Goal: Task Accomplishment & Management: Use online tool/utility

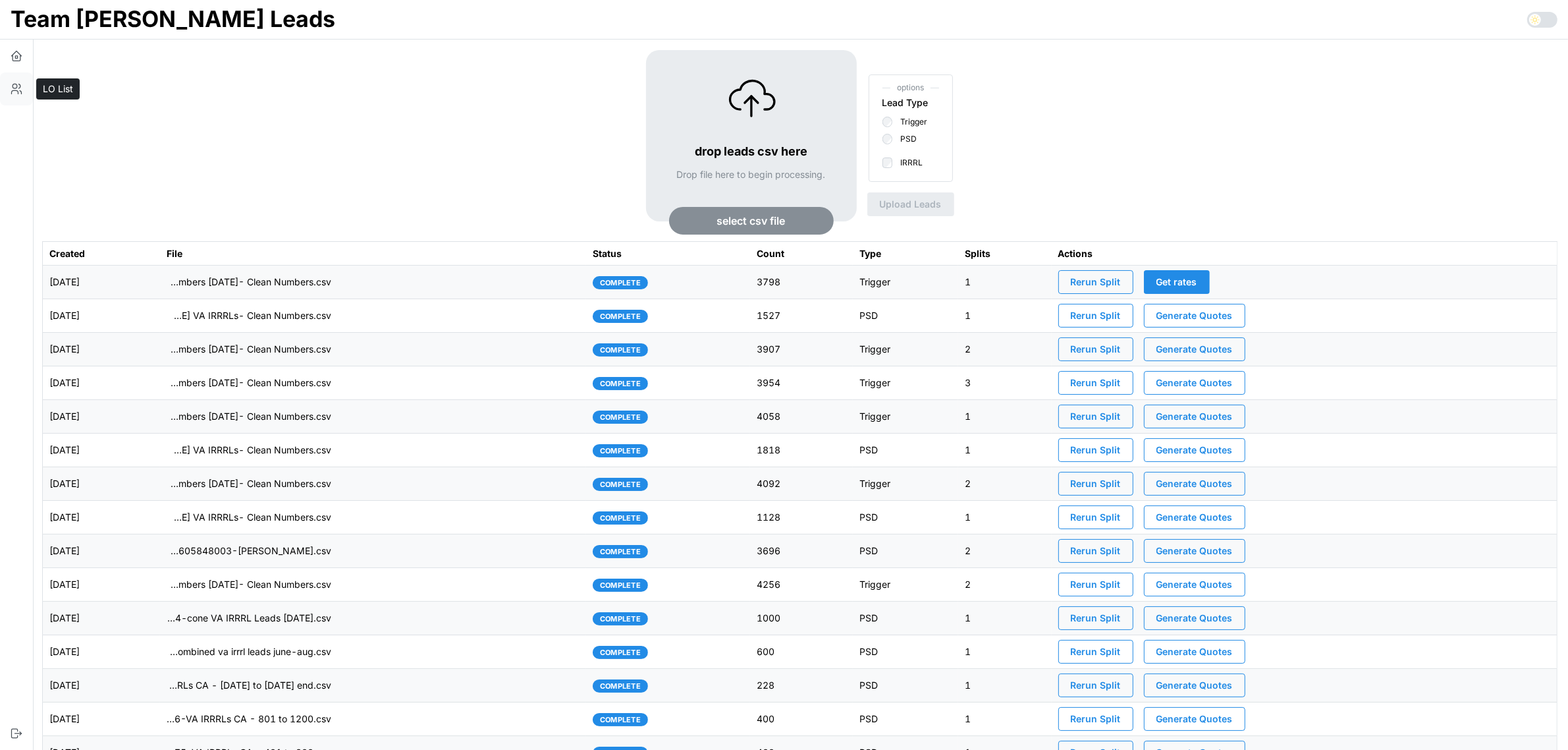
click at [14, 85] on icon "button" at bounding box center [16, 88] width 13 height 13
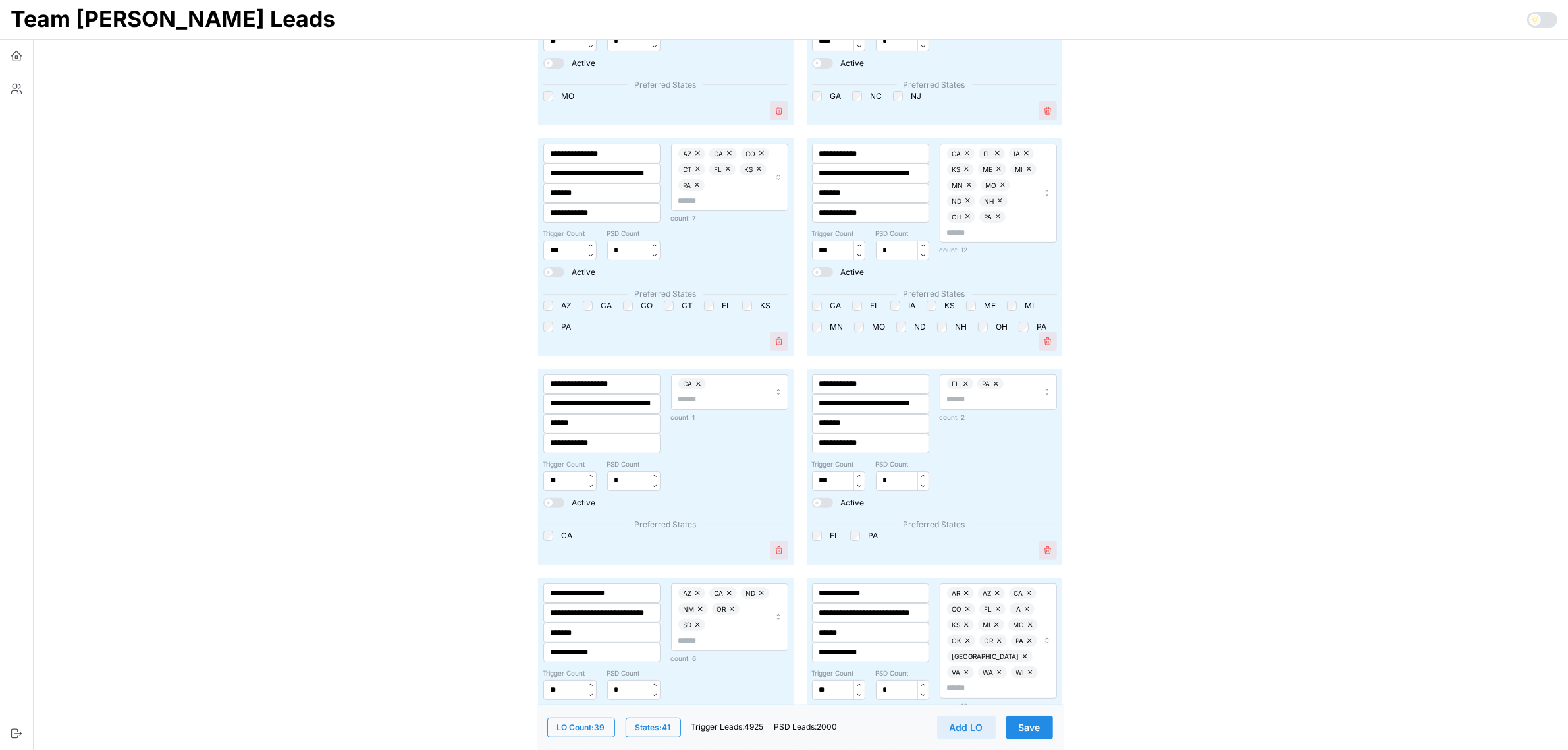
scroll to position [330, 0]
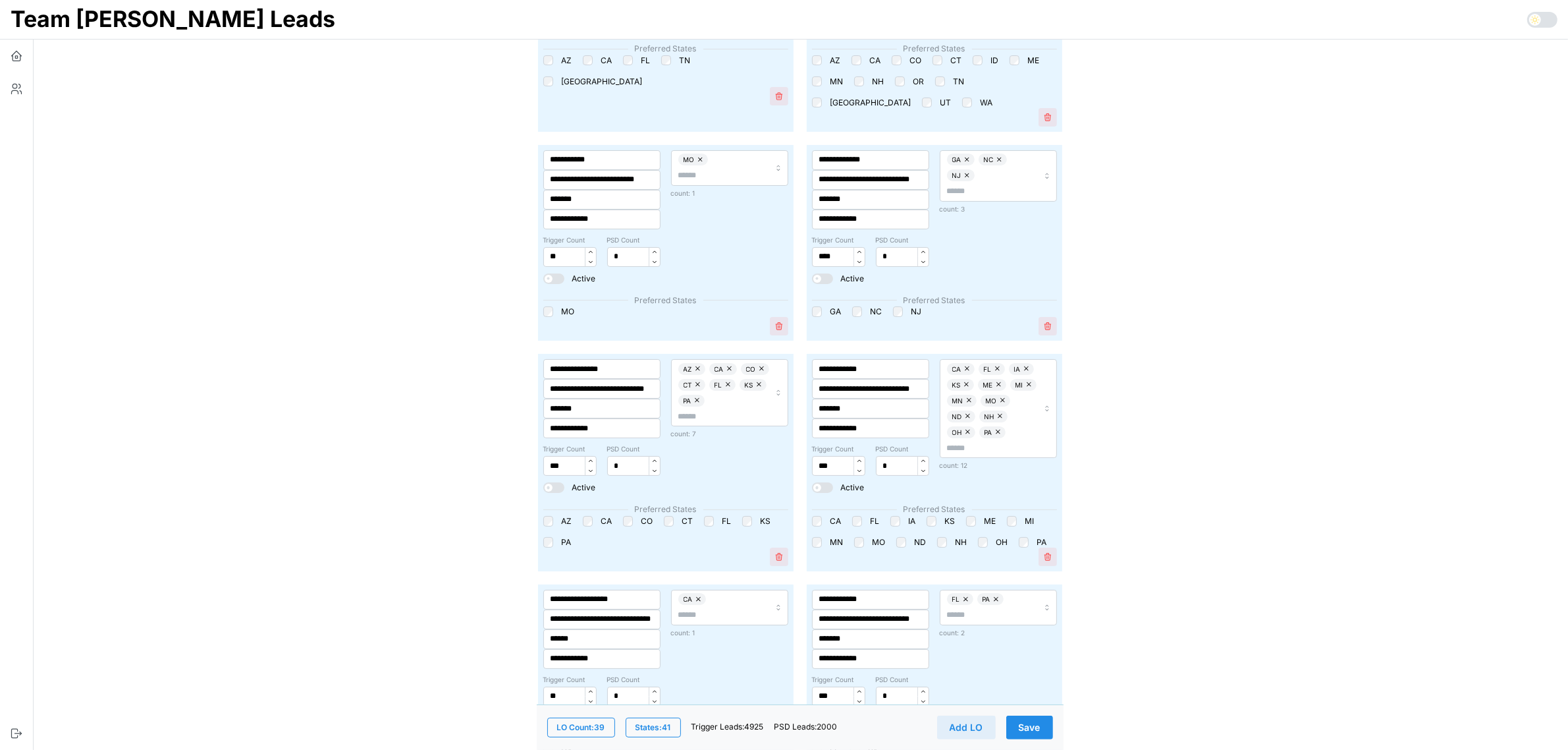
scroll to position [165, 0]
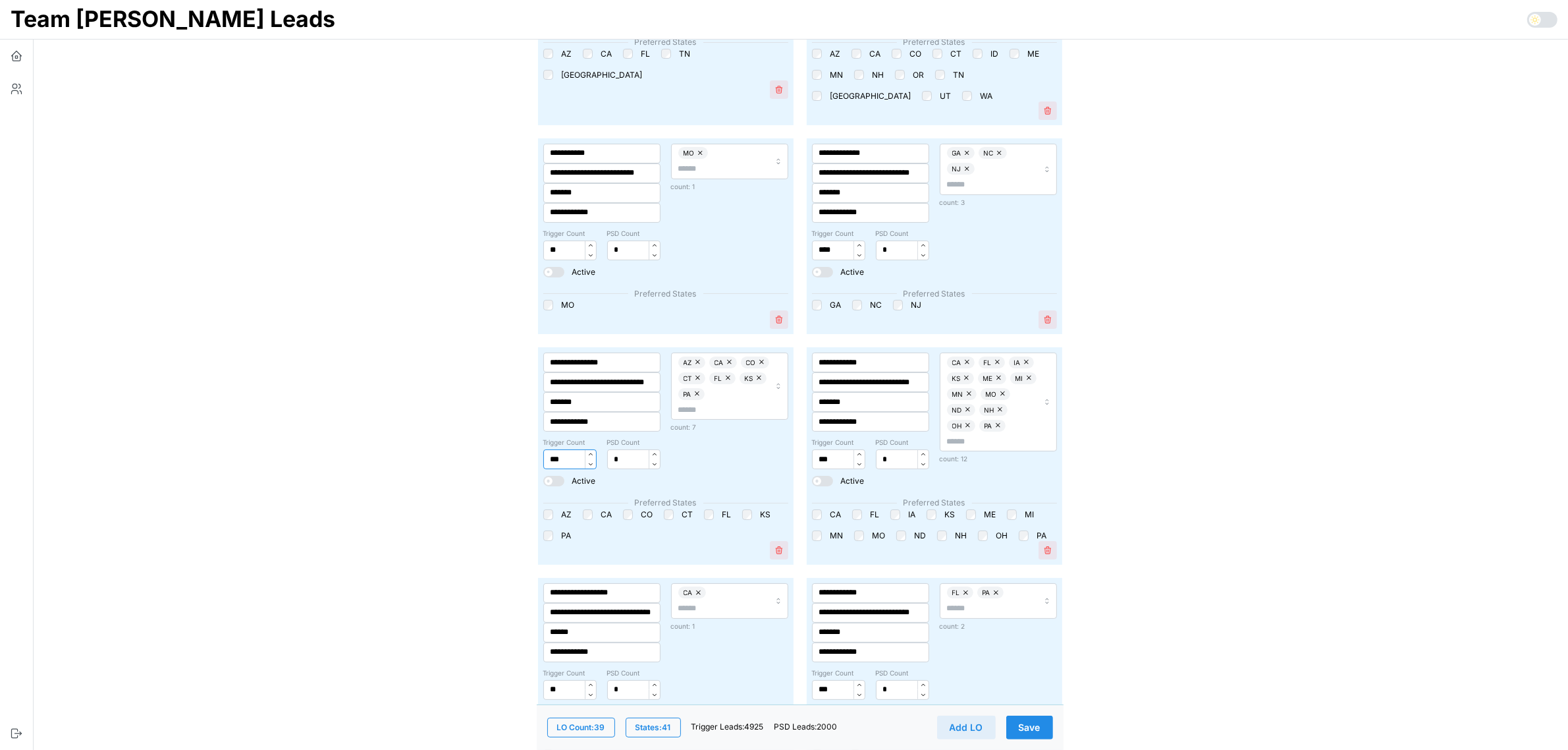
click at [560, 463] on input "***" at bounding box center [570, 459] width 54 height 20
type input "***"
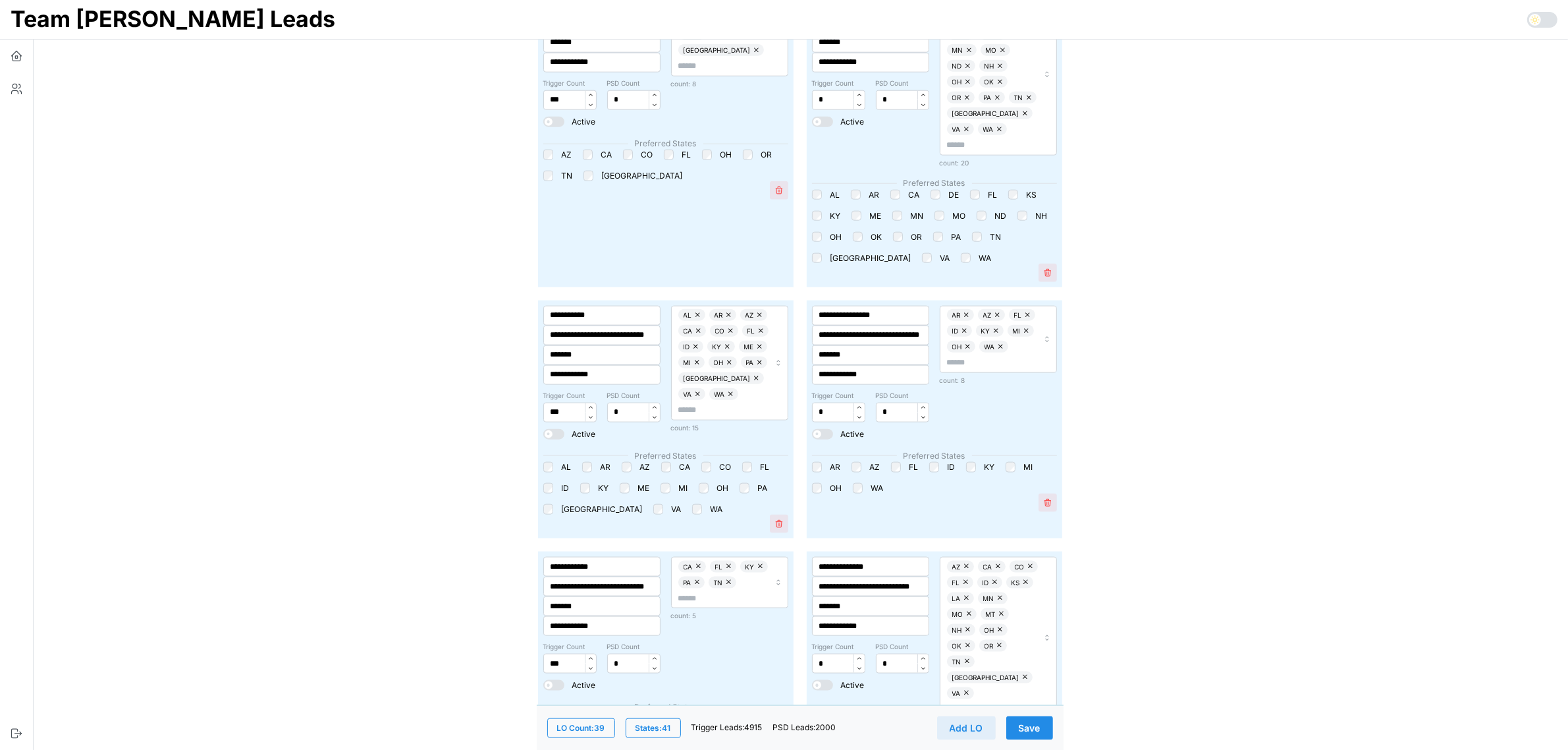
scroll to position [1894, 0]
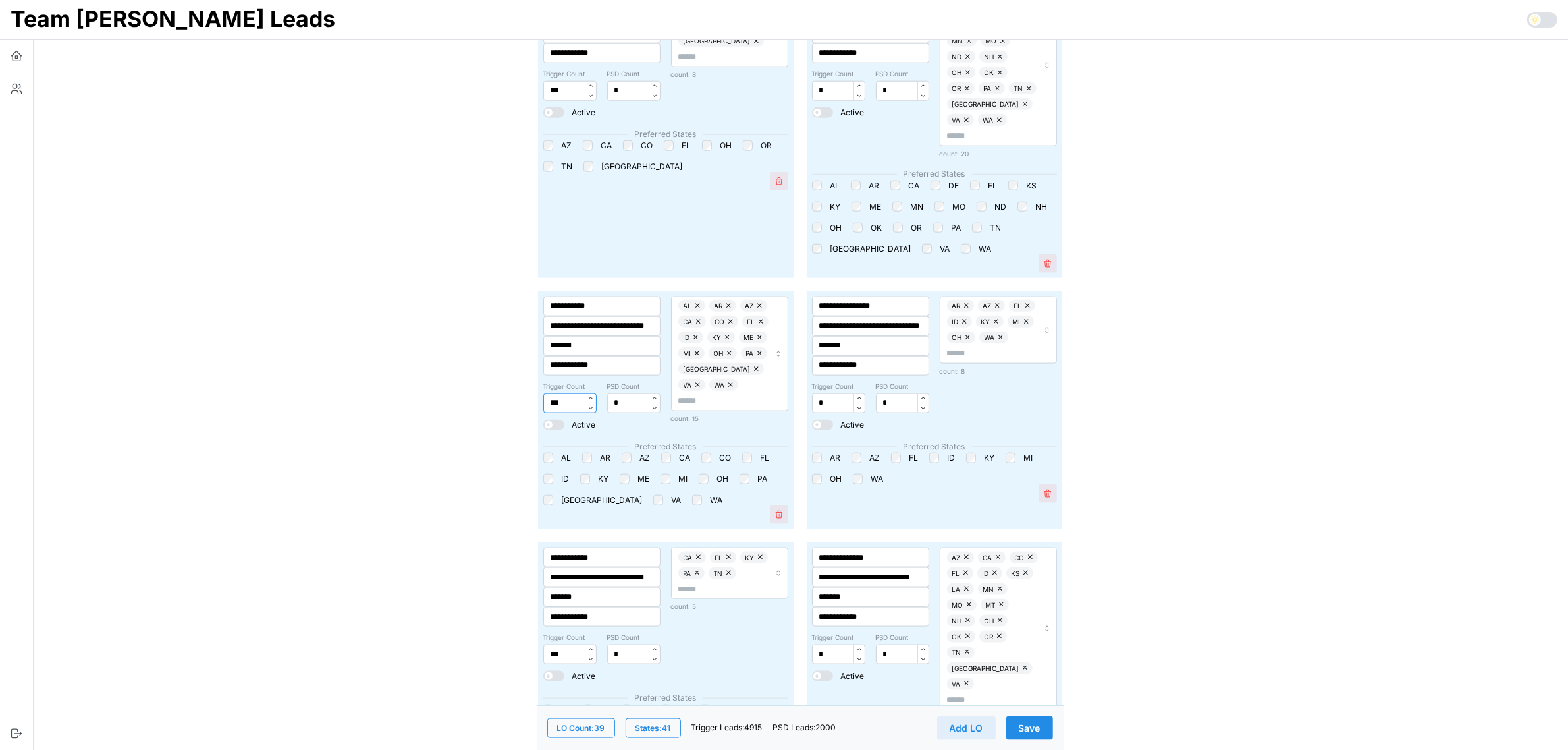
click at [560, 393] on input "***" at bounding box center [570, 403] width 54 height 20
type input "***"
click at [1025, 728] on span "Save" at bounding box center [1029, 727] width 22 height 23
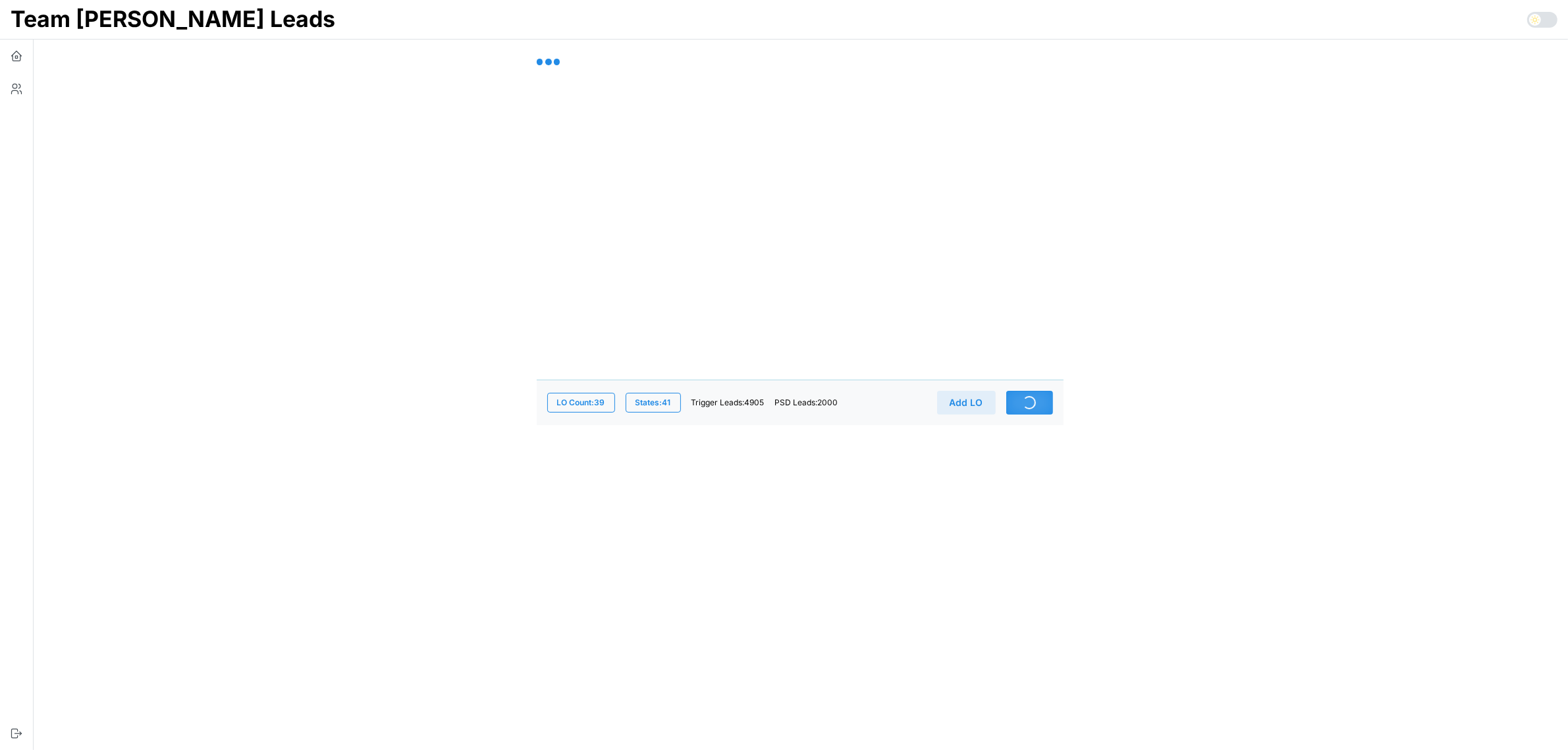
scroll to position [0, 0]
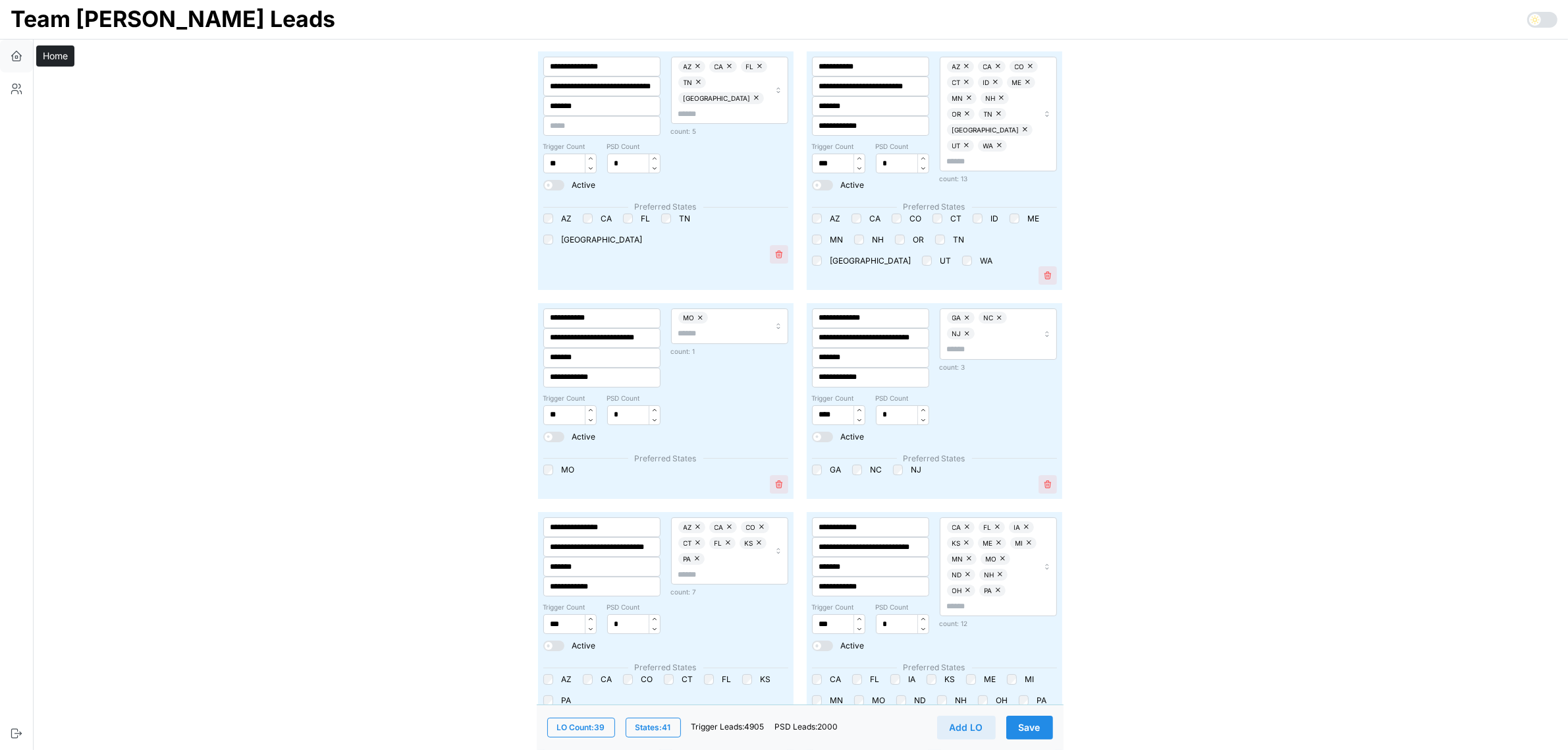
click at [18, 54] on icon "button" at bounding box center [16, 55] width 13 height 13
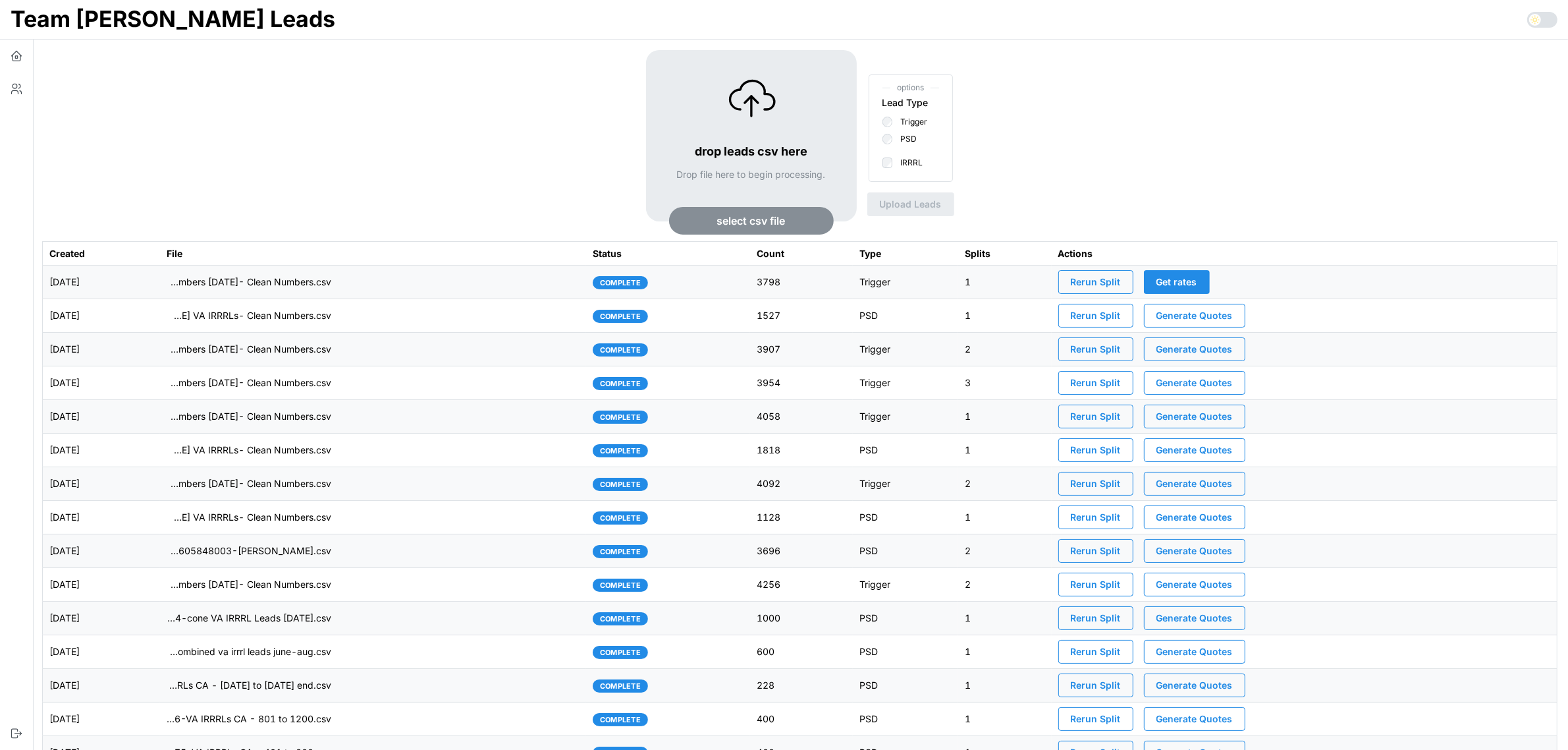
click at [1121, 280] on span "Rerun Split" at bounding box center [1096, 282] width 50 height 23
click at [13, 91] on icon "button" at bounding box center [16, 88] width 13 height 13
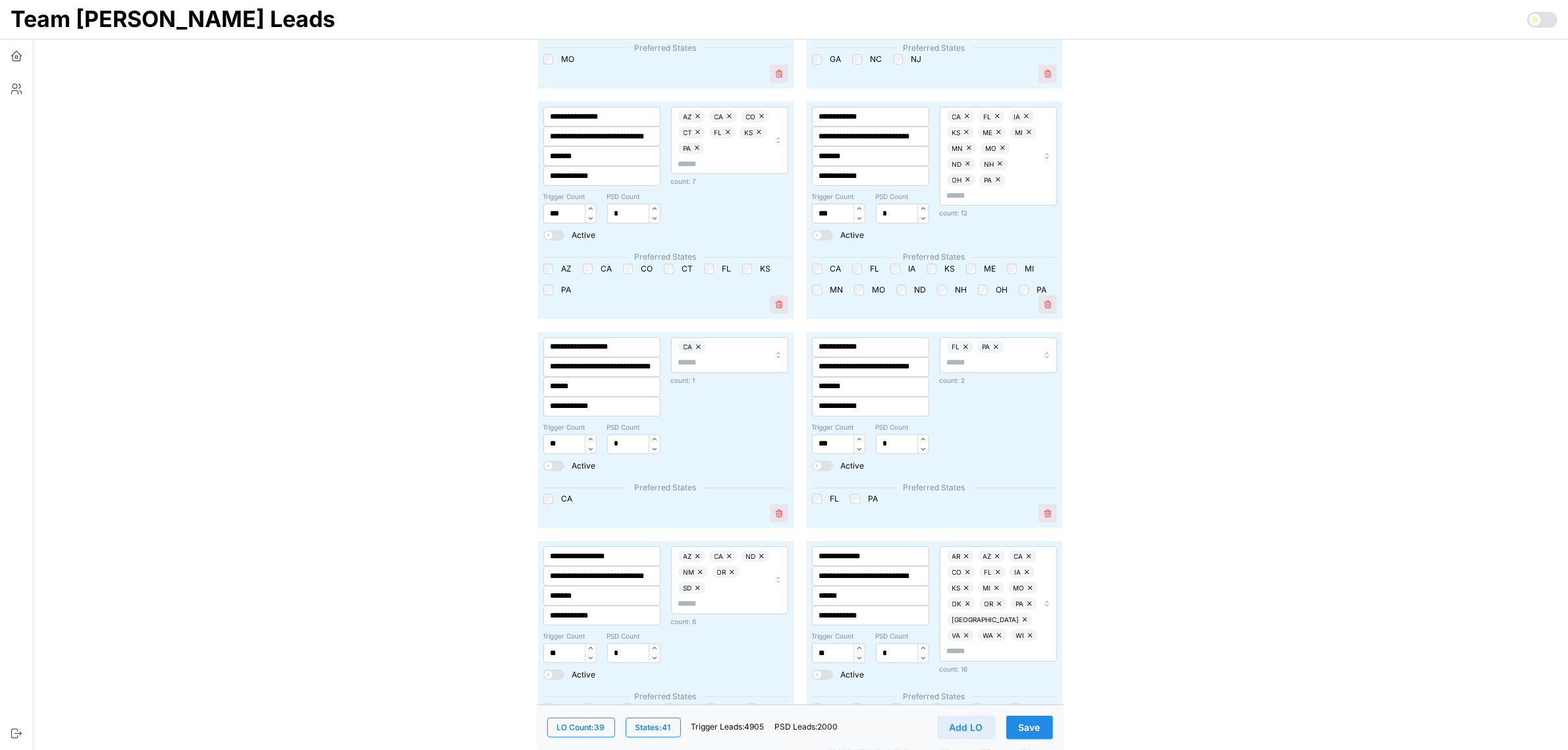
scroll to position [412, 0]
click at [555, 207] on input "***" at bounding box center [570, 212] width 54 height 20
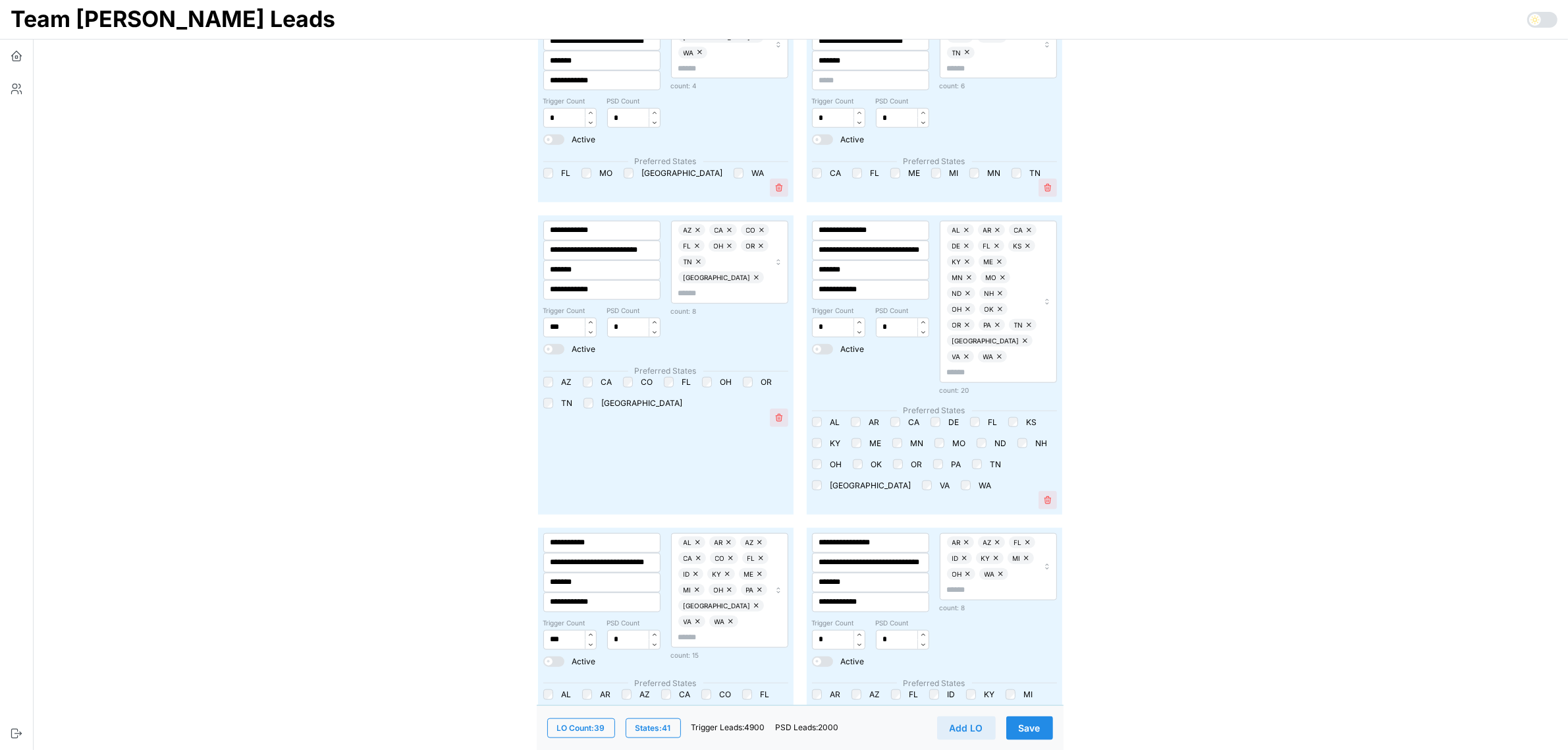
scroll to position [1729, 0]
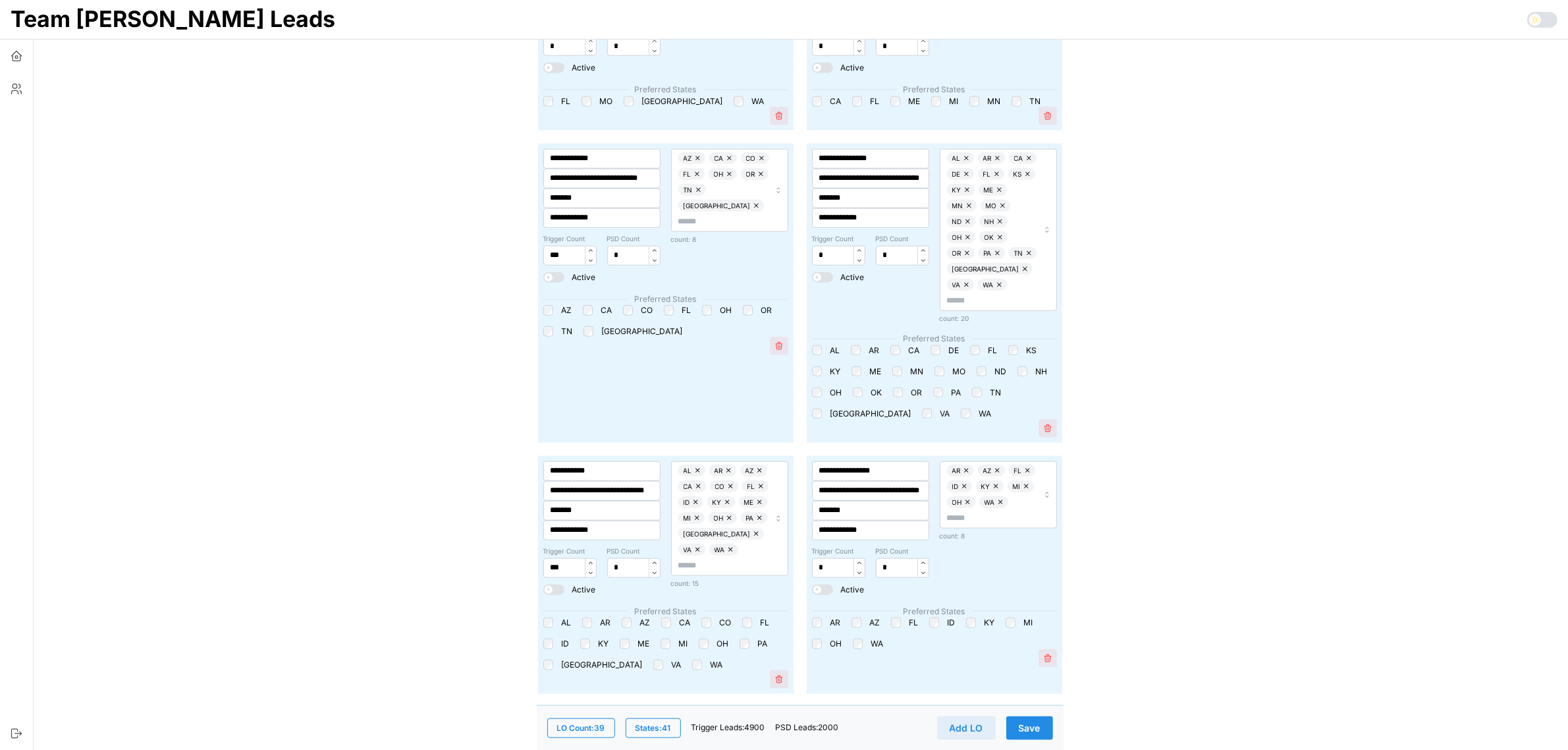
type input "***"
click at [553, 558] on input "***" at bounding box center [570, 568] width 54 height 20
type input "***"
click at [1029, 720] on span "Save" at bounding box center [1029, 727] width 22 height 23
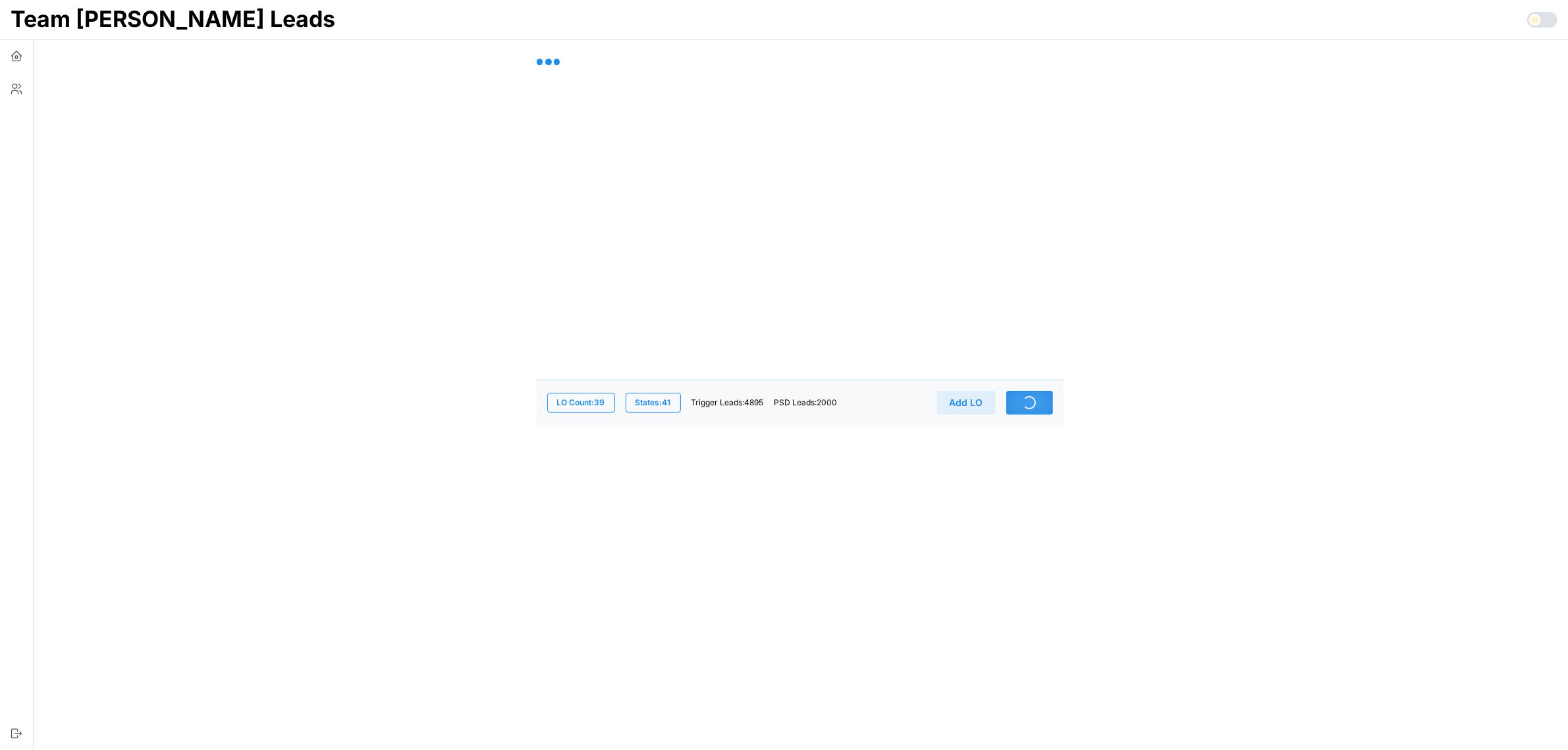
scroll to position [0, 0]
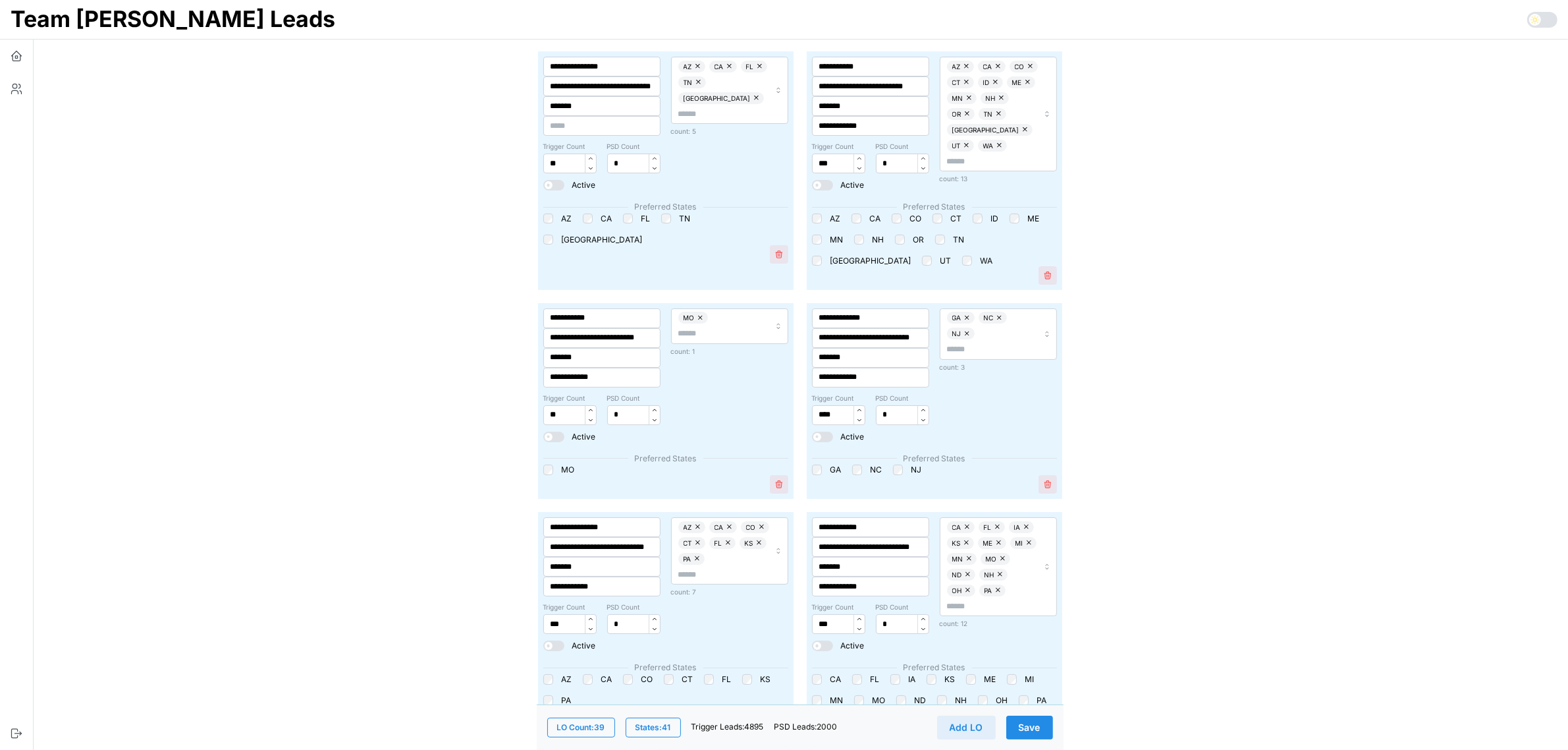
click at [1038, 727] on span "Save" at bounding box center [1029, 727] width 22 height 23
click at [14, 60] on icon "button" at bounding box center [16, 55] width 13 height 13
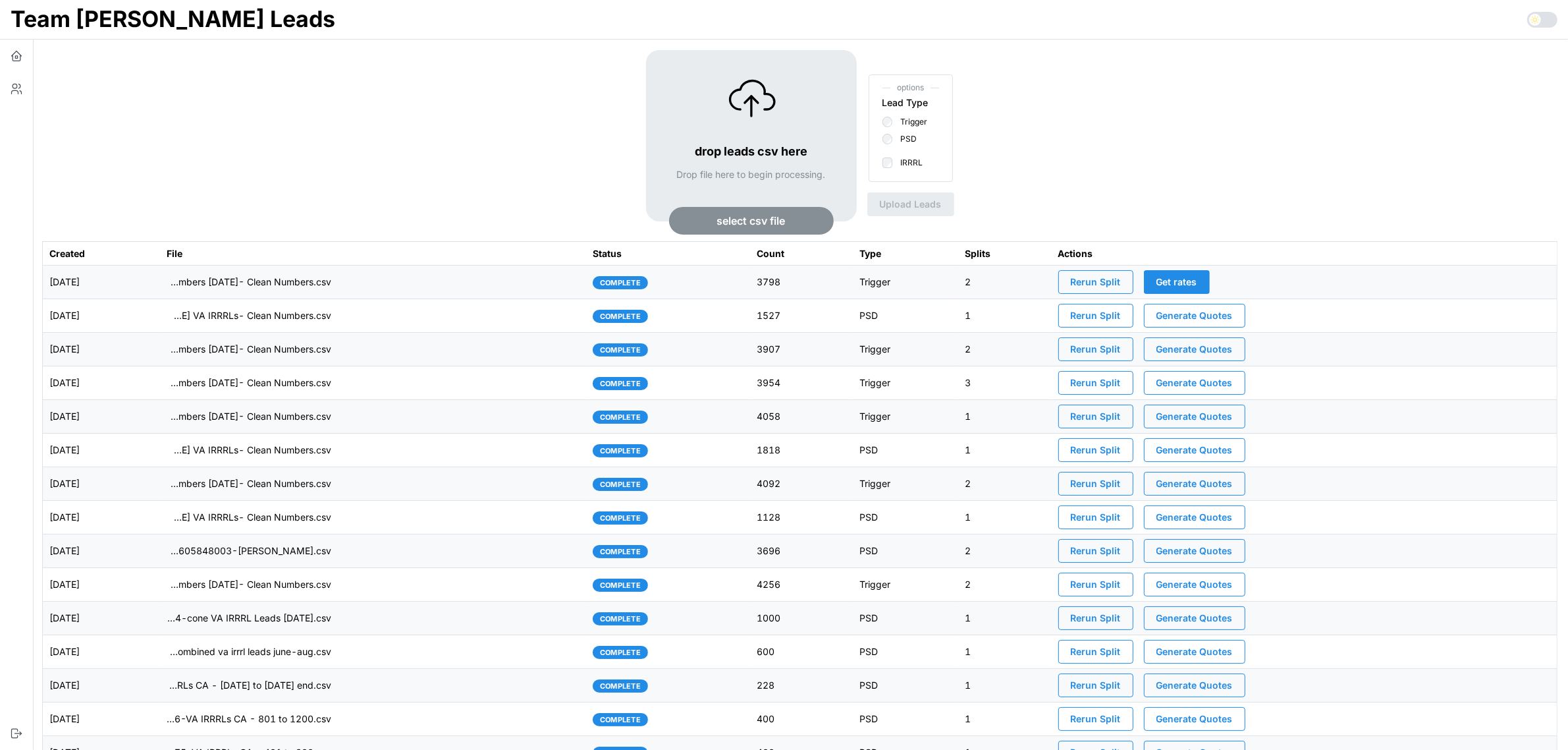
click at [1121, 282] on span "Rerun Split" at bounding box center [1096, 282] width 50 height 23
click at [447, 280] on td "imports/[PERSON_NAME]/1758203792018-TU Master List With Numbers [DATE]- Clean N…" at bounding box center [373, 282] width 426 height 33
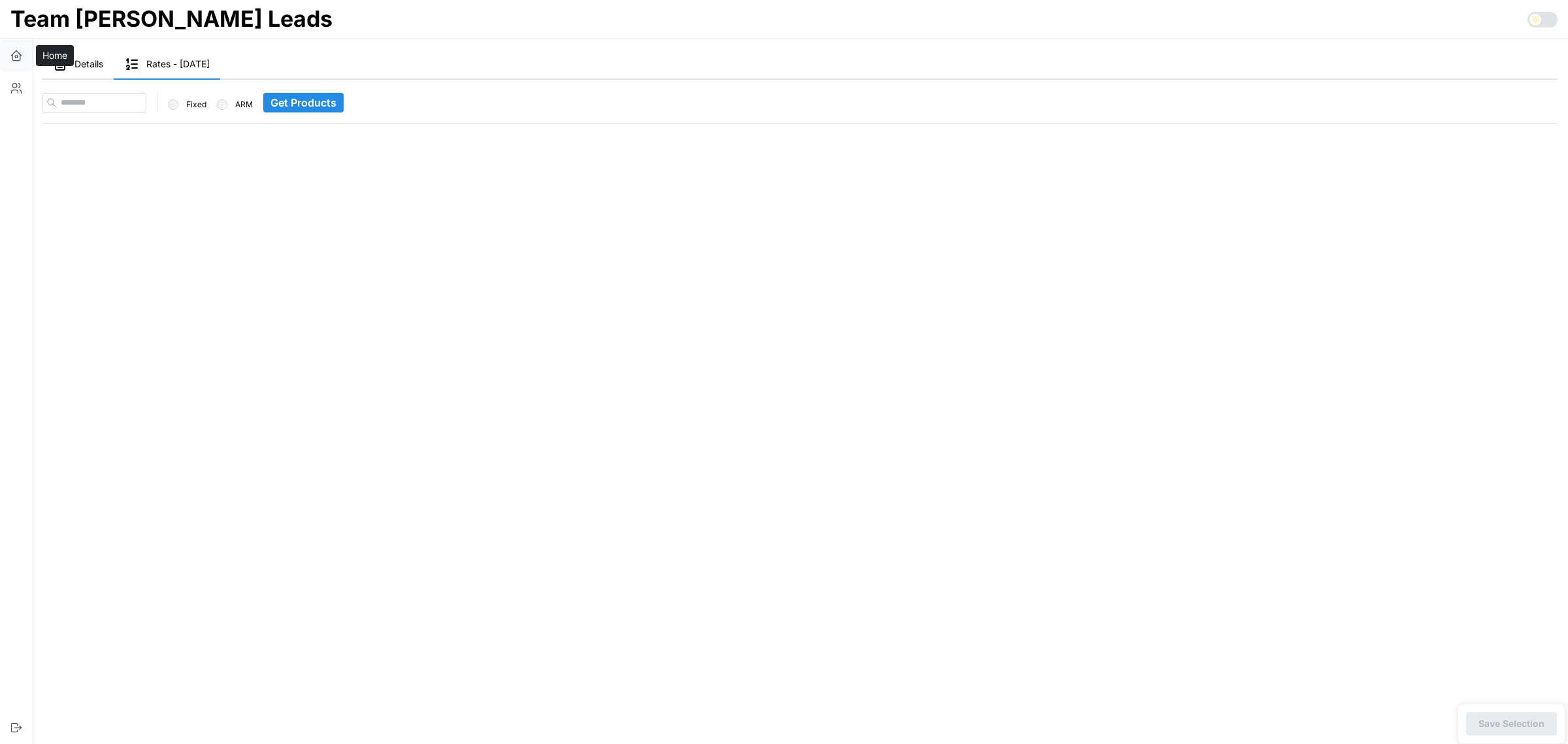
click at [25, 51] on button "button" at bounding box center [16, 56] width 33 height 33
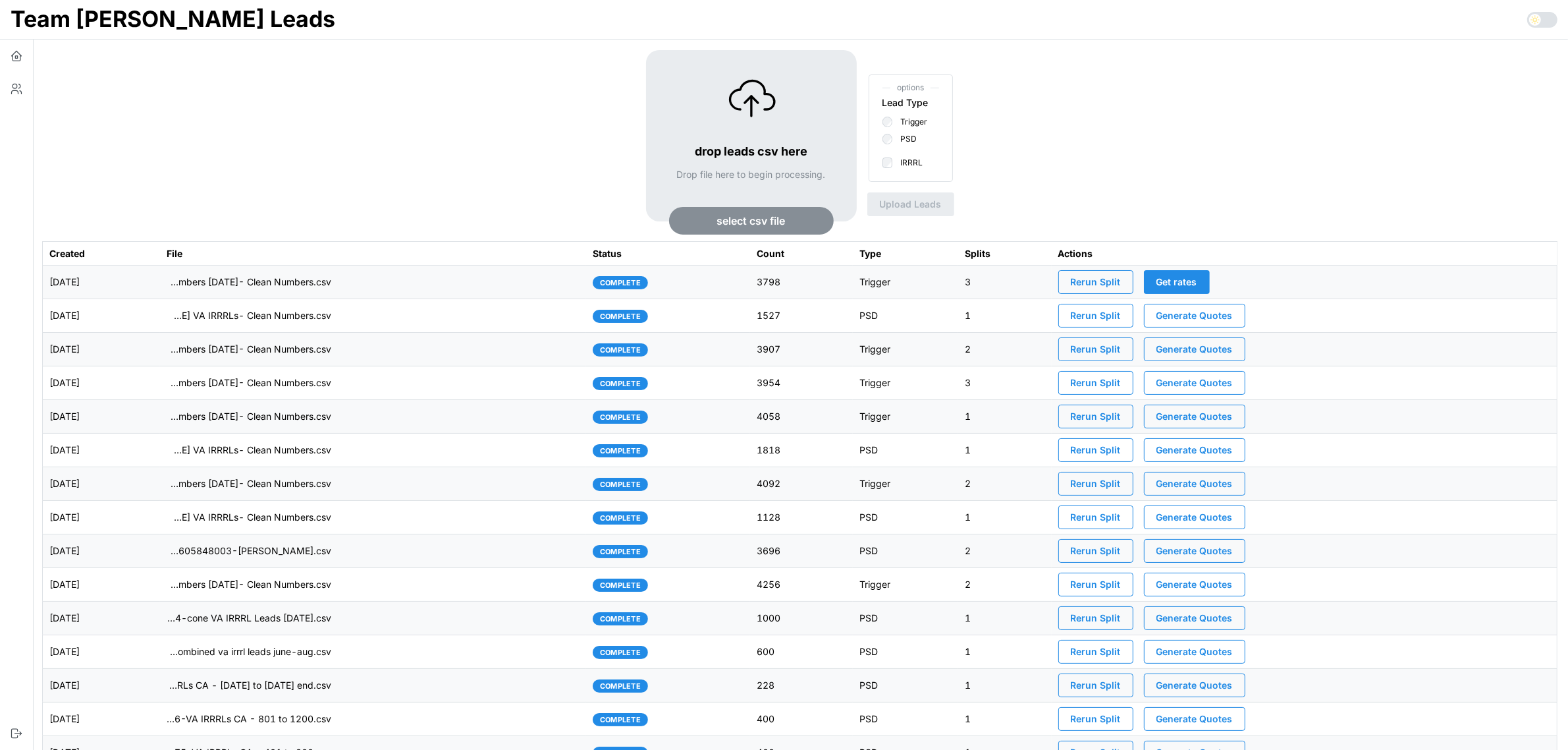
click at [428, 280] on td "imports/[PERSON_NAME]/1758203792018-TU Master List With Numbers [DATE]- Clean N…" at bounding box center [373, 282] width 426 height 33
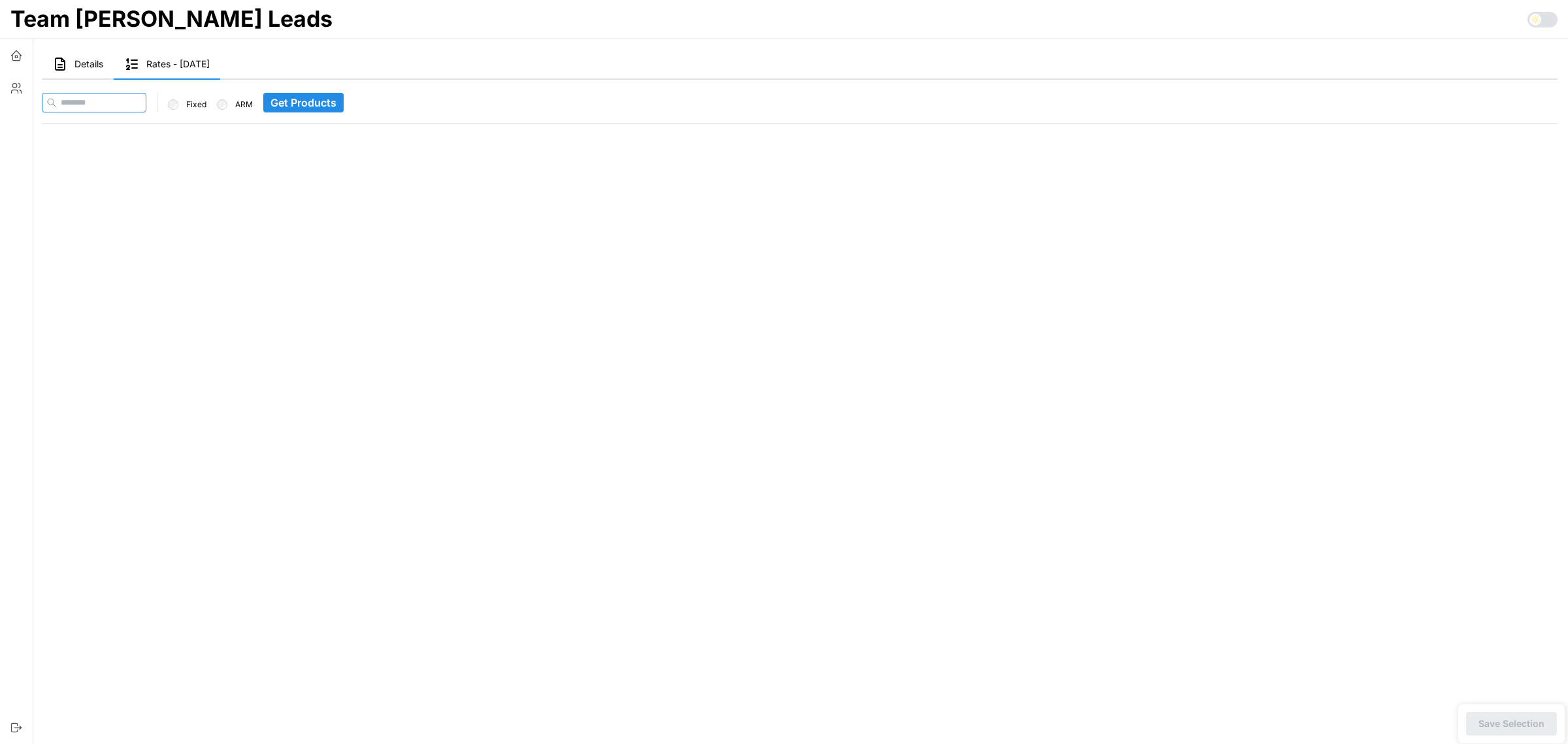
click at [136, 105] on input at bounding box center [94, 103] width 104 height 20
paste input "**********"
type input "**********"
click at [328, 104] on span "Get Products" at bounding box center [329, 103] width 66 height 18
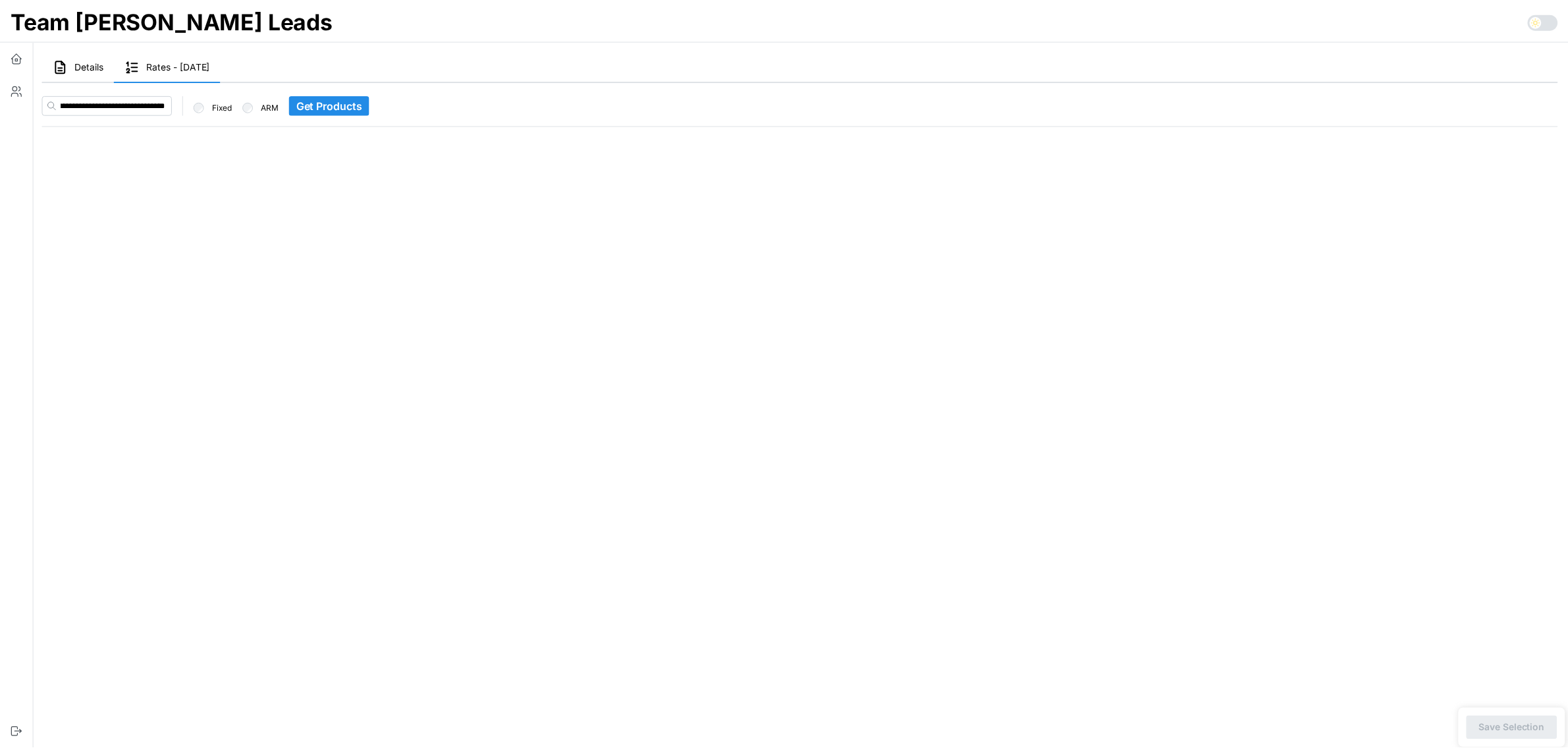
scroll to position [0, 0]
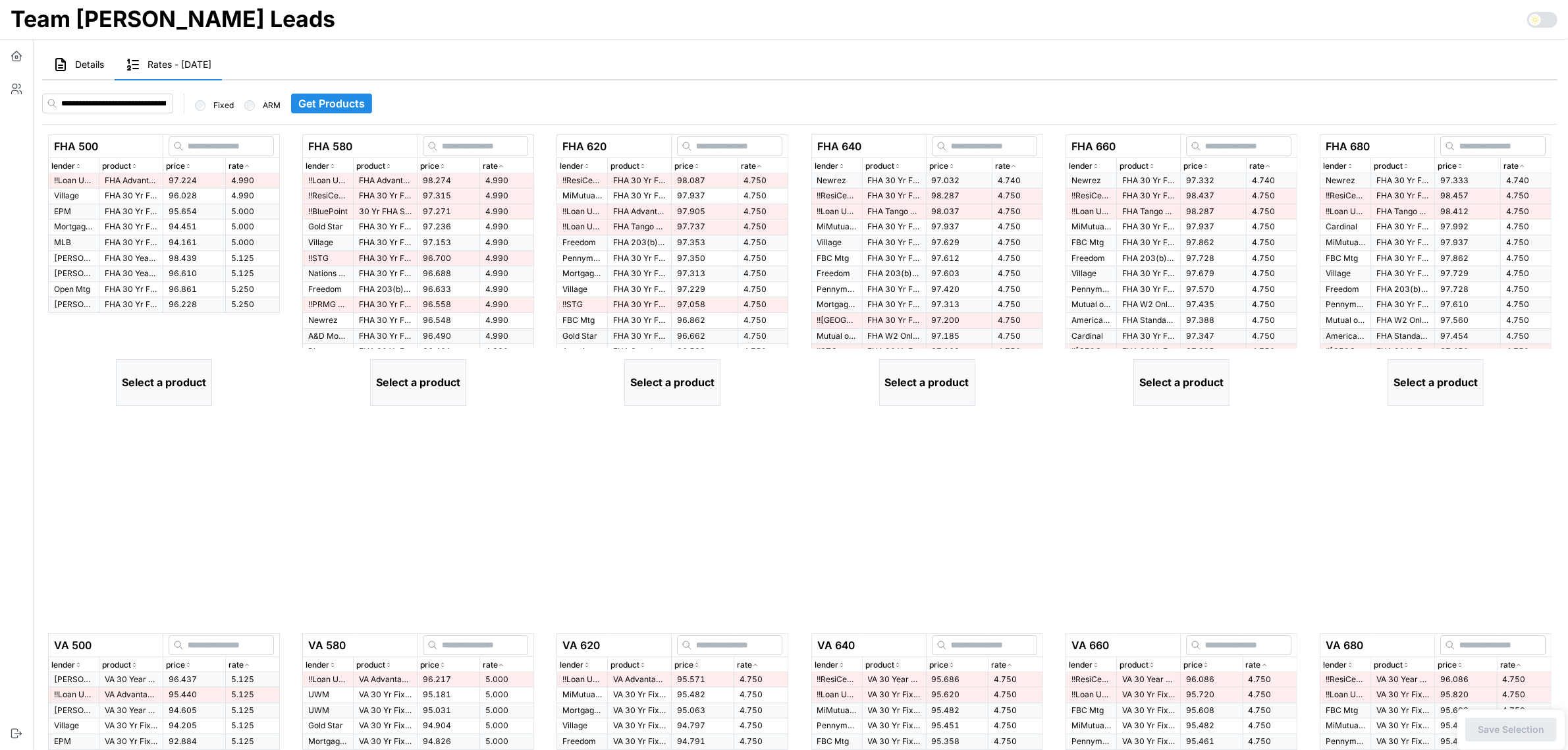
click at [172, 181] on span "97.224" at bounding box center [182, 180] width 28 height 10
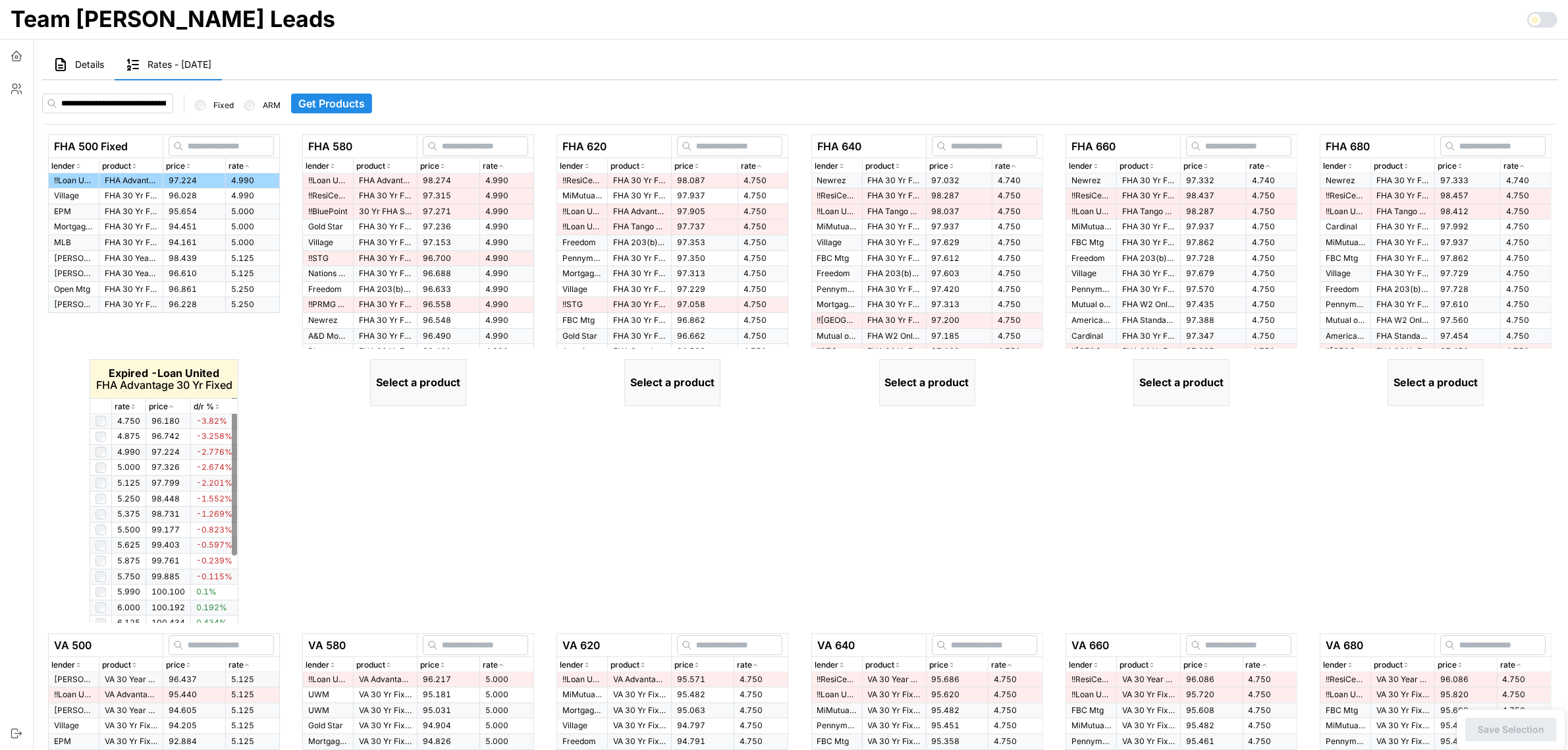
click at [133, 407] on icon "button" at bounding box center [133, 406] width 7 height 8
click at [133, 407] on icon "button" at bounding box center [133, 407] width 3 height 2
click at [133, 407] on icon "button" at bounding box center [133, 406] width 7 height 8
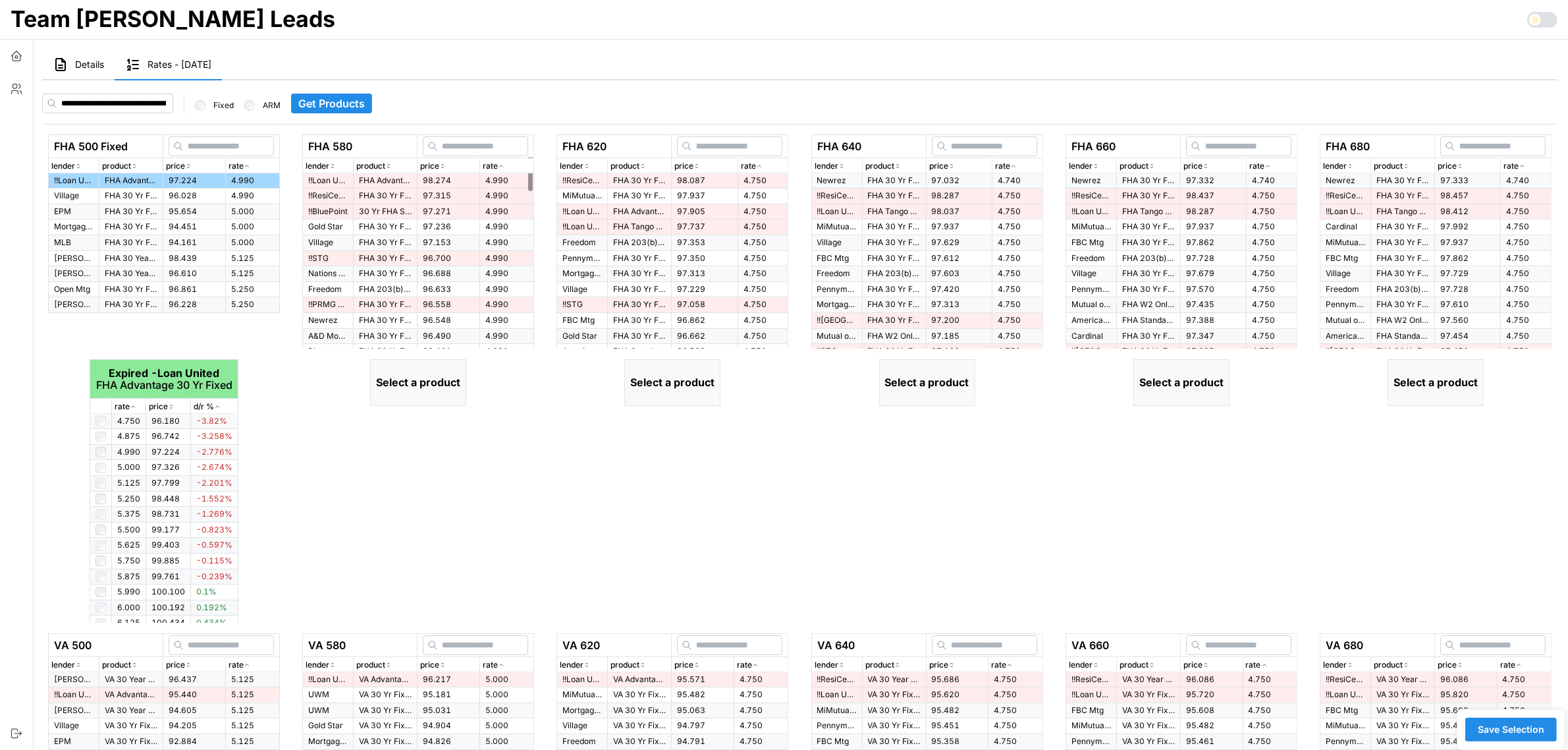
click at [504, 162] on icon "button" at bounding box center [501, 166] width 7 height 8
click at [461, 178] on td "98.274" at bounding box center [448, 181] width 63 height 15
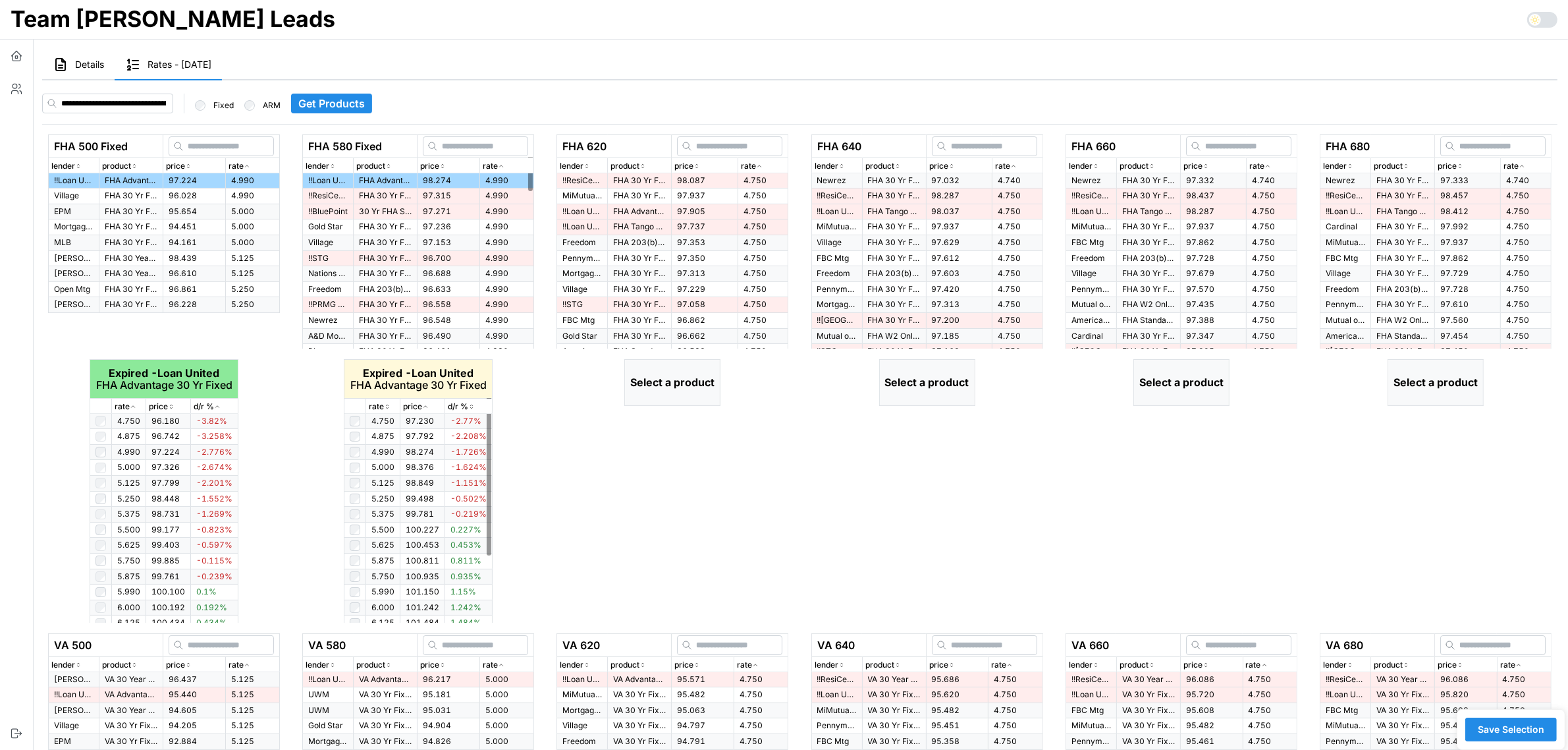
click at [386, 407] on icon "button" at bounding box center [387, 406] width 7 height 8
click at [386, 407] on icon "button" at bounding box center [388, 407] width 3 height 2
click at [764, 165] on div "rate" at bounding box center [762, 166] width 45 height 13
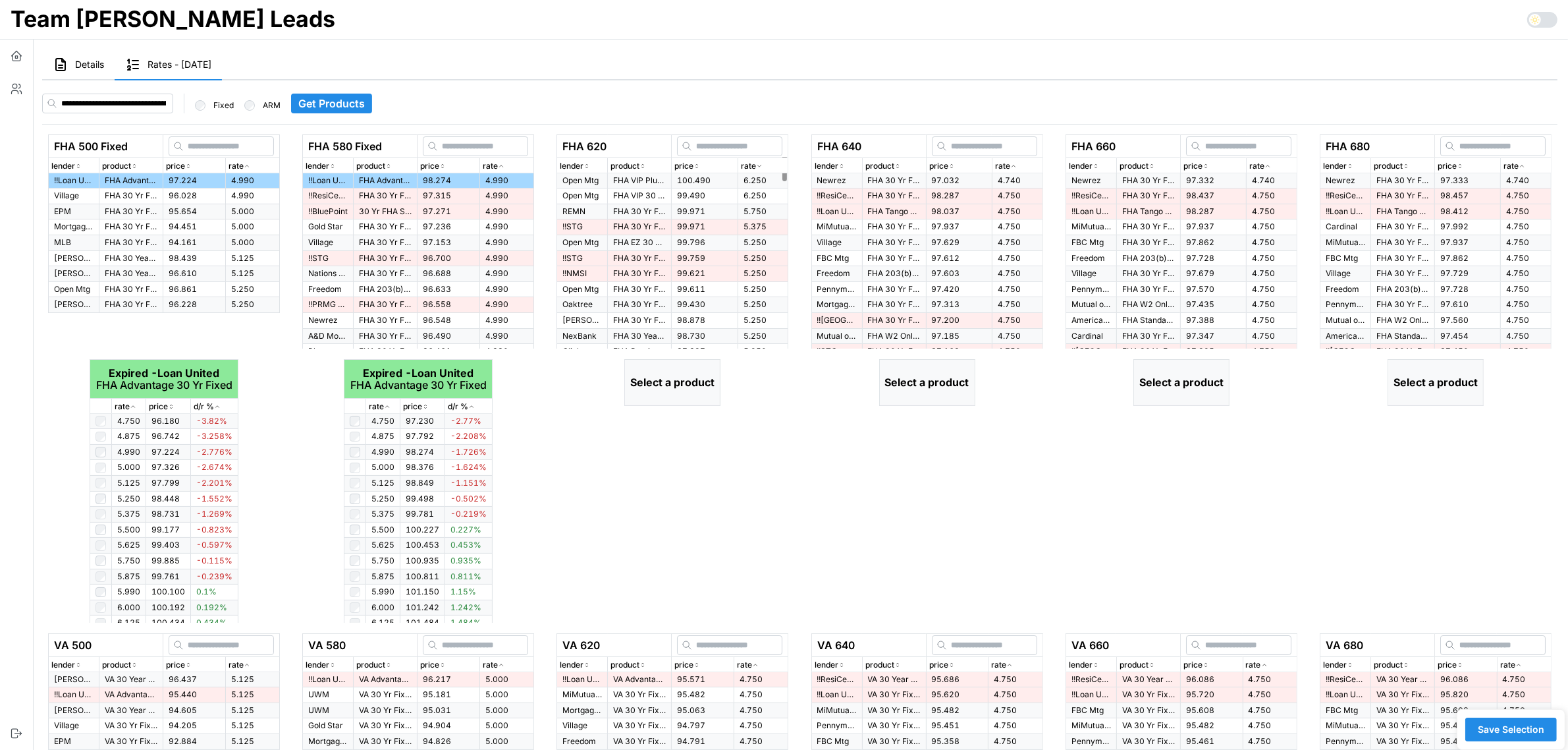
click at [764, 165] on div "rate" at bounding box center [762, 166] width 45 height 13
click at [692, 182] on span "98.087" at bounding box center [691, 180] width 28 height 10
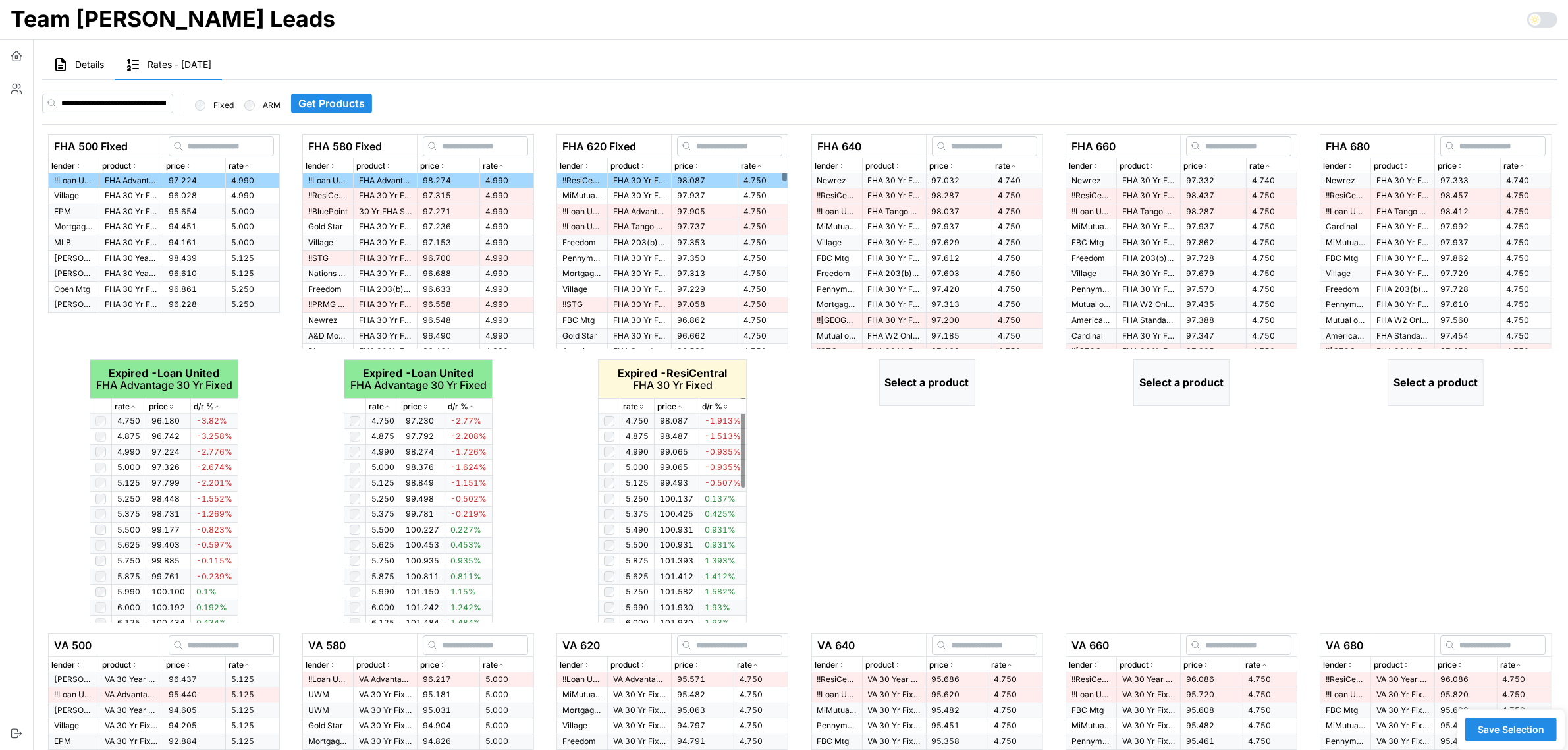
click at [640, 407] on icon "button" at bounding box center [641, 406] width 7 height 8
click at [998, 179] on span "4.740" at bounding box center [1009, 180] width 23 height 10
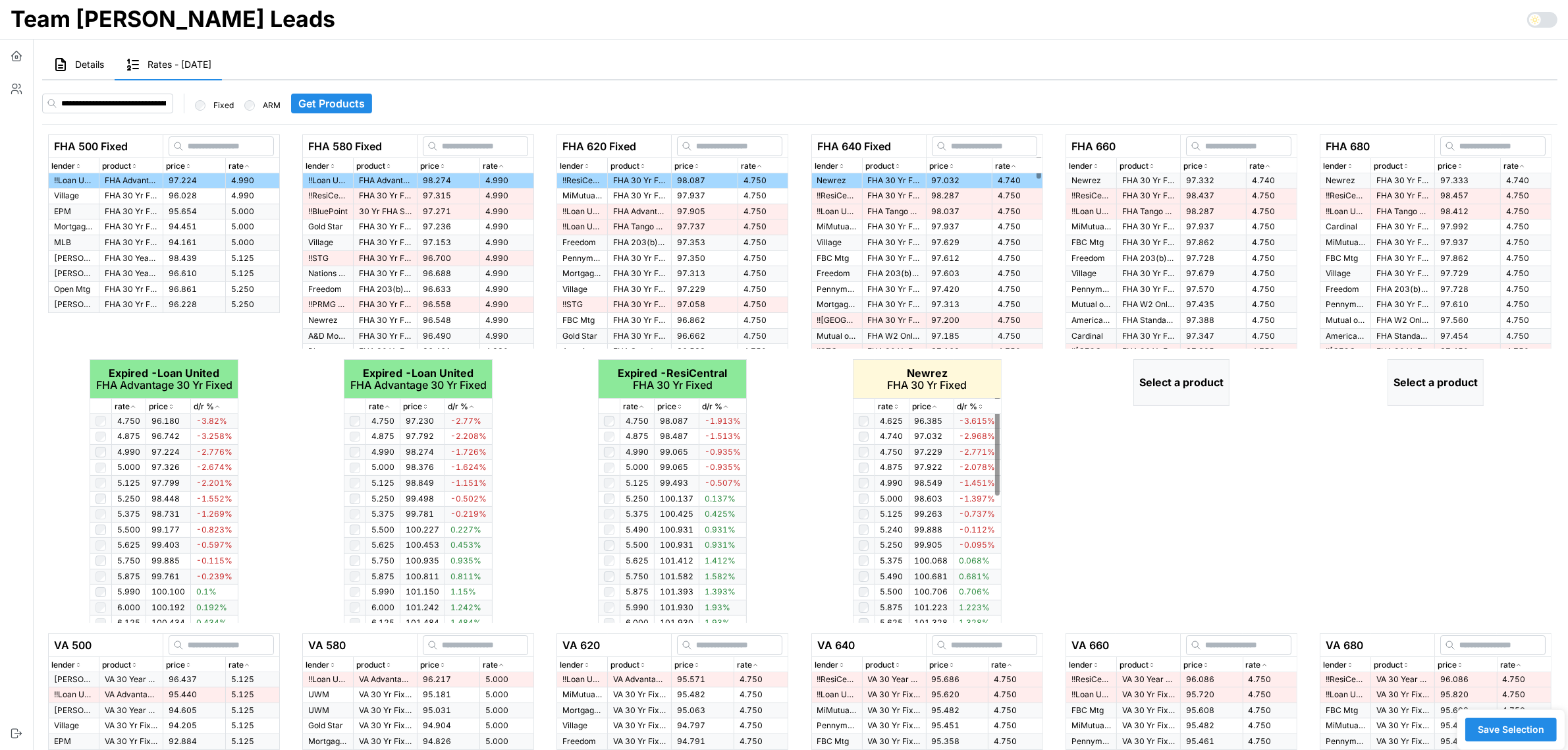
click at [895, 407] on icon "button" at bounding box center [895, 406] width 7 height 8
click at [1273, 166] on div "rate" at bounding box center [1271, 166] width 45 height 13
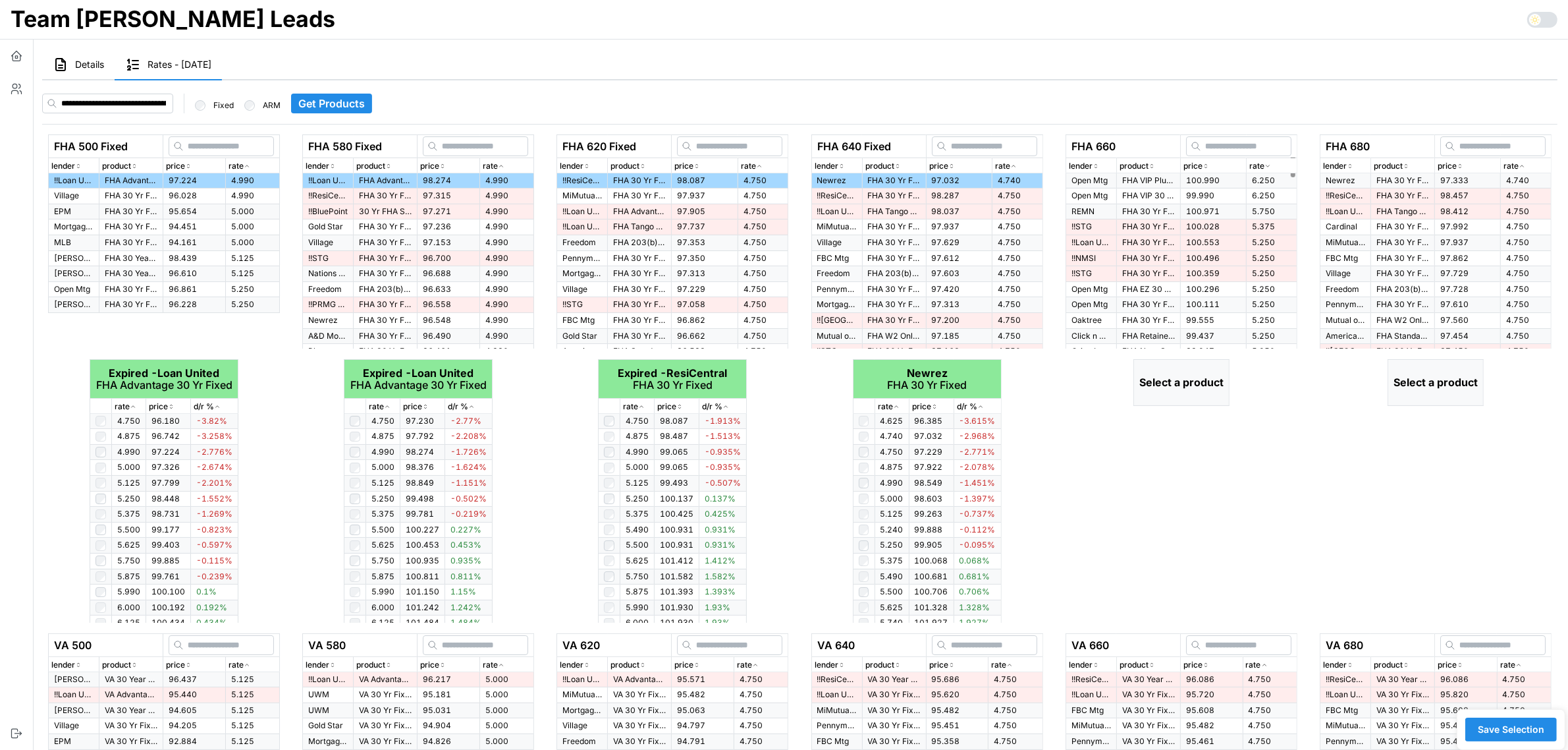
click at [1273, 166] on div "rate" at bounding box center [1271, 166] width 45 height 13
click at [1199, 175] on span "97.332" at bounding box center [1199, 180] width 28 height 10
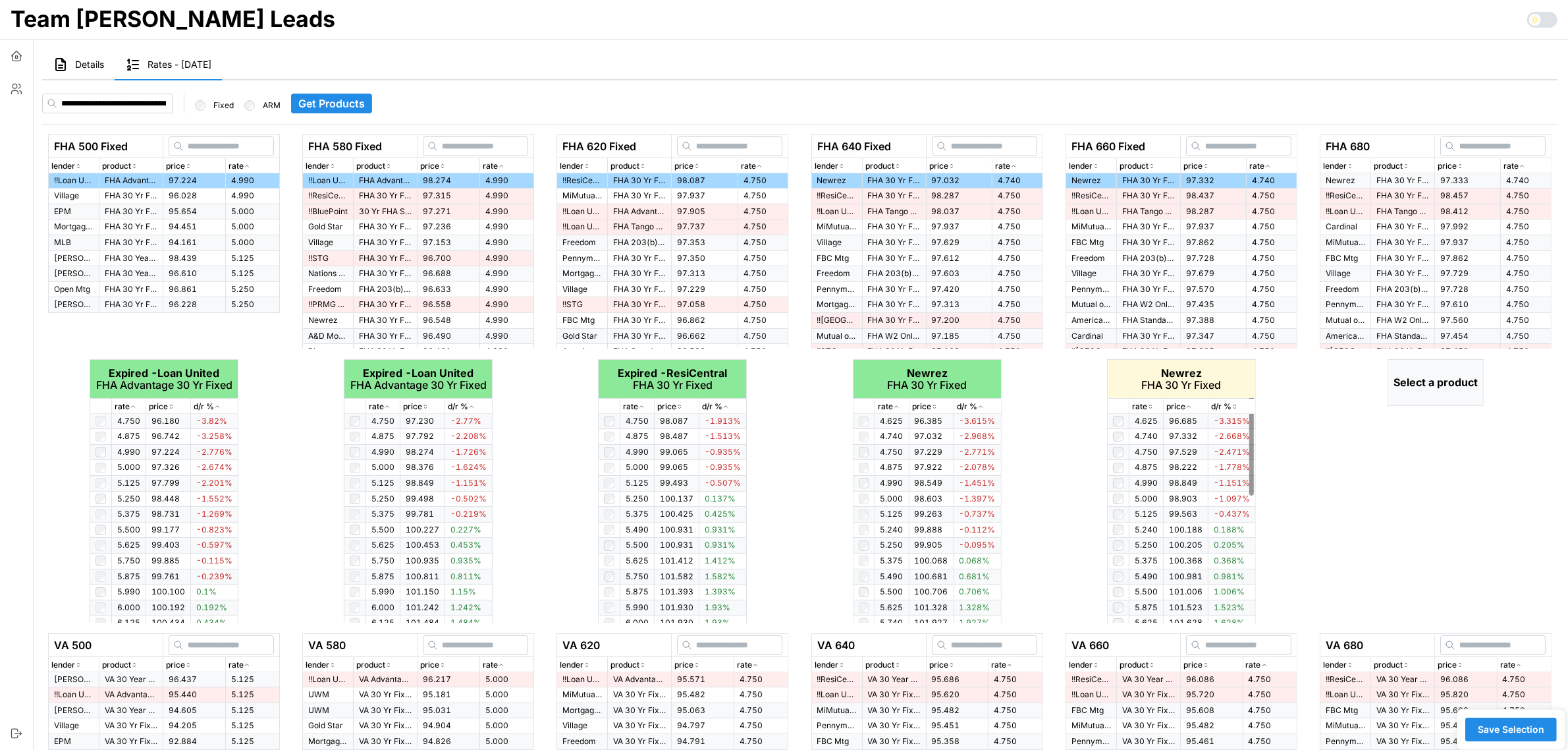
click at [1150, 405] on icon "button" at bounding box center [1150, 406] width 7 height 8
click at [1522, 163] on icon "button" at bounding box center [1521, 166] width 7 height 8
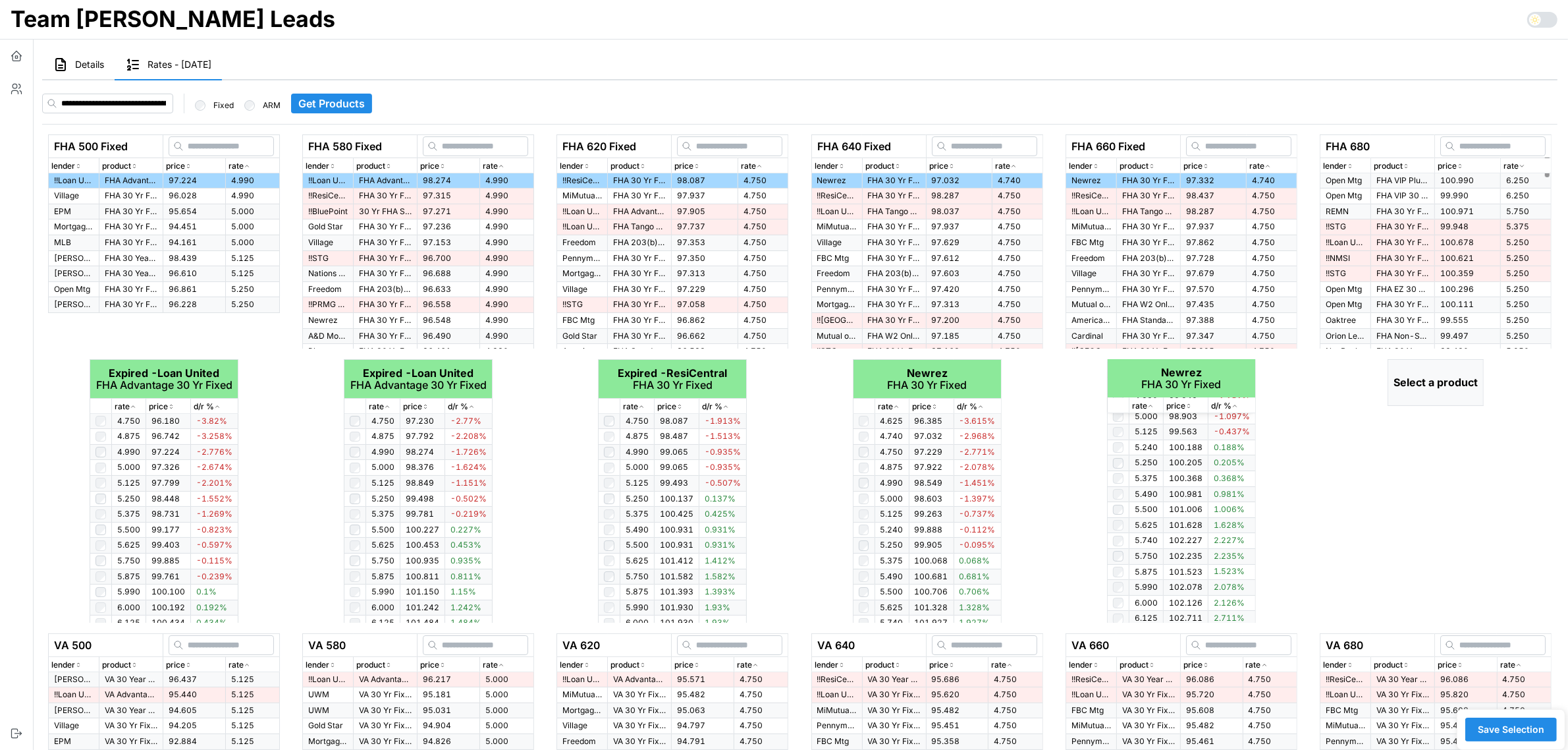
click at [1522, 163] on icon "button" at bounding box center [1521, 166] width 7 height 8
click at [1471, 181] on td "97.333" at bounding box center [1467, 181] width 66 height 15
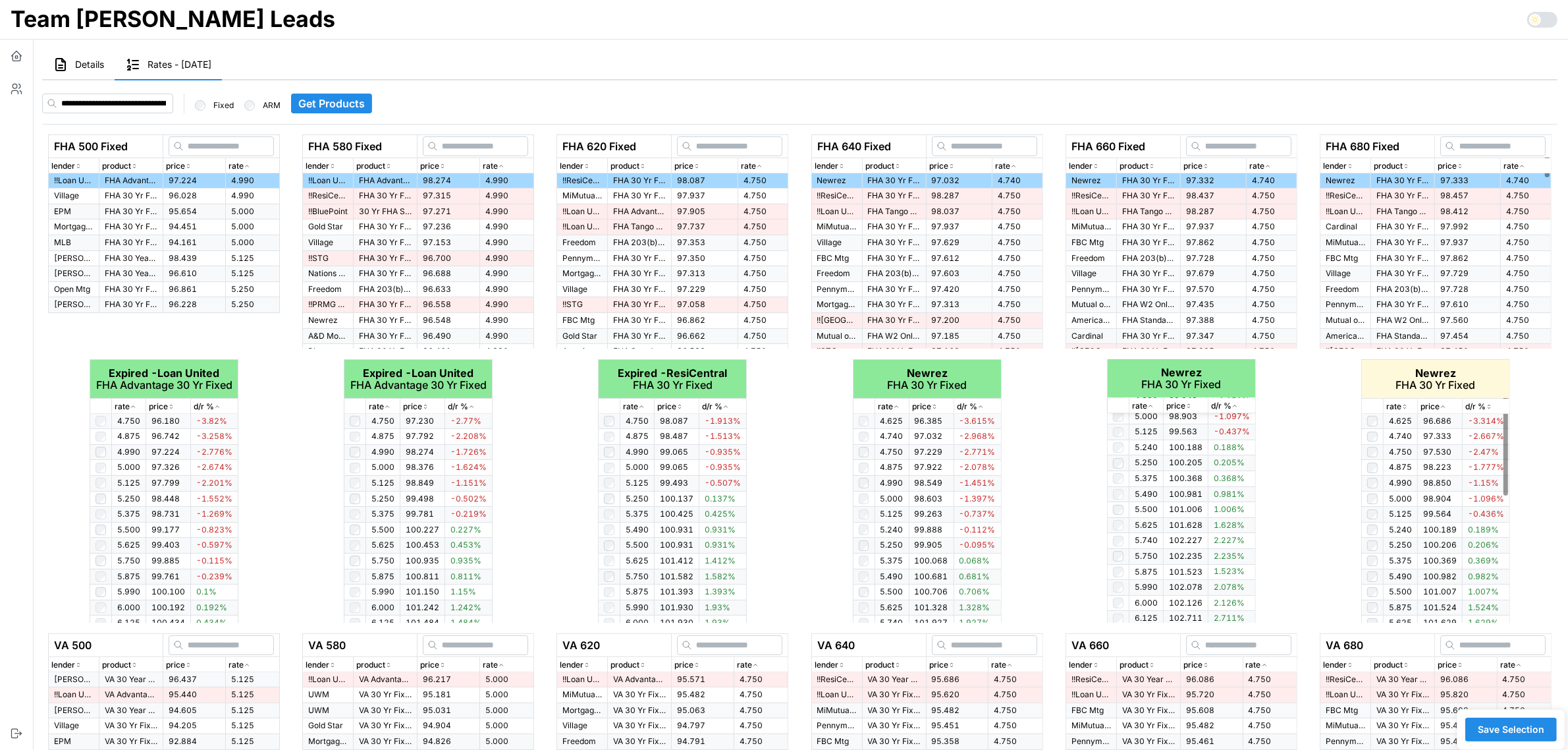
click at [1404, 407] on icon "button" at bounding box center [1404, 406] width 7 height 8
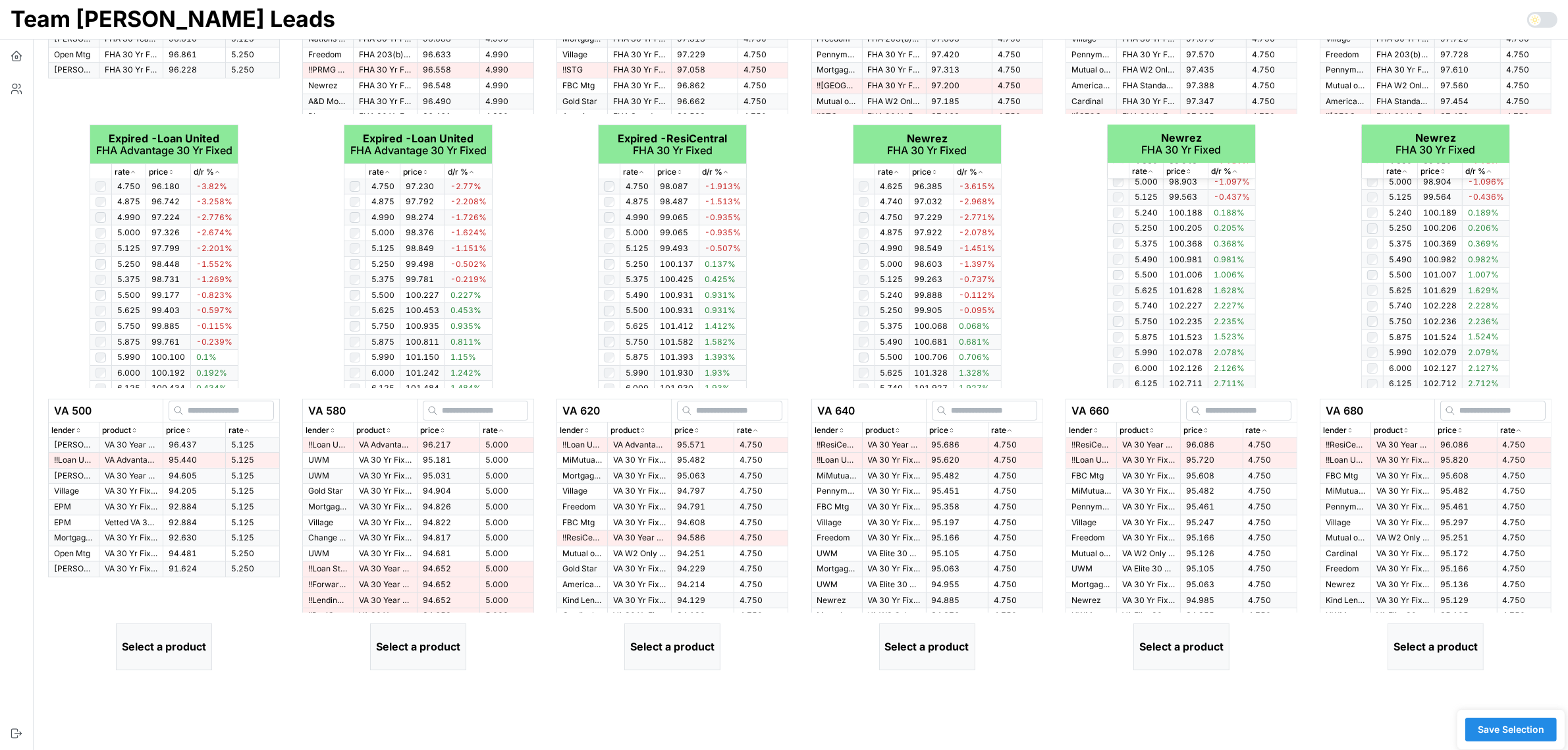
scroll to position [247, 0]
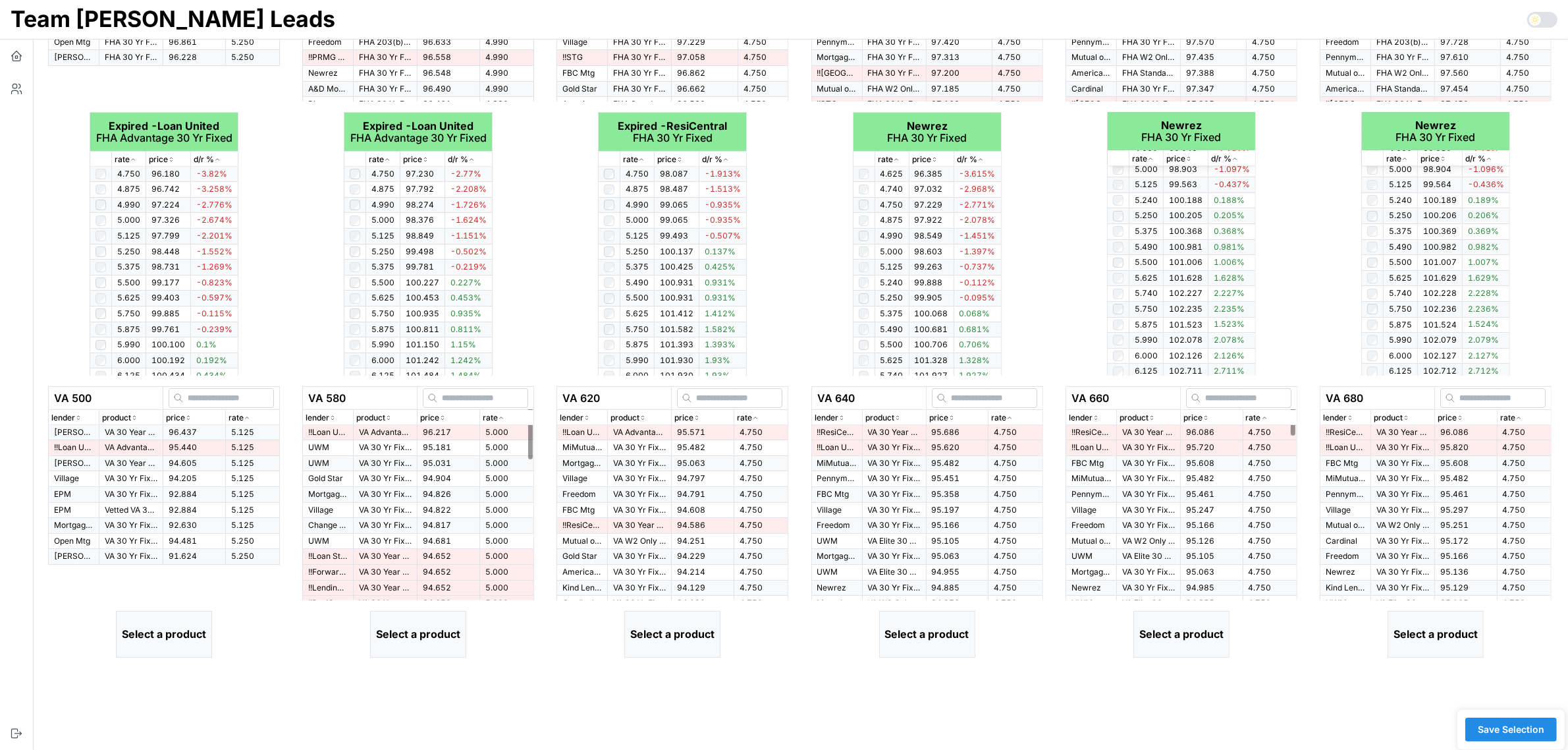
click at [243, 412] on p "rate" at bounding box center [236, 418] width 15 height 13
click at [249, 414] on icon "button" at bounding box center [246, 417] width 7 height 8
click at [134, 427] on p "VA 30 Year Fixed - Same Servicer" at bounding box center [131, 432] width 53 height 11
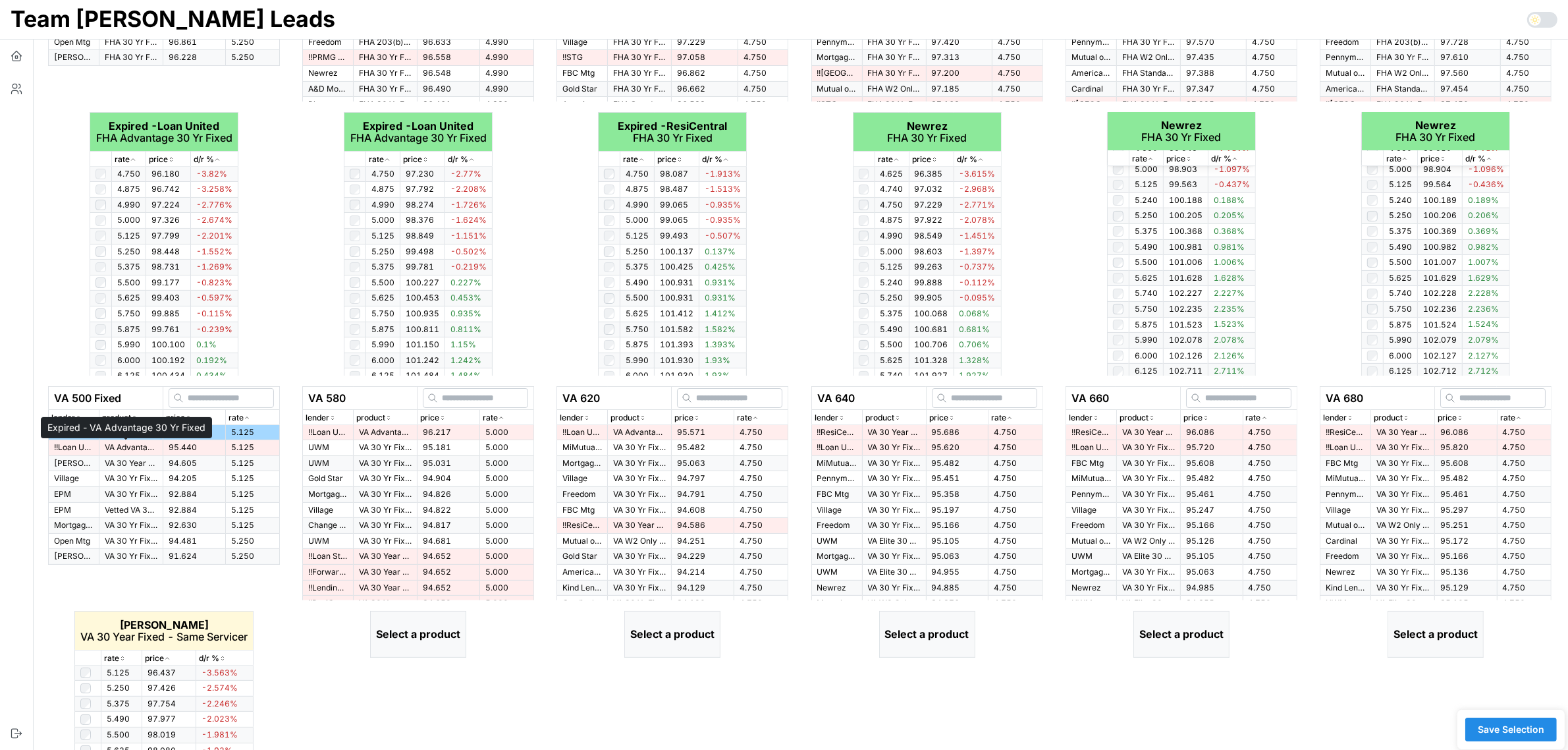
click at [133, 445] on p "VA Advantage 30 Yr Fixed" at bounding box center [131, 448] width 53 height 11
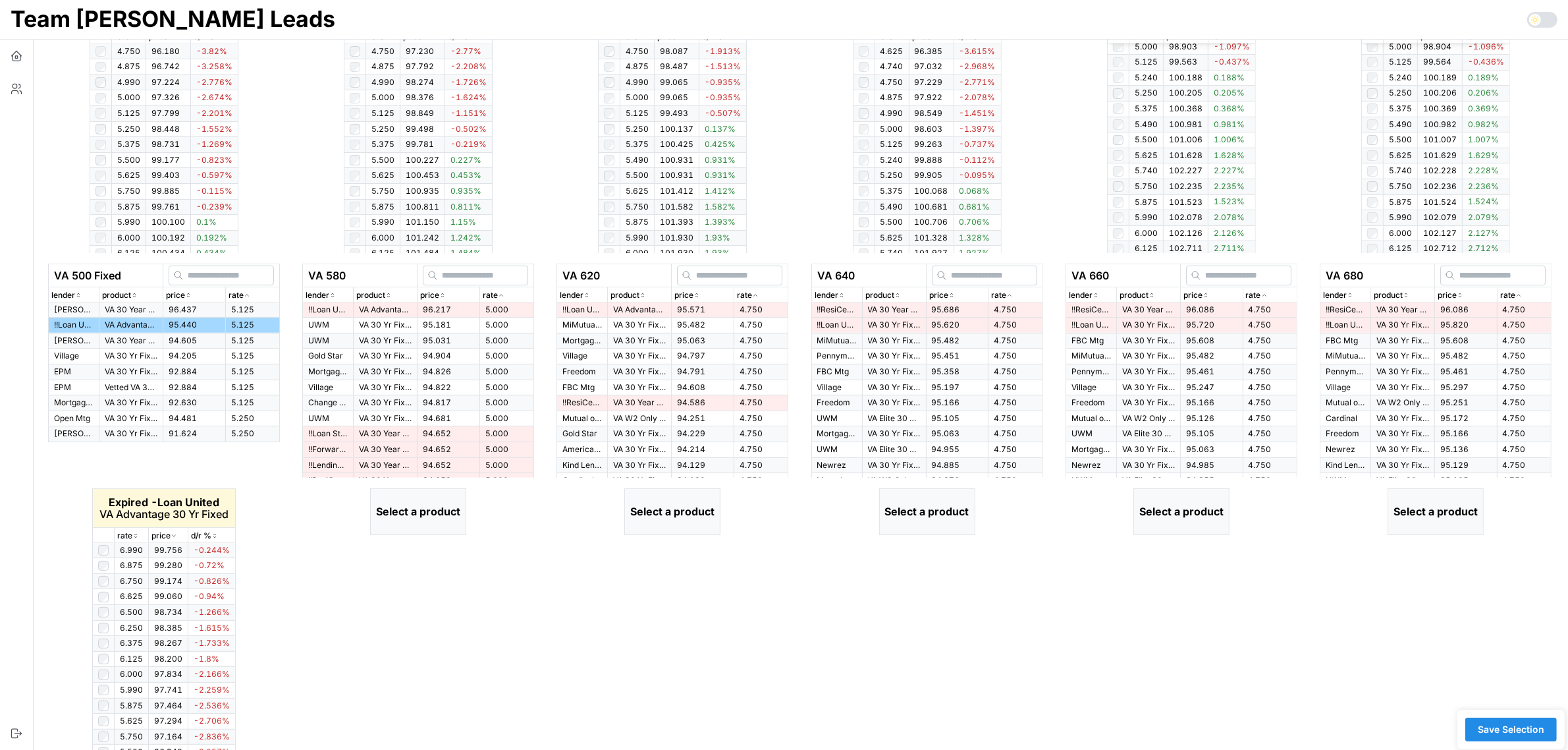
scroll to position [392, 0]
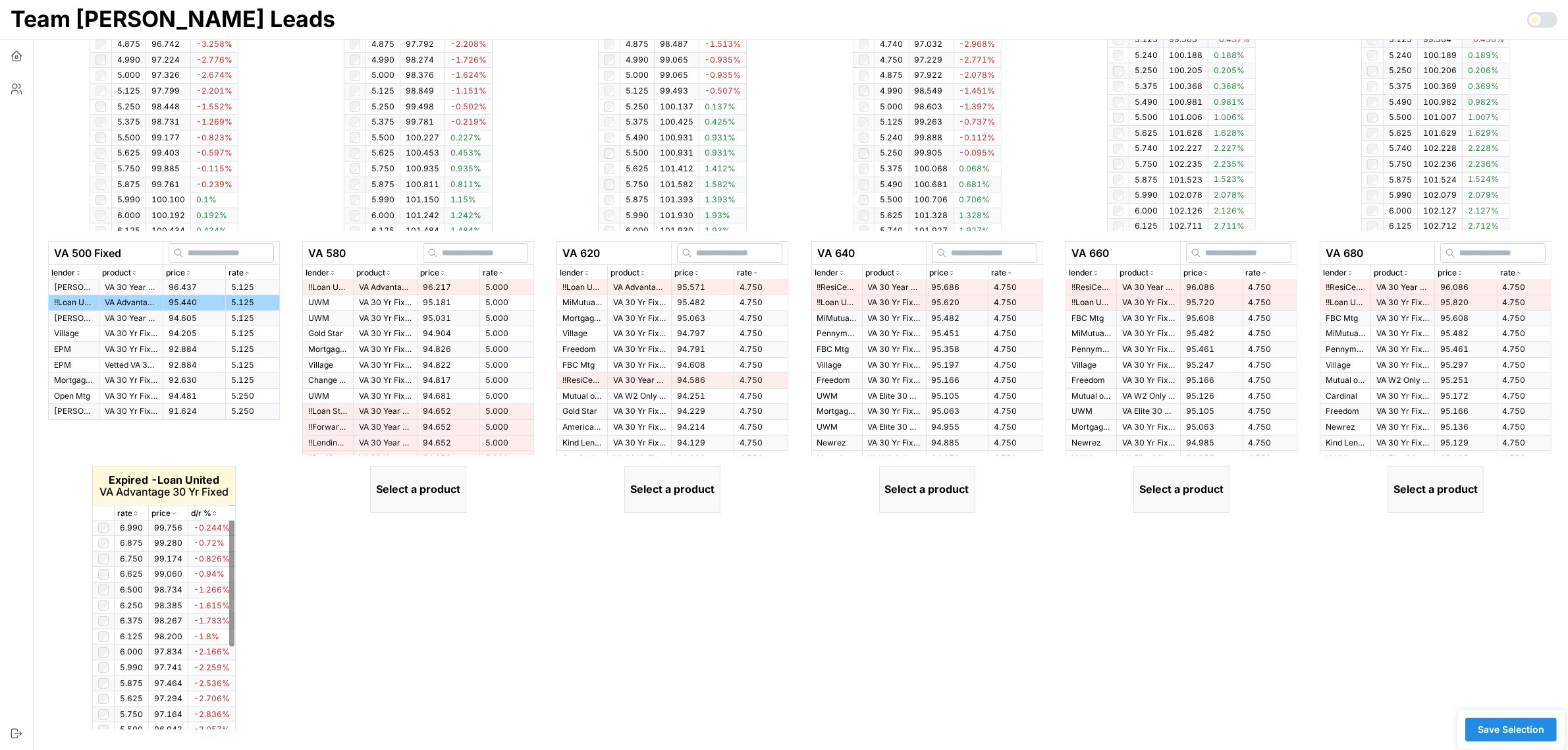
click at [129, 511] on p "rate" at bounding box center [125, 513] width 15 height 13
click at [133, 509] on icon "button" at bounding box center [135, 513] width 7 height 8
click at [500, 274] on icon "button" at bounding box center [501, 272] width 7 height 8
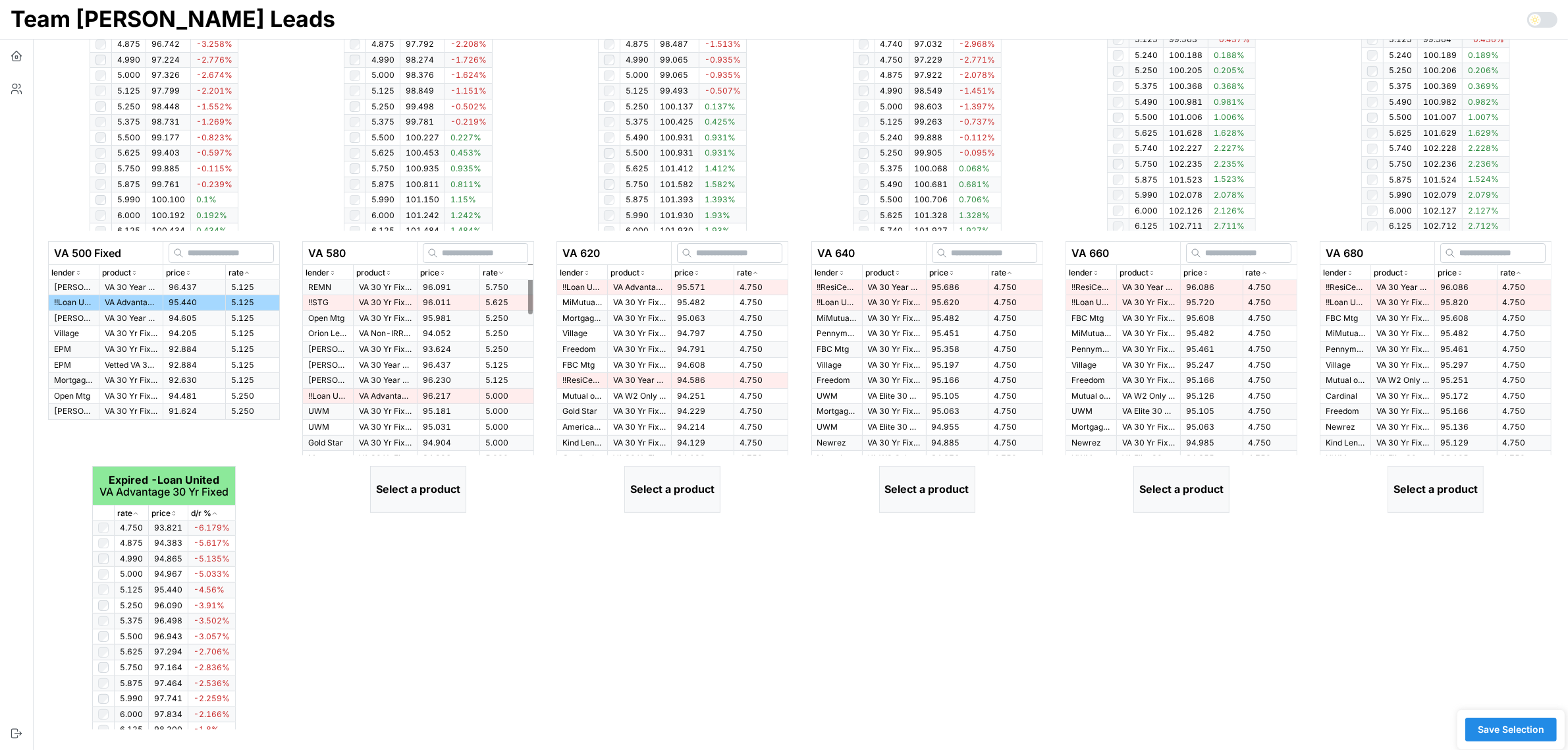
click at [500, 274] on icon "button" at bounding box center [501, 272] width 7 height 8
click at [507, 268] on div "rate" at bounding box center [507, 273] width 48 height 13
click at [430, 291] on td "96.217" at bounding box center [448, 287] width 63 height 15
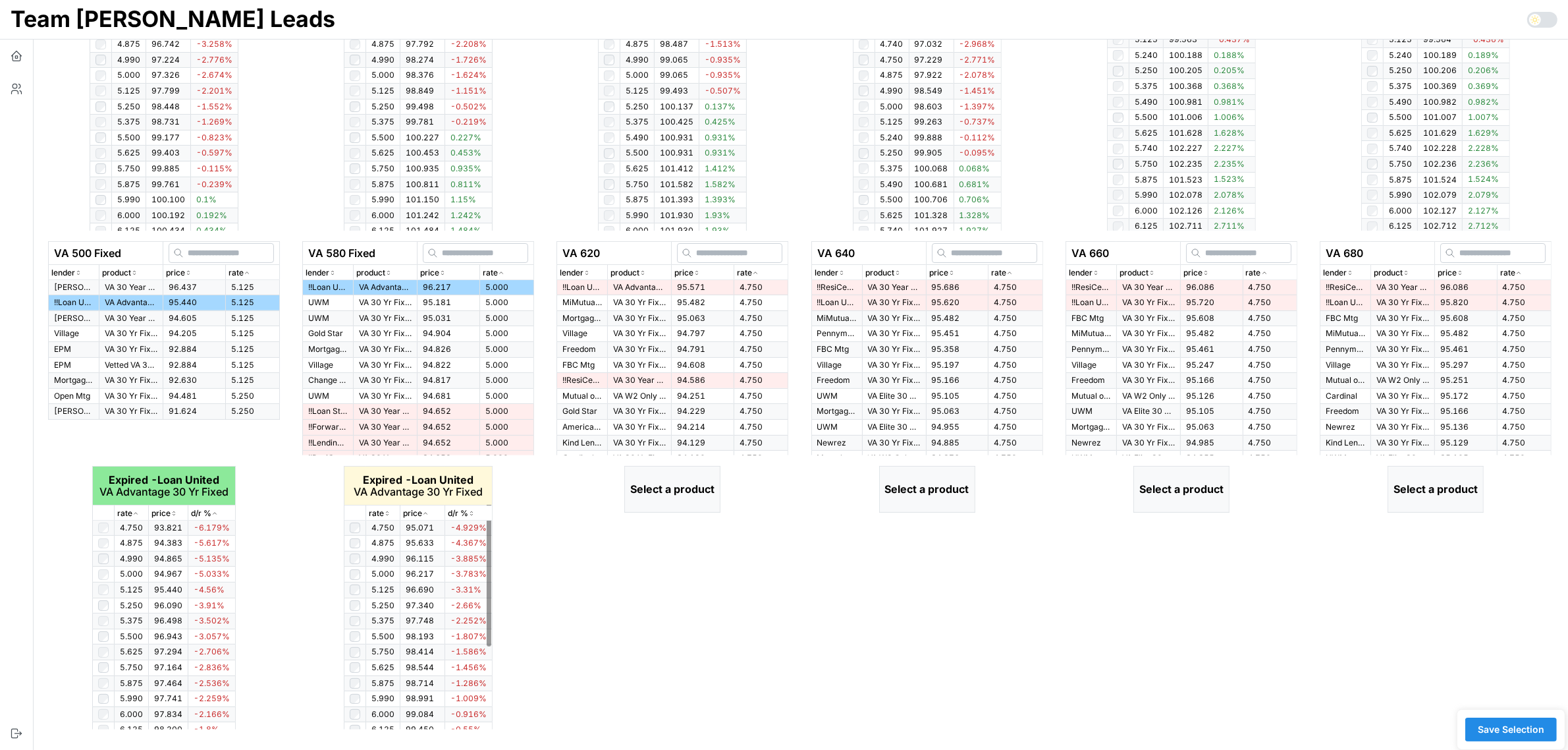
click at [385, 509] on icon "button" at bounding box center [387, 513] width 7 height 8
click at [760, 271] on div "rate" at bounding box center [761, 273] width 48 height 13
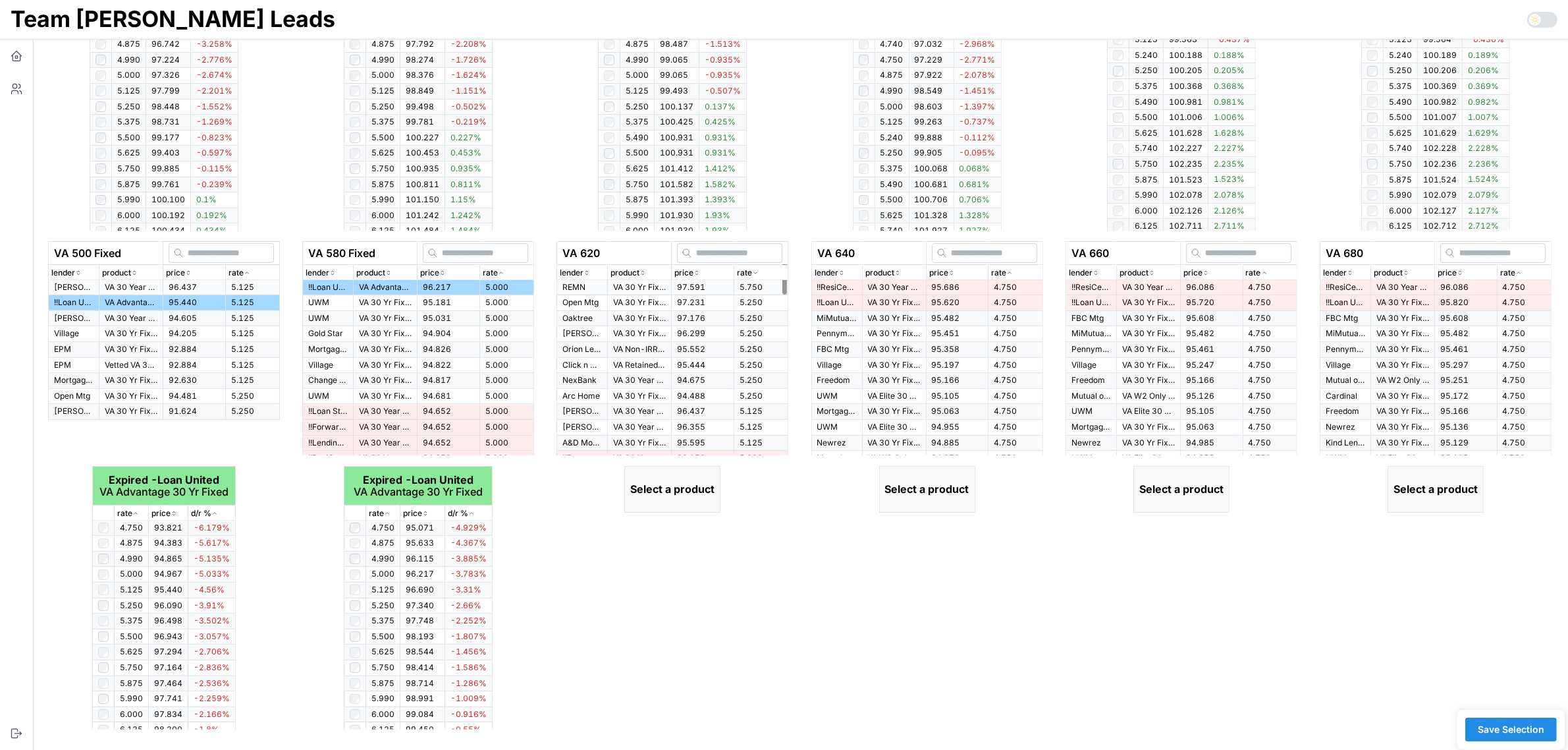
click at [760, 271] on div "rate" at bounding box center [761, 273] width 48 height 13
click at [729, 285] on td "95.571" at bounding box center [703, 287] width 63 height 15
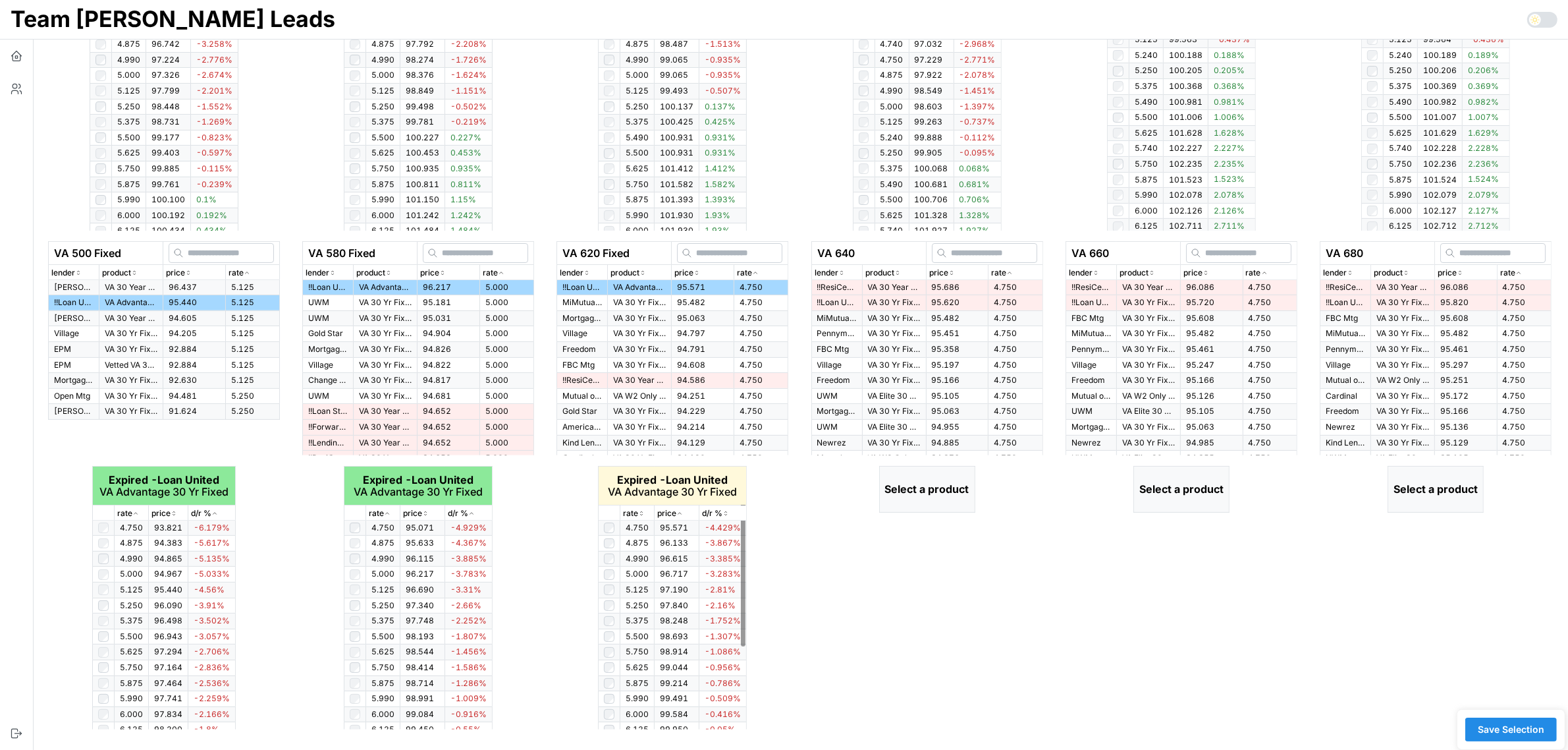
click at [640, 512] on icon "button" at bounding box center [641, 513] width 7 height 8
click at [640, 513] on icon "button" at bounding box center [642, 513] width 3 height 2
click at [1014, 275] on div "rate" at bounding box center [1015, 273] width 48 height 13
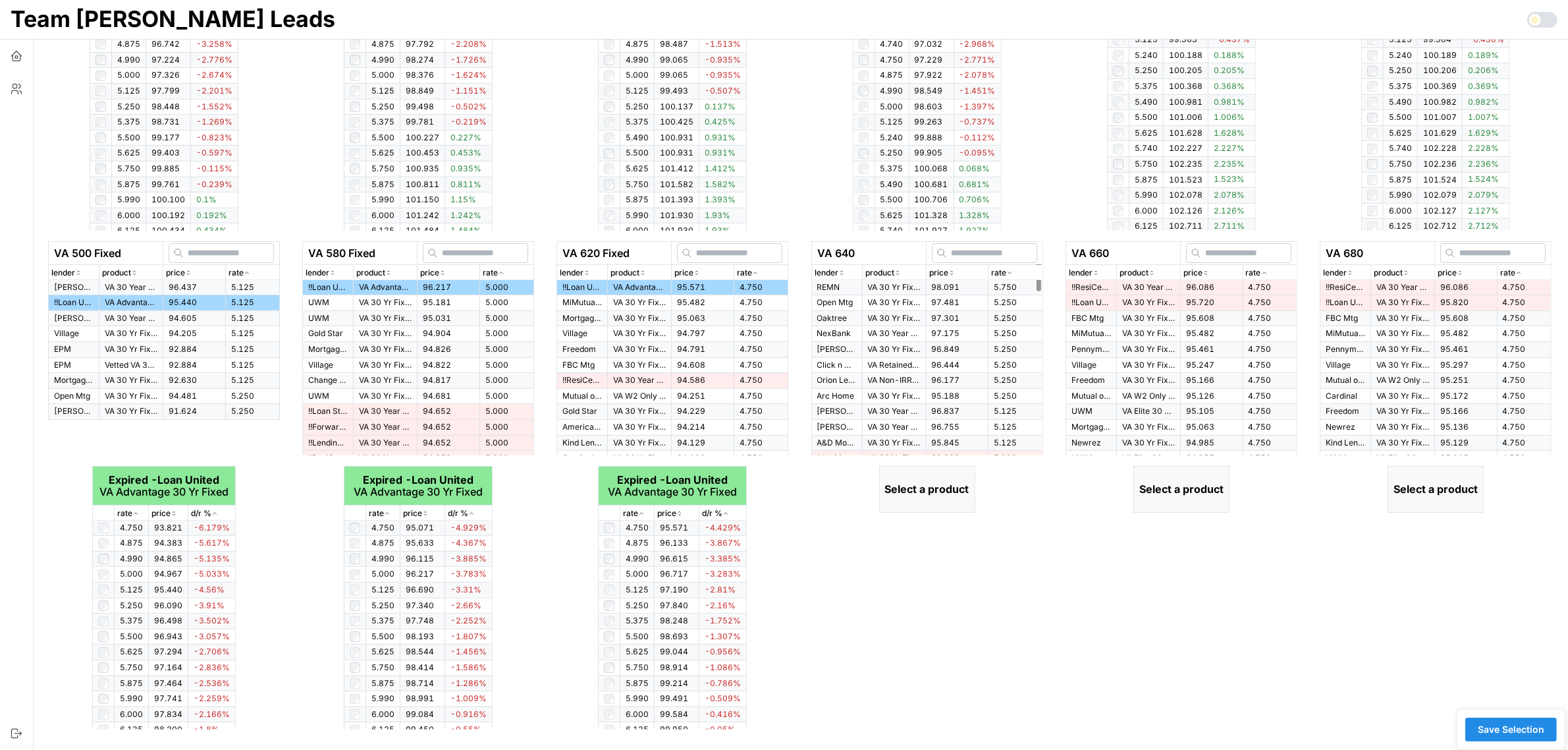
click at [1014, 275] on div "rate" at bounding box center [1015, 273] width 48 height 13
click at [973, 284] on td "95.686" at bounding box center [957, 287] width 63 height 15
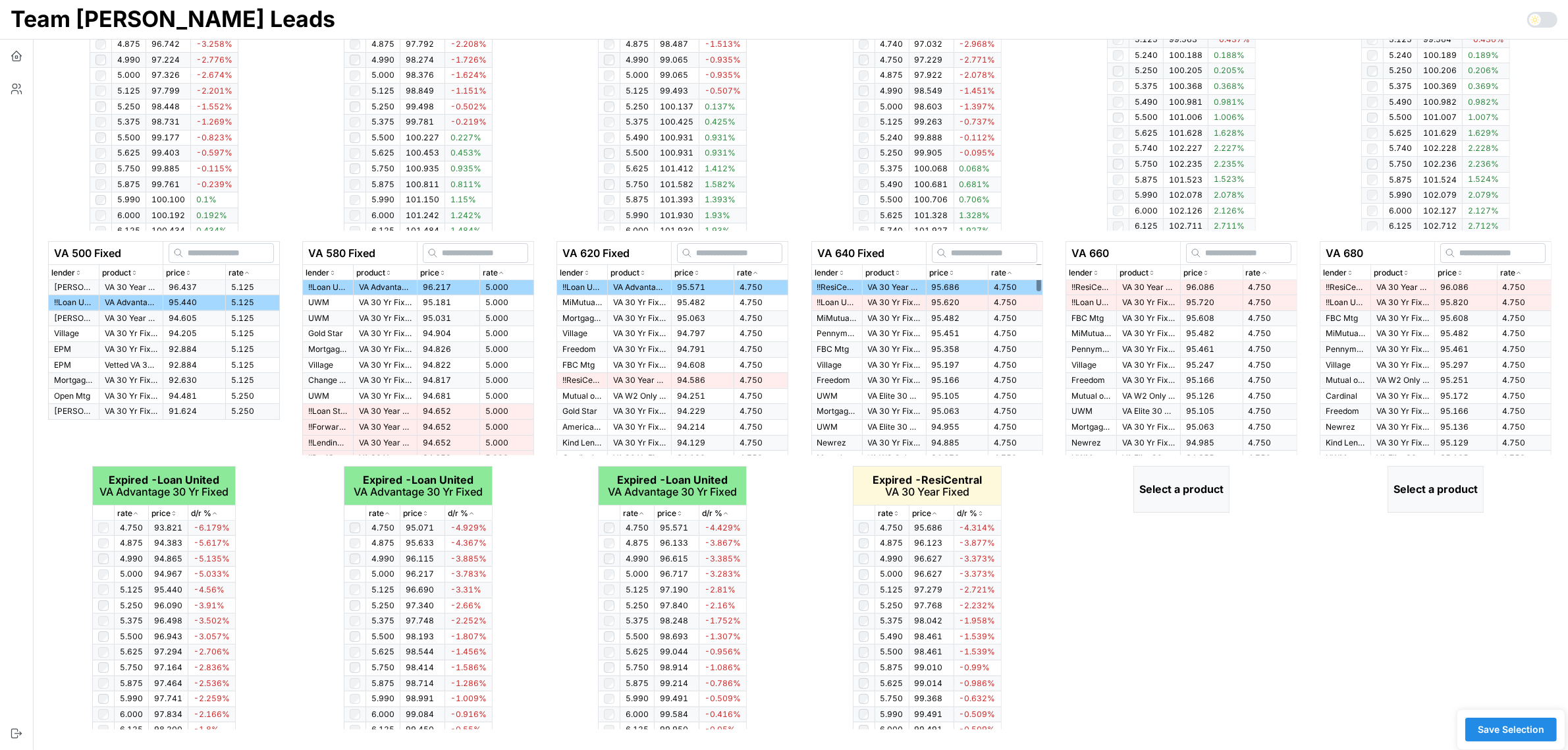
click at [963, 297] on td "95.620" at bounding box center [957, 302] width 63 height 16
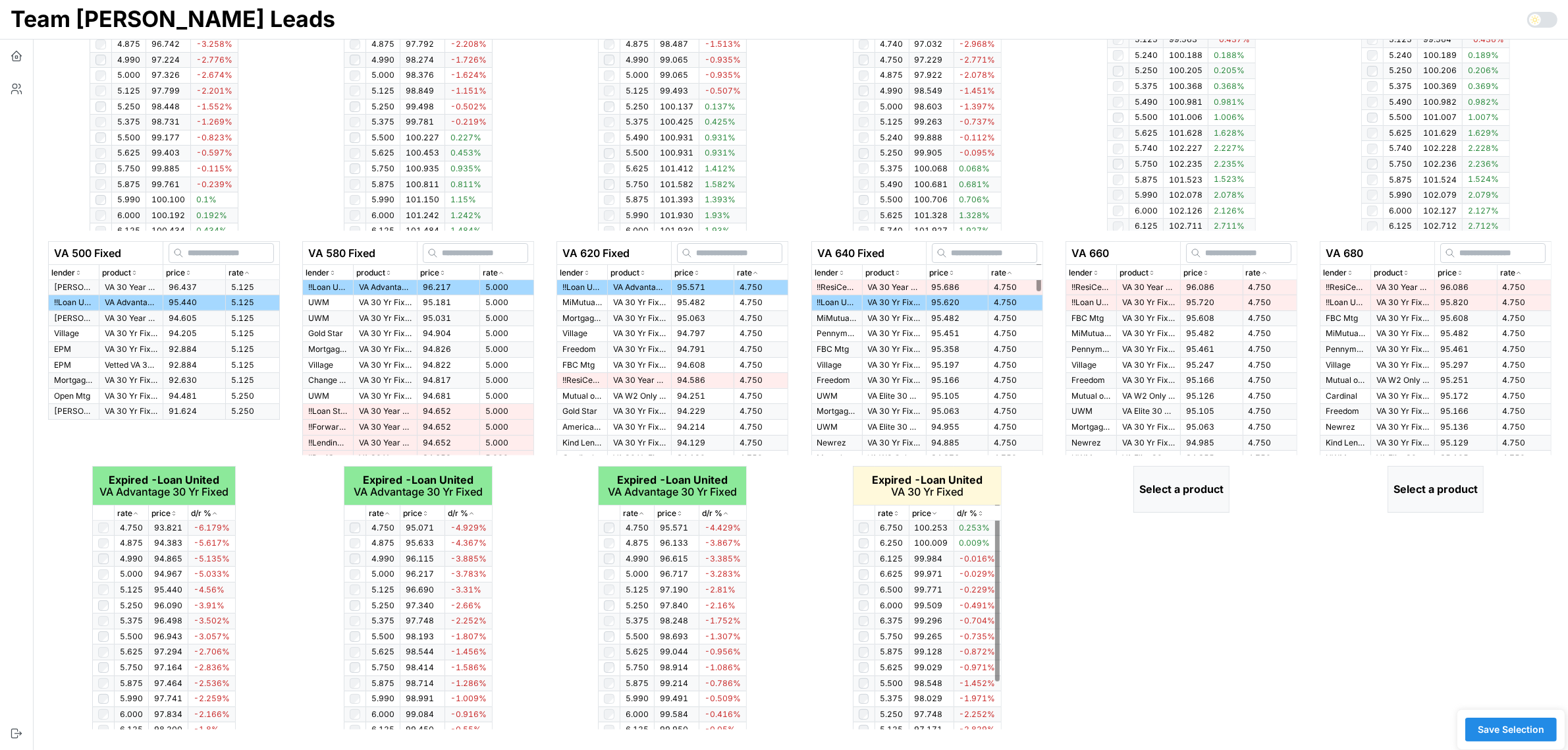
click at [894, 509] on icon "button" at bounding box center [895, 513] width 7 height 8
click at [904, 288] on p "VA 30 Year Fixed" at bounding box center [894, 287] width 53 height 11
click at [898, 509] on icon "button" at bounding box center [895, 513] width 7 height 8
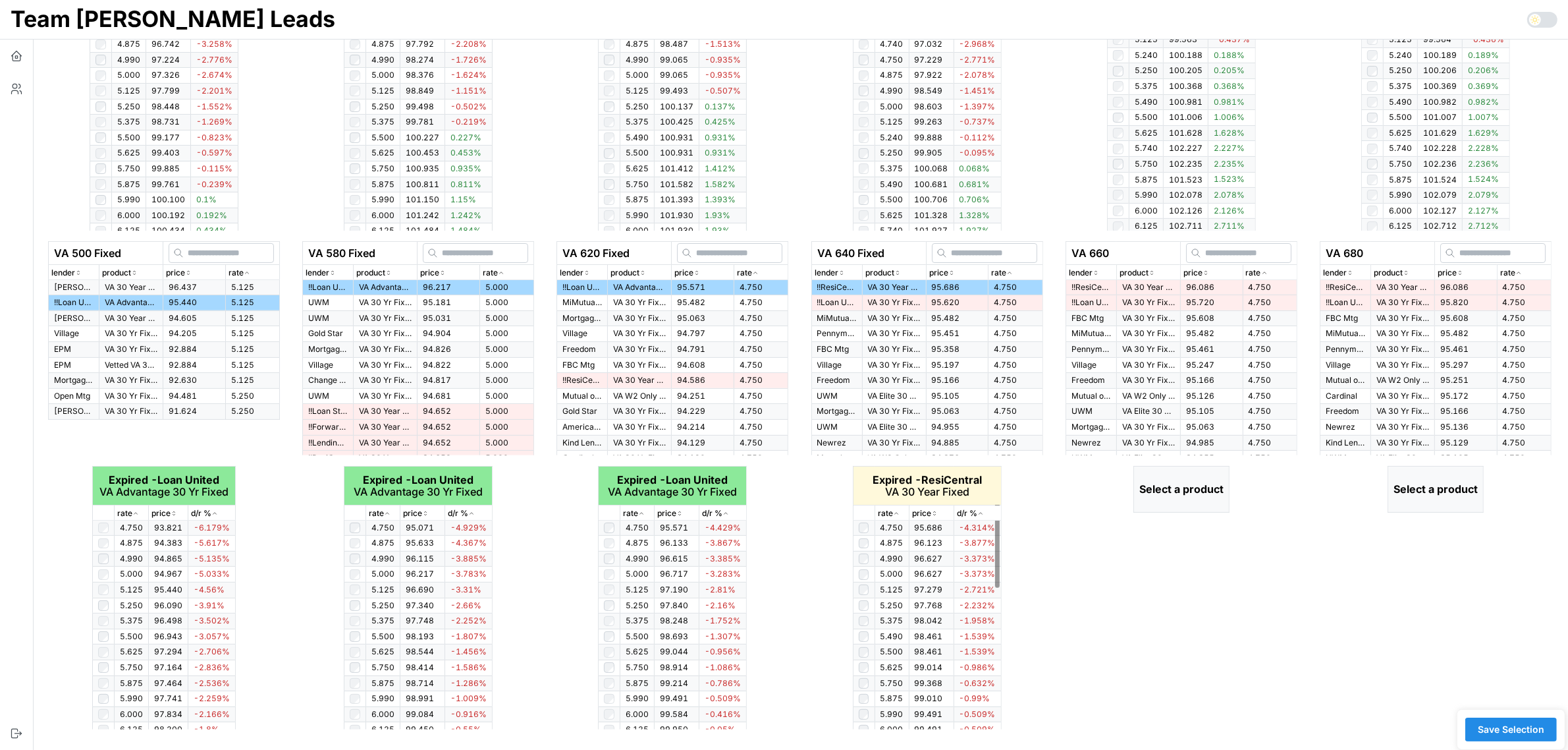
click at [898, 509] on icon "button" at bounding box center [895, 513] width 7 height 8
click at [1266, 265] on th "rate" at bounding box center [1269, 272] width 54 height 15
click at [1266, 274] on icon "button" at bounding box center [1264, 272] width 7 height 8
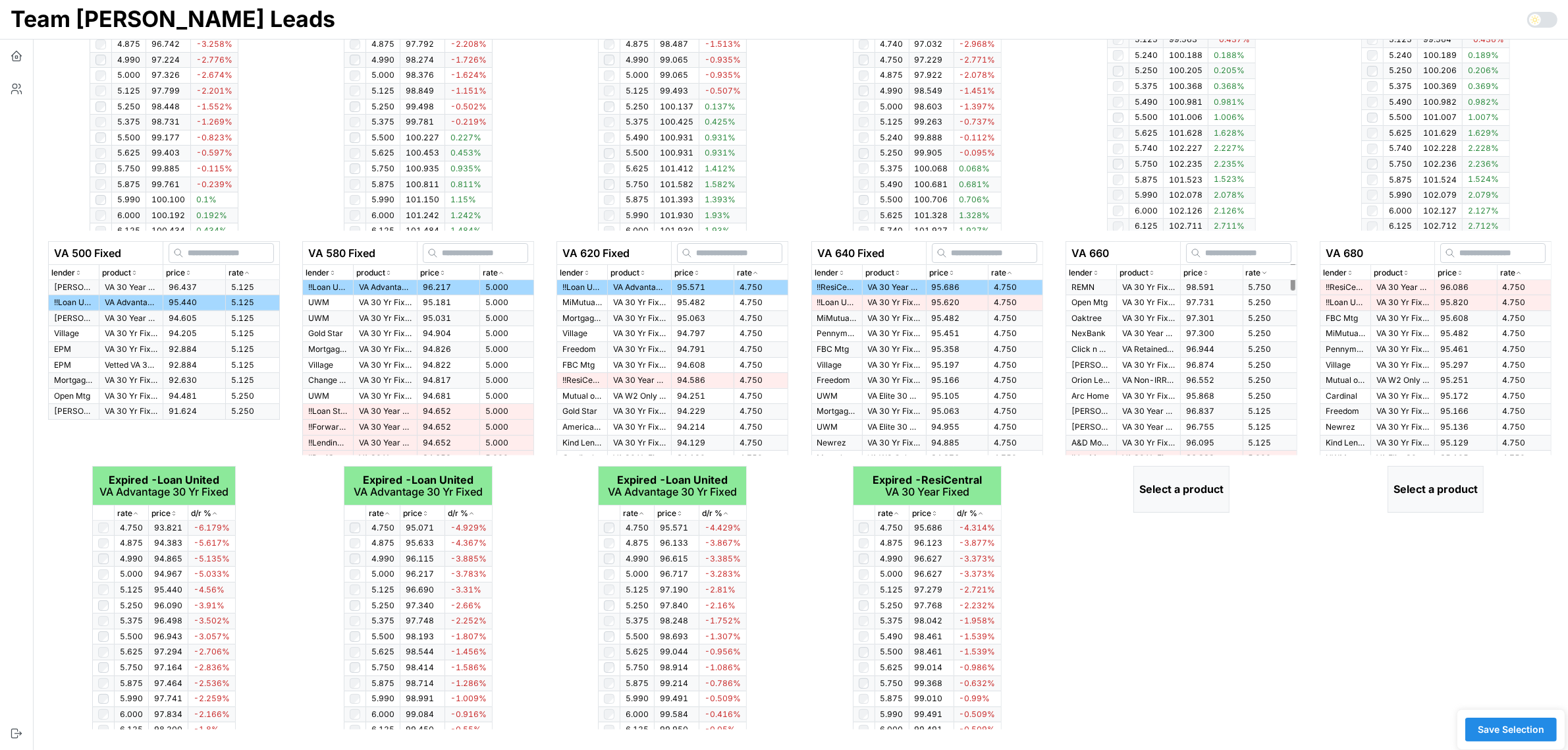
click at [1266, 274] on icon "button" at bounding box center [1264, 272] width 7 height 8
click at [1251, 289] on span "4.750" at bounding box center [1260, 287] width 23 height 10
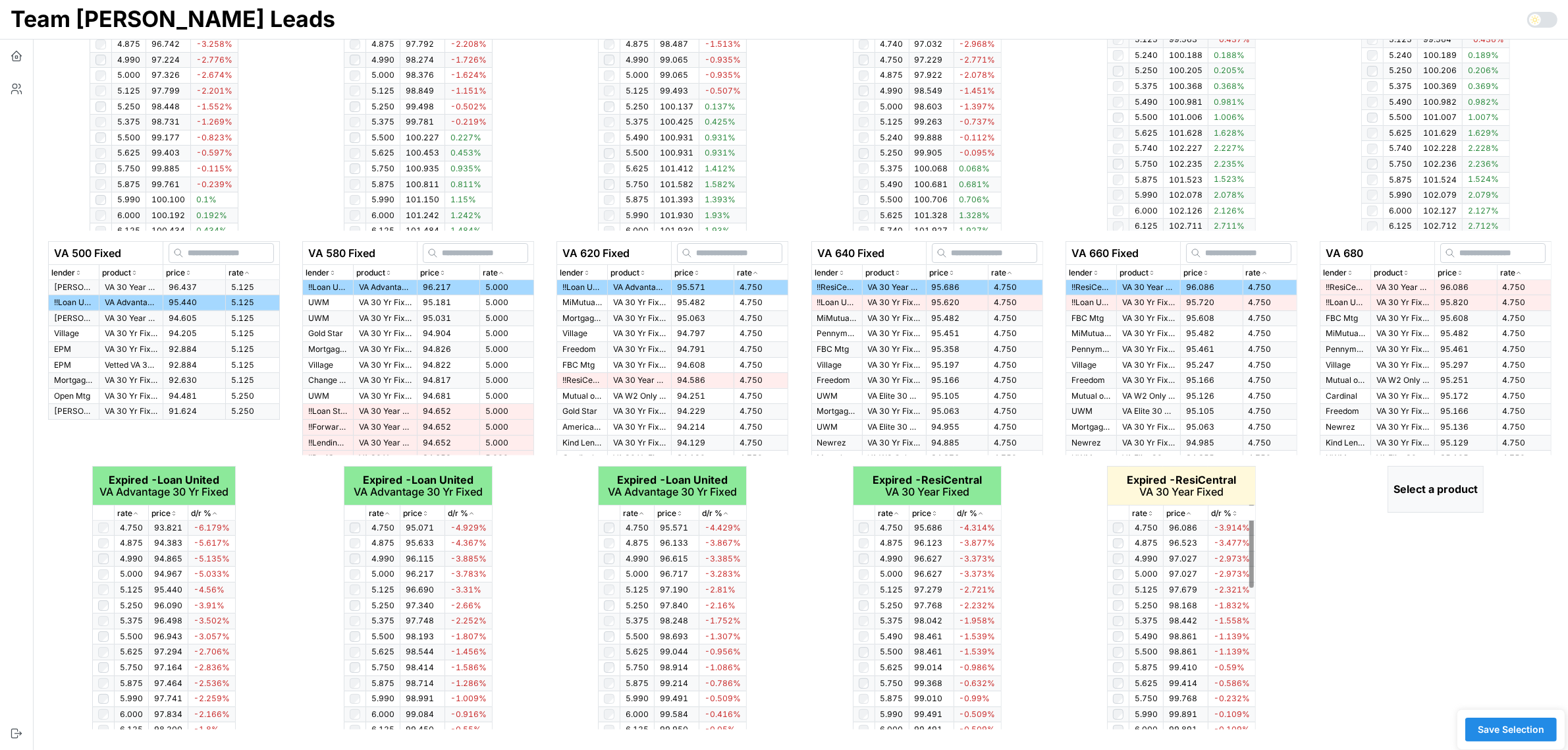
click at [1148, 510] on icon "button" at bounding box center [1150, 513] width 7 height 8
click at [1515, 272] on icon "button" at bounding box center [1518, 272] width 7 height 8
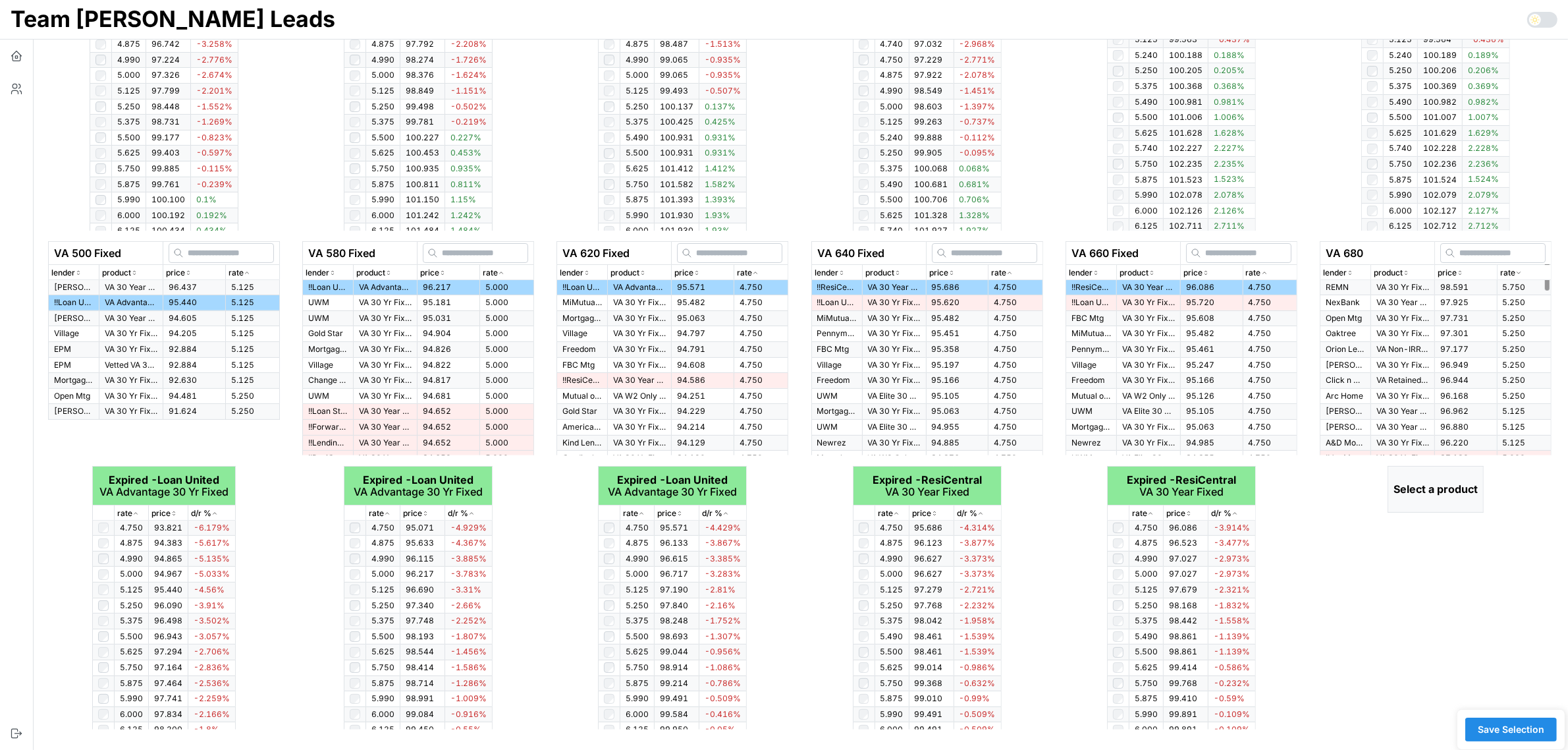
click at [1515, 272] on icon "button" at bounding box center [1518, 272] width 7 height 8
click at [1502, 284] on td "4.750" at bounding box center [1523, 287] width 54 height 15
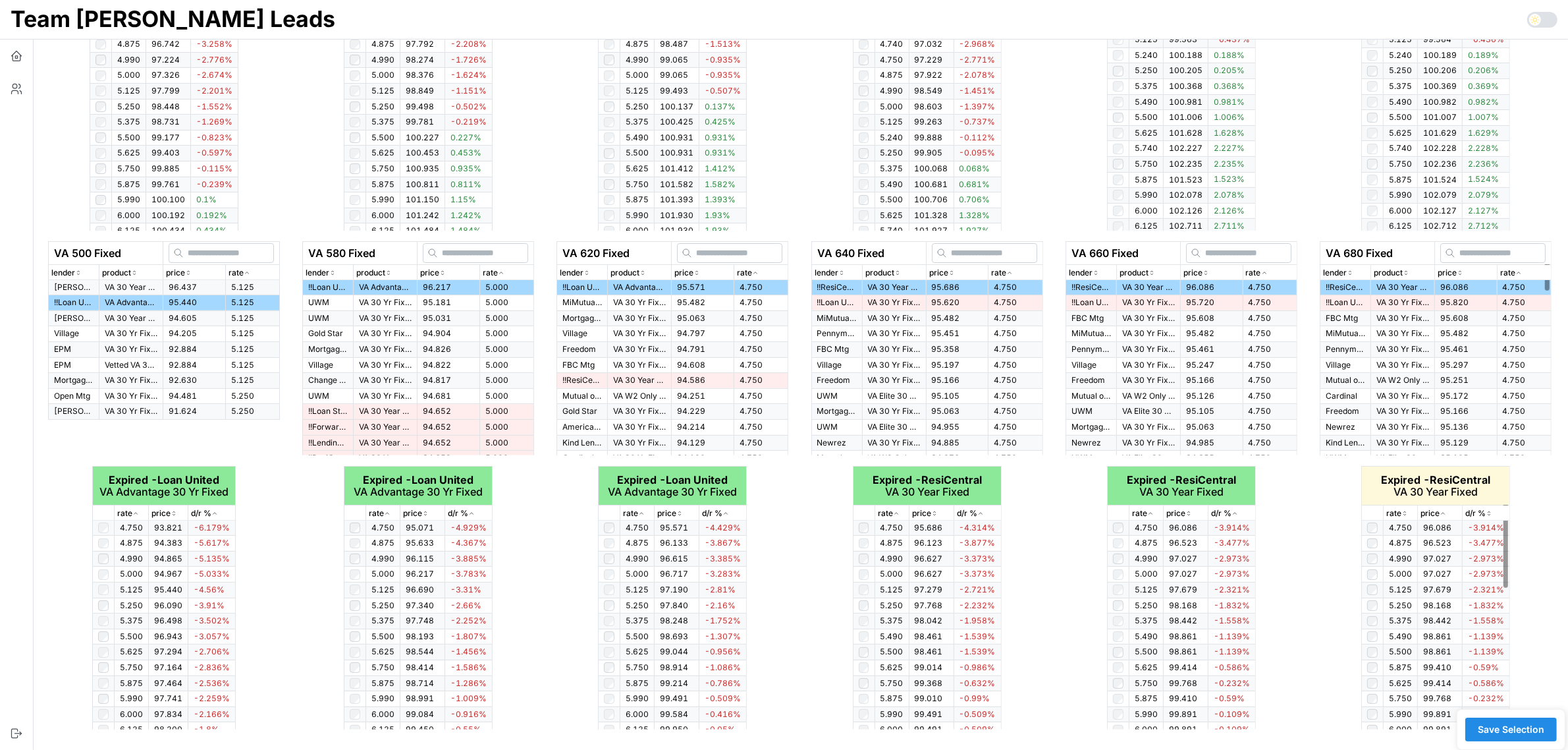
click at [1404, 512] on icon "button" at bounding box center [1404, 513] width 7 height 8
click at [1404, 513] on icon "button" at bounding box center [1404, 513] width 3 height 2
click at [1404, 512] on icon "button" at bounding box center [1404, 513] width 7 height 8
click at [1537, 724] on span "Save Selection" at bounding box center [1511, 730] width 66 height 23
click at [1521, 733] on span "Save Selection" at bounding box center [1511, 730] width 66 height 23
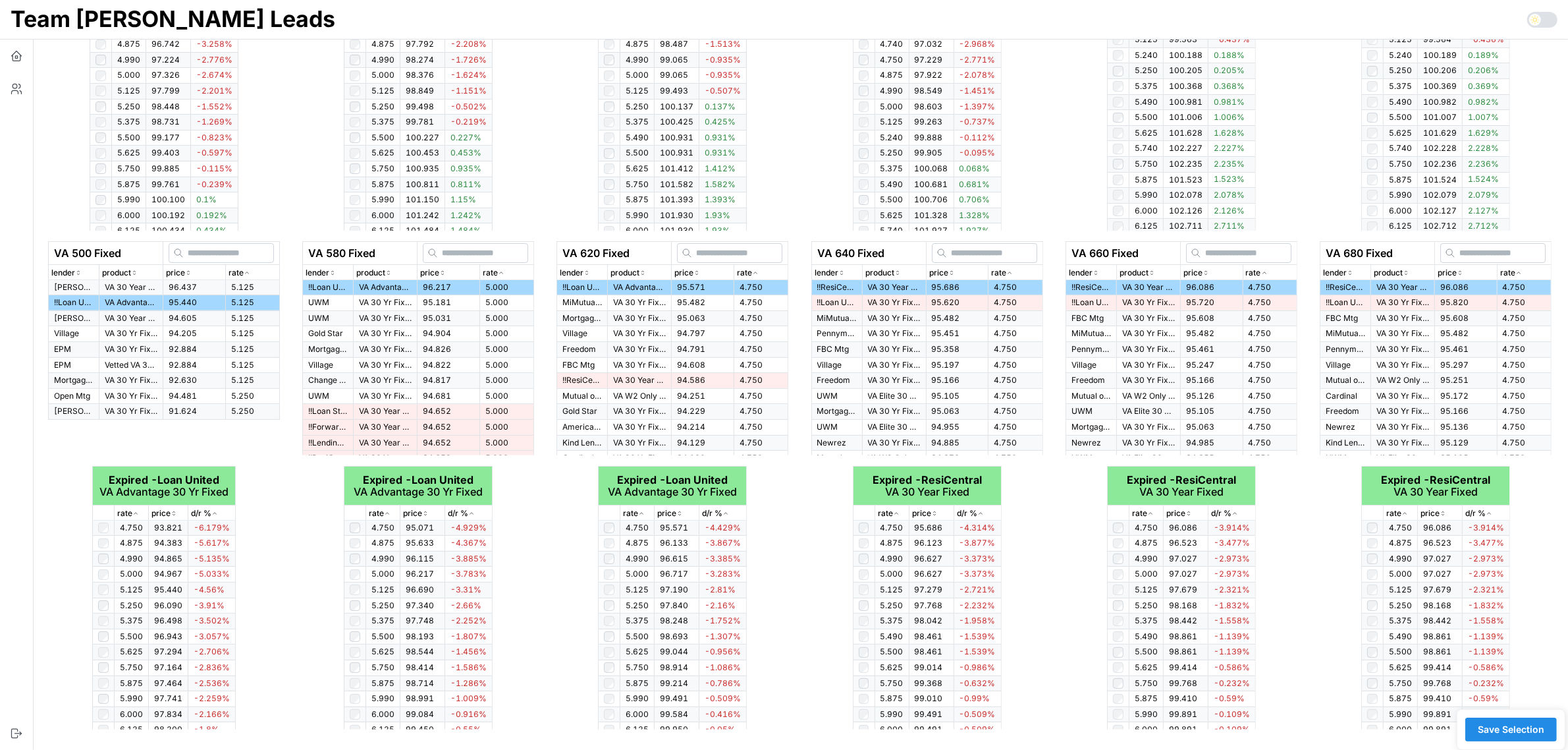
click at [1521, 733] on span "Save Selection" at bounding box center [1511, 730] width 66 height 23
click at [17, 64] on button "button" at bounding box center [17, 56] width 33 height 33
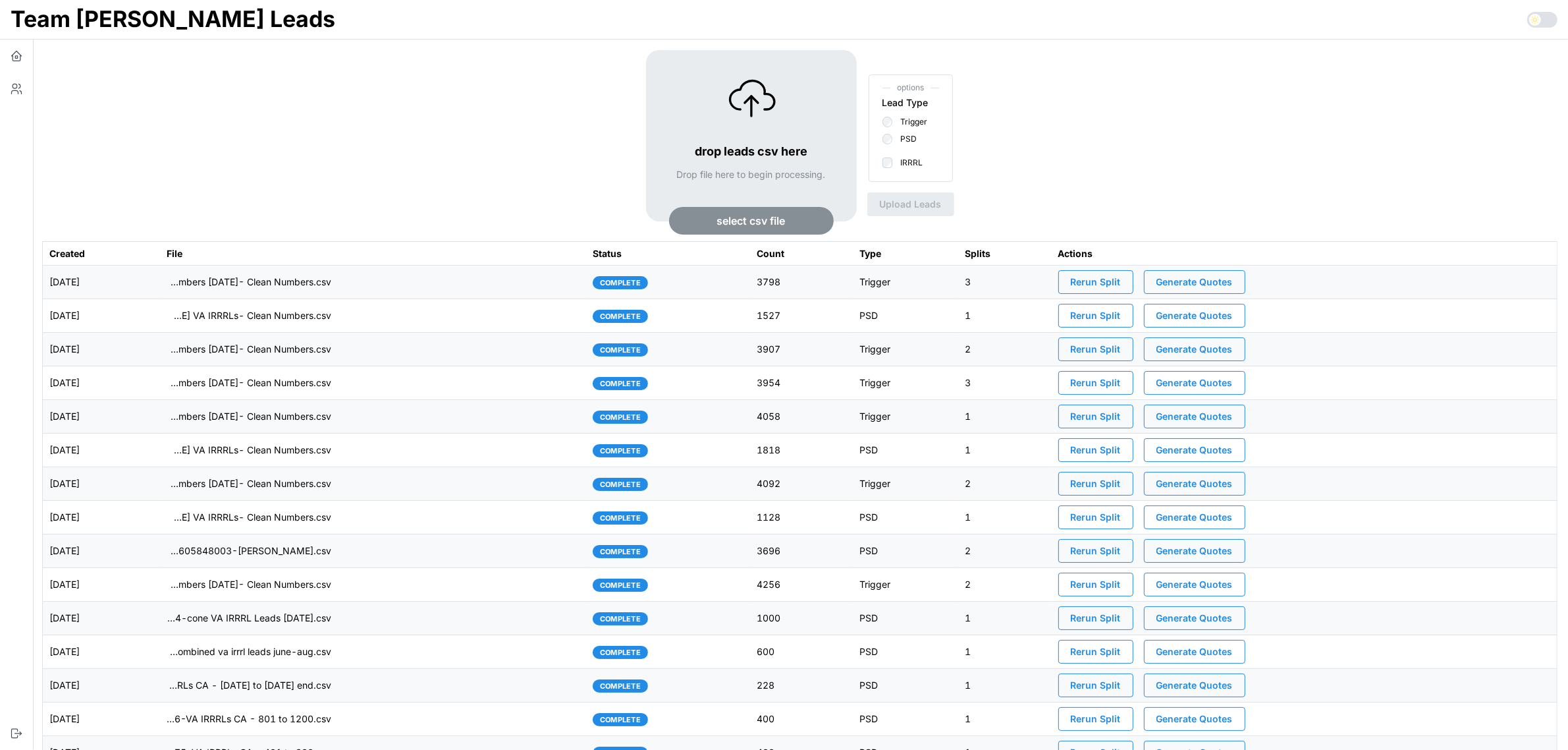
click at [1220, 278] on span "Generate Quotes" at bounding box center [1194, 282] width 76 height 23
click at [465, 284] on td "imports/[PERSON_NAME]/1758203792018-TU Master List With Numbers [DATE]- Clean N…" at bounding box center [373, 282] width 426 height 33
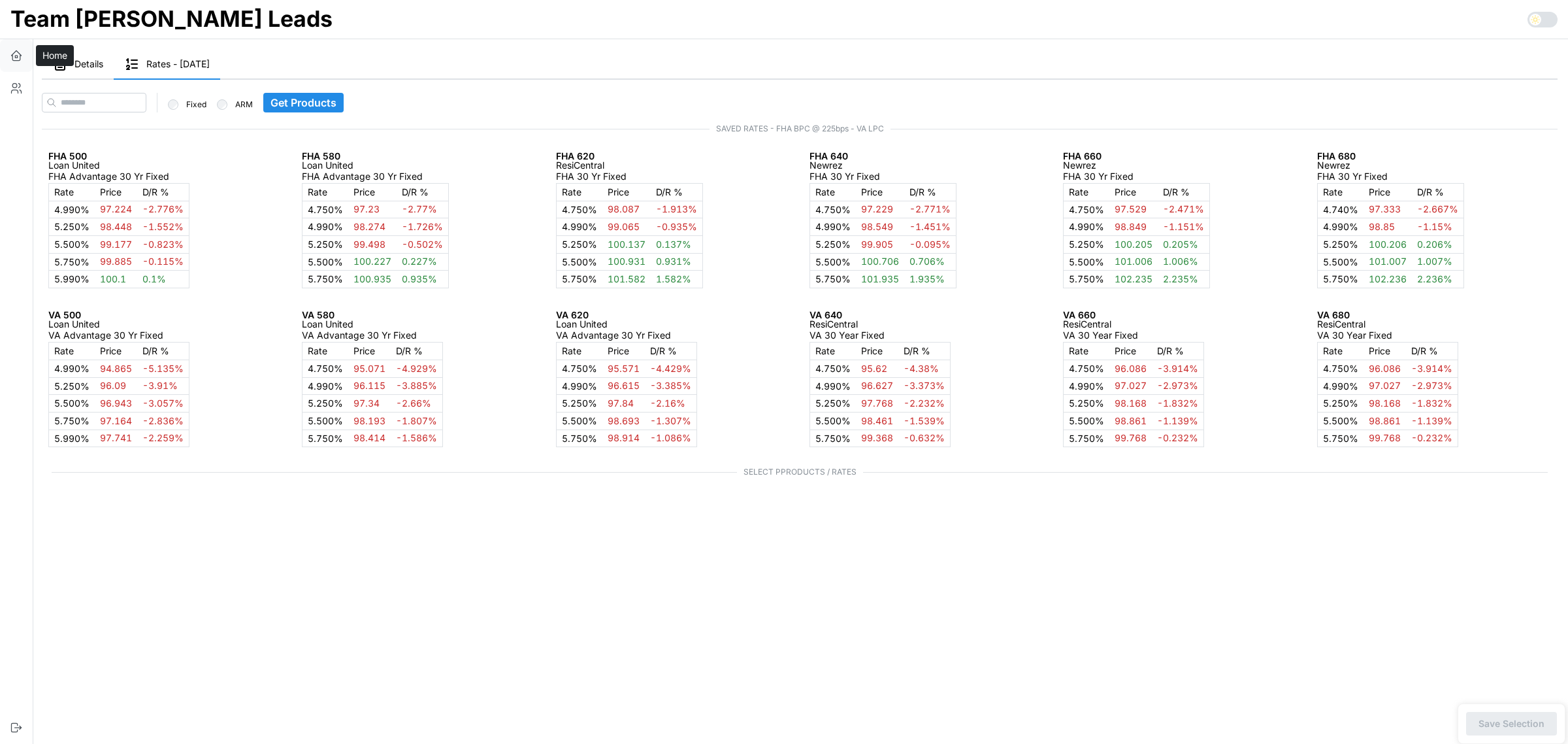
click at [21, 57] on icon "button" at bounding box center [16, 55] width 13 height 13
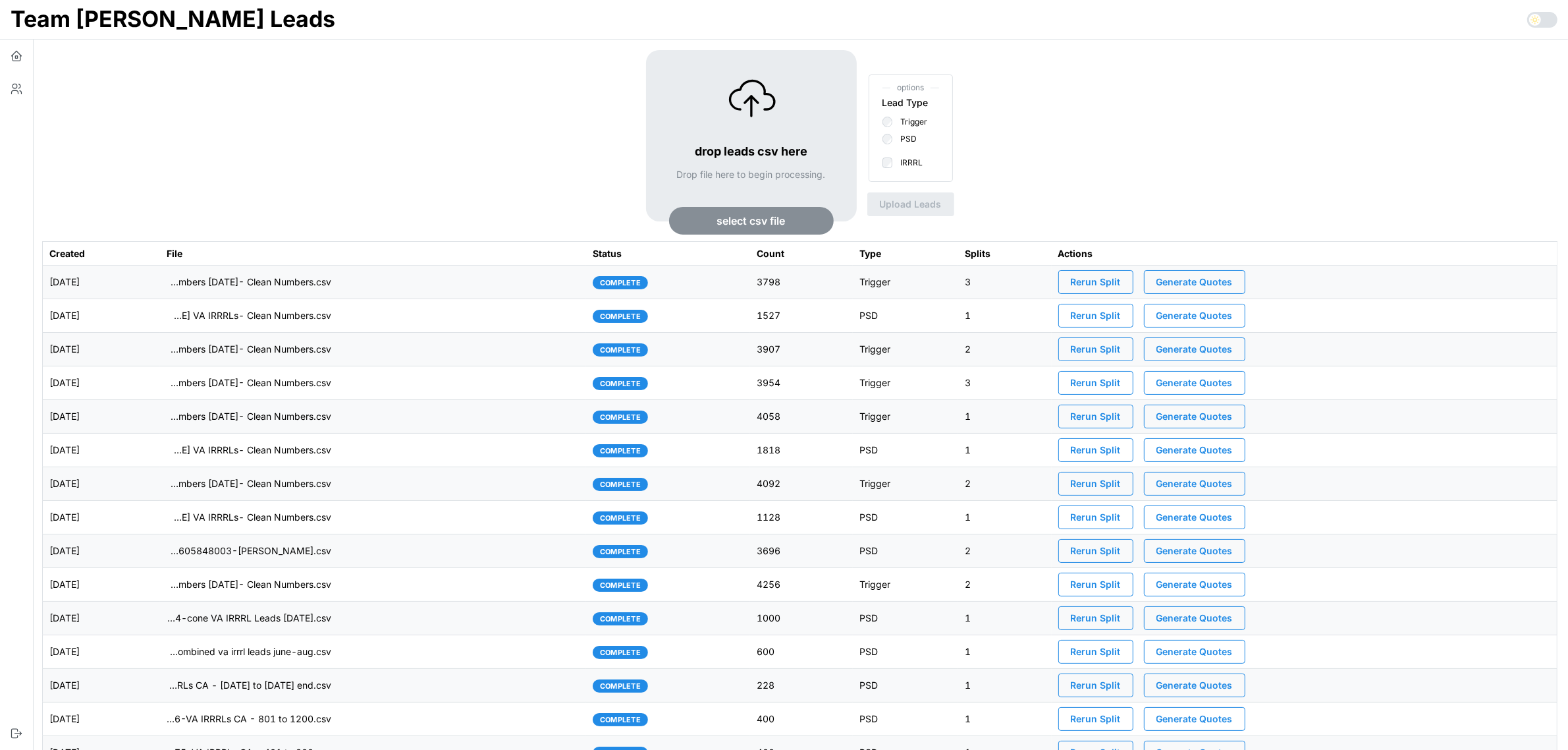
click at [456, 282] on td "imports/[PERSON_NAME]/1758203792018-TU Master List With Numbers [DATE]- Clean N…" at bounding box center [373, 282] width 426 height 33
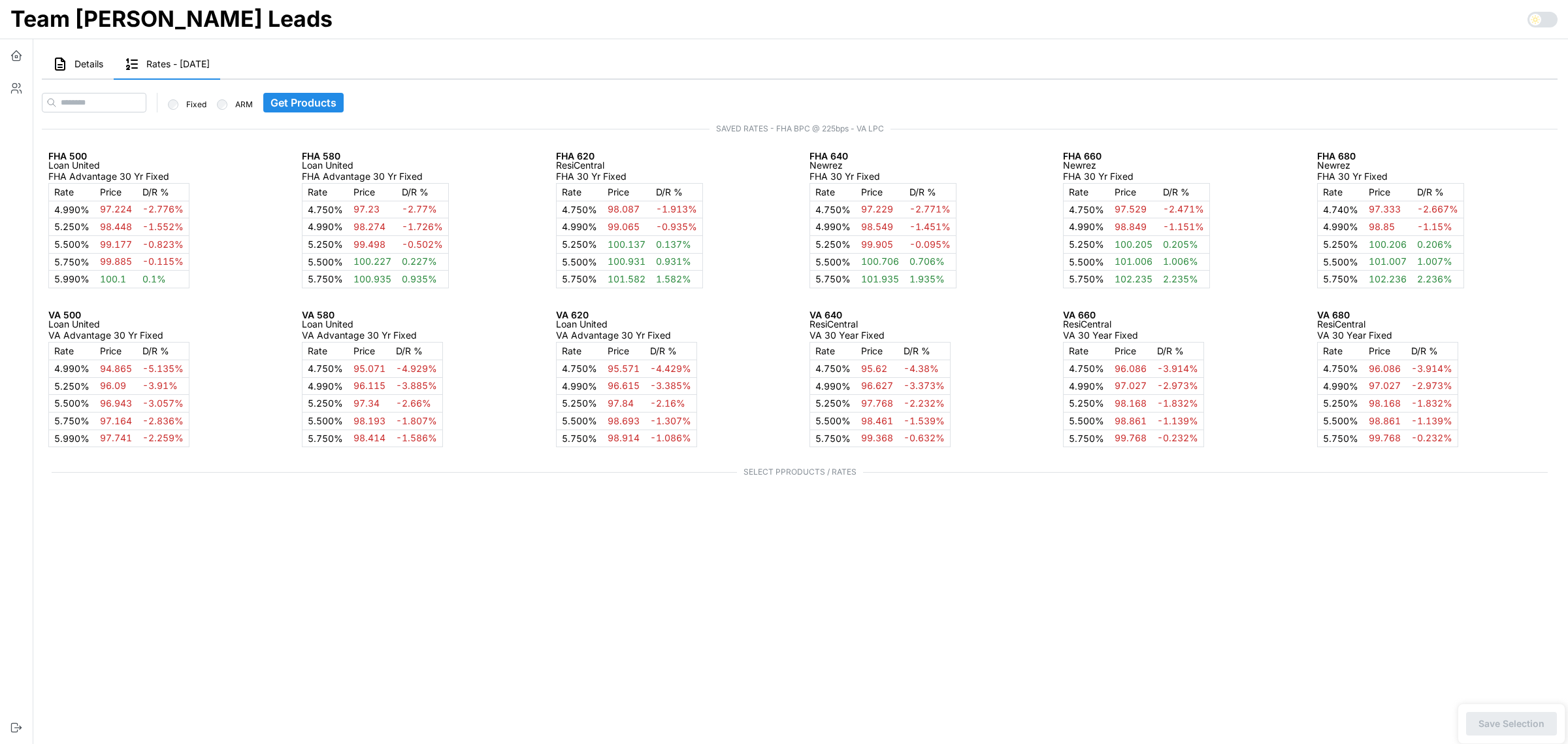
click at [73, 68] on button "Details" at bounding box center [78, 64] width 72 height 30
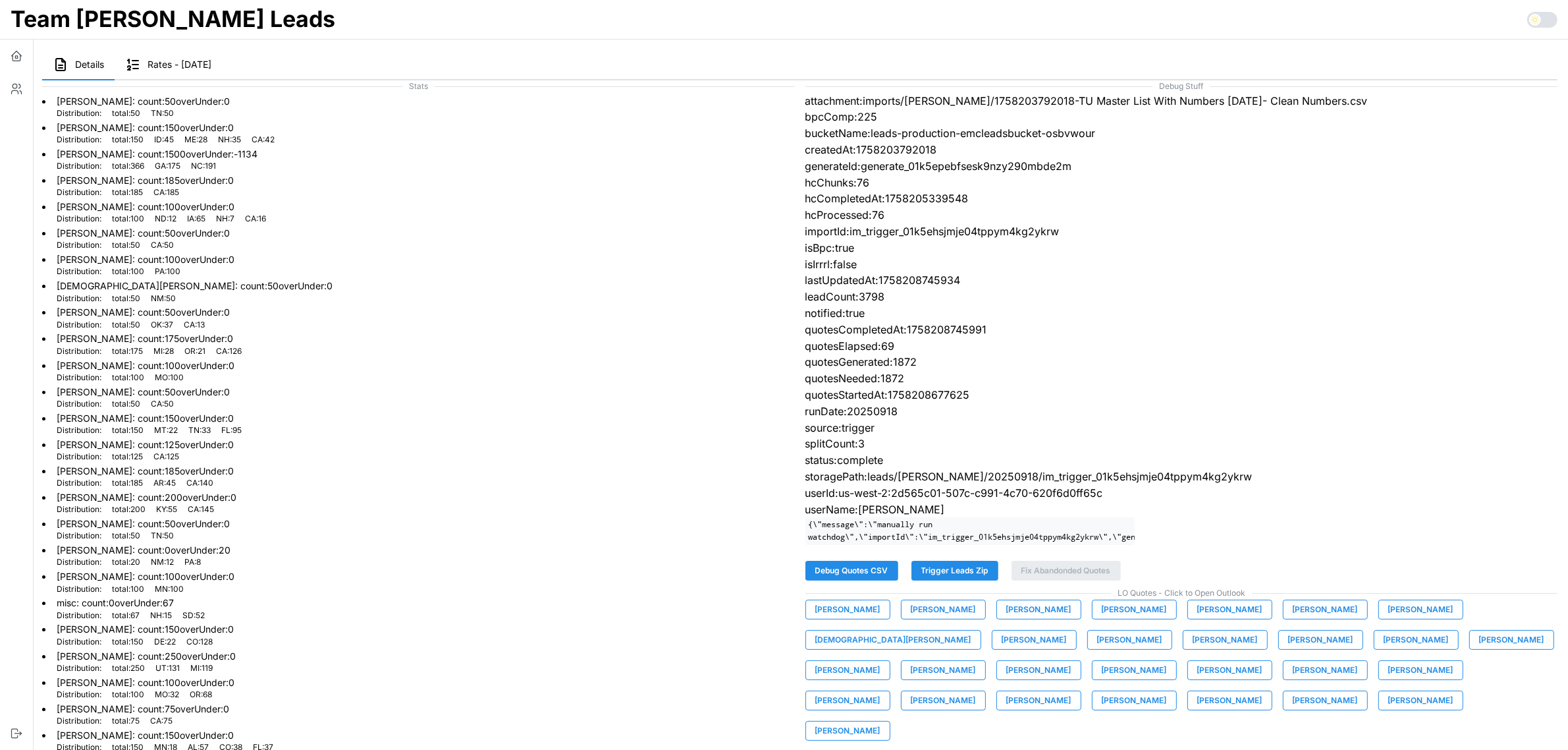
click at [864, 618] on span "[PERSON_NAME]" at bounding box center [848, 609] width 65 height 18
click at [948, 618] on span "[PERSON_NAME]" at bounding box center [943, 609] width 65 height 18
click at [1022, 618] on span "[PERSON_NAME]" at bounding box center [1038, 609] width 65 height 18
click at [1121, 618] on span "[PERSON_NAME]" at bounding box center [1134, 609] width 65 height 18
click at [1219, 615] on span "[PERSON_NAME]" at bounding box center [1229, 609] width 65 height 18
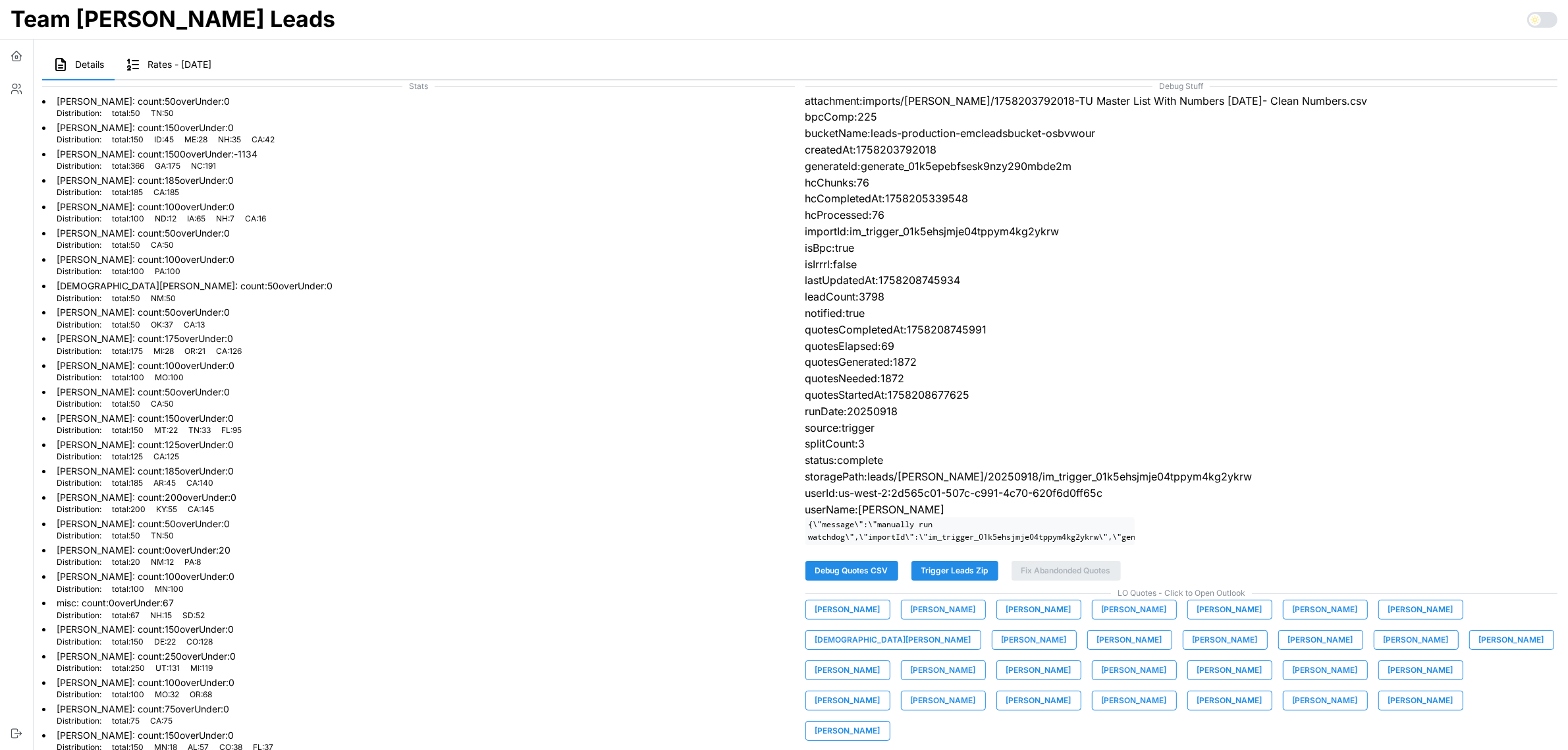
click at [1302, 617] on span "[PERSON_NAME]" at bounding box center [1325, 609] width 65 height 18
click at [1396, 618] on span "[PERSON_NAME]" at bounding box center [1421, 609] width 65 height 18
click at [971, 631] on span "[DEMOGRAPHIC_DATA][PERSON_NAME]" at bounding box center [893, 640] width 156 height 18
click at [1001, 649] on span "[PERSON_NAME]" at bounding box center [1034, 640] width 65 height 18
click at [1097, 649] on span "[PERSON_NAME]" at bounding box center [1130, 640] width 65 height 18
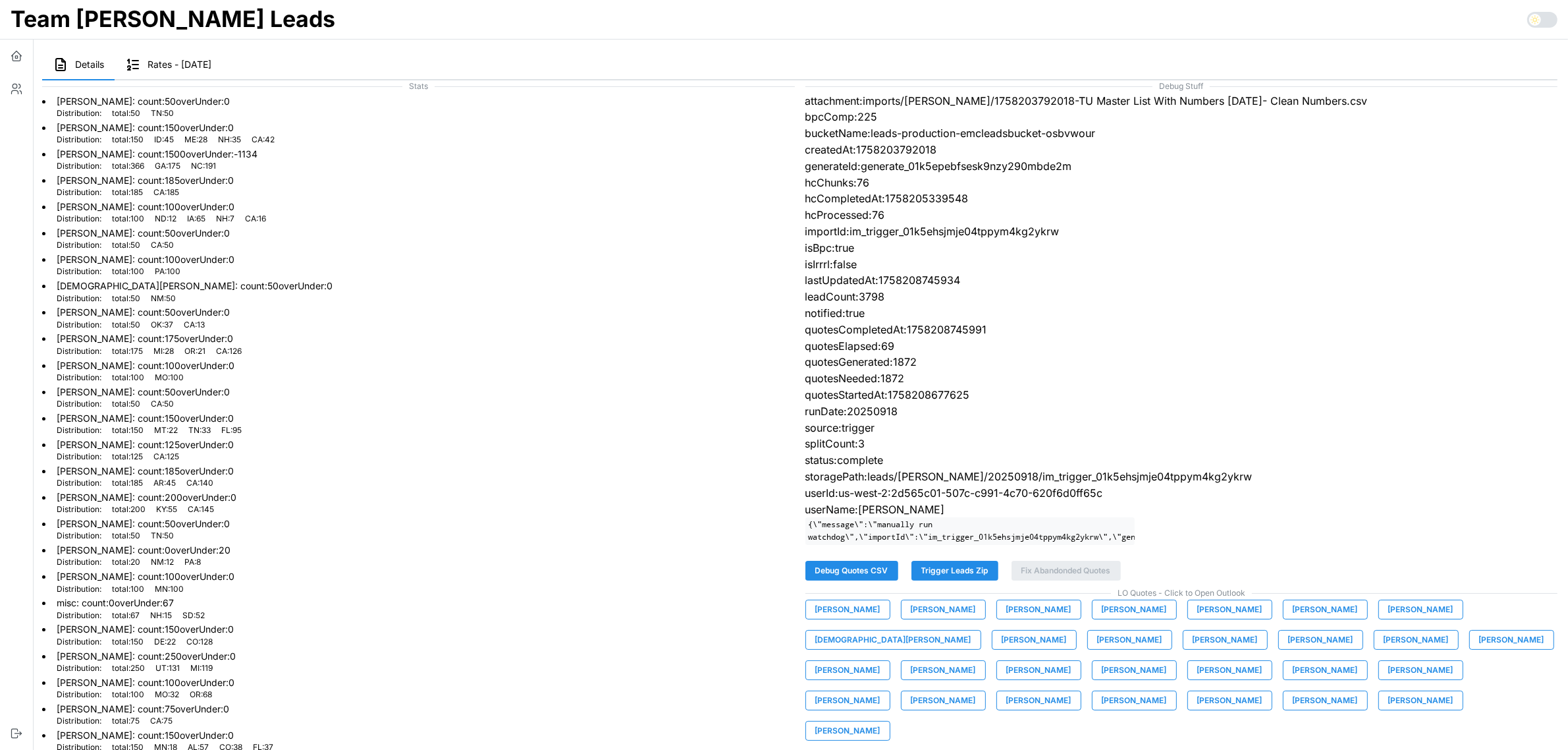
click at [1192, 649] on span "[PERSON_NAME]" at bounding box center [1225, 640] width 65 height 18
click at [1288, 649] on span "[PERSON_NAME]" at bounding box center [1320, 640] width 65 height 18
click at [1384, 649] on span "[PERSON_NAME]" at bounding box center [1416, 640] width 65 height 18
click at [1479, 649] on span "[PERSON_NAME]" at bounding box center [1511, 640] width 65 height 18
click at [880, 661] on span "[PERSON_NAME]" at bounding box center [848, 670] width 65 height 18
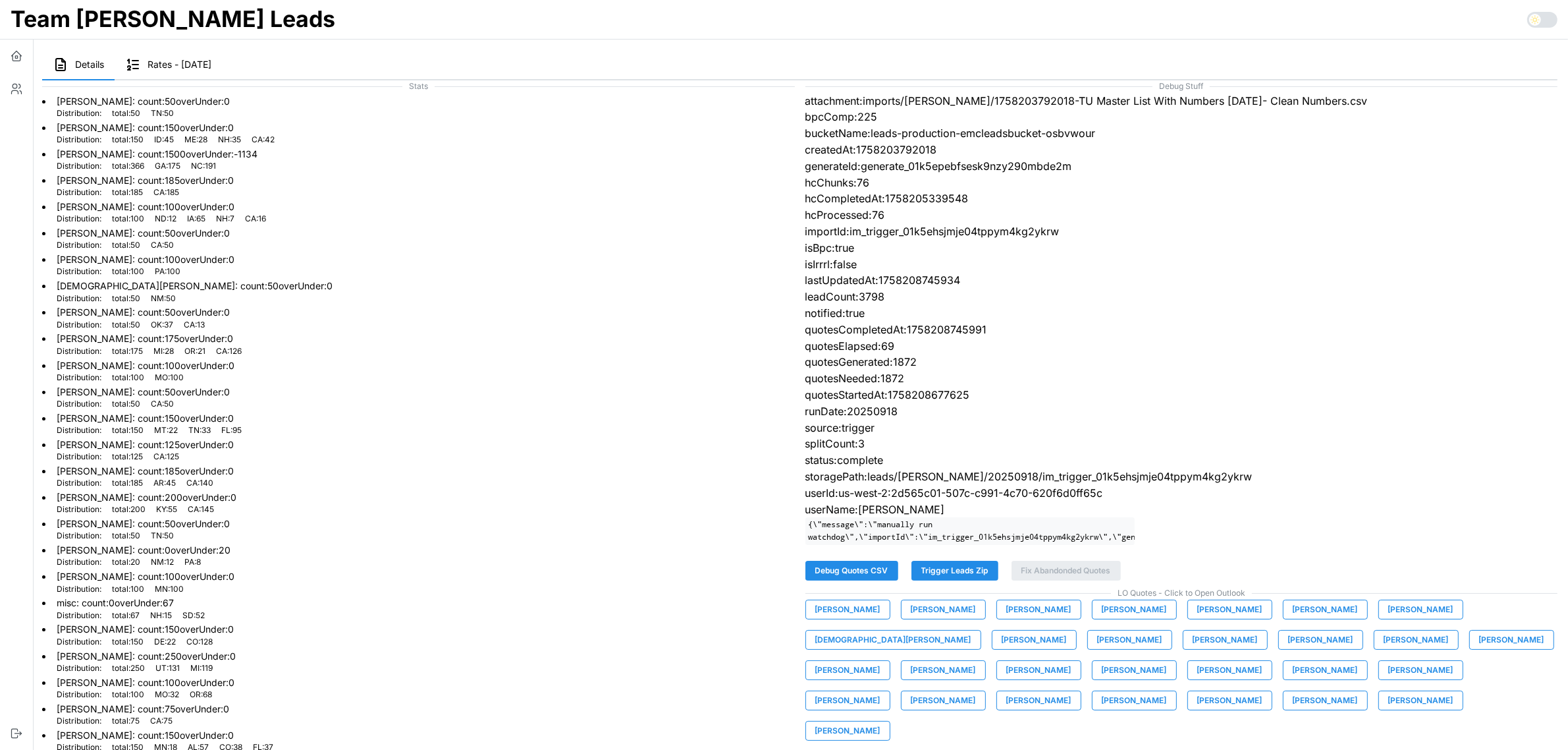
click at [976, 661] on span "[PERSON_NAME]" at bounding box center [943, 670] width 65 height 18
click at [1072, 661] on span "[PERSON_NAME]" at bounding box center [1038, 670] width 65 height 18
click at [963, 683] on div "[PERSON_NAME] [PERSON_NAME] [PERSON_NAME] [PERSON_NAME] [PERSON_NAME] [PERSON_N…" at bounding box center [1182, 670] width 753 height 141
click at [1197, 679] on span "[PERSON_NAME]" at bounding box center [1229, 670] width 65 height 18
click at [1292, 679] on span "[PERSON_NAME]" at bounding box center [1325, 670] width 65 height 18
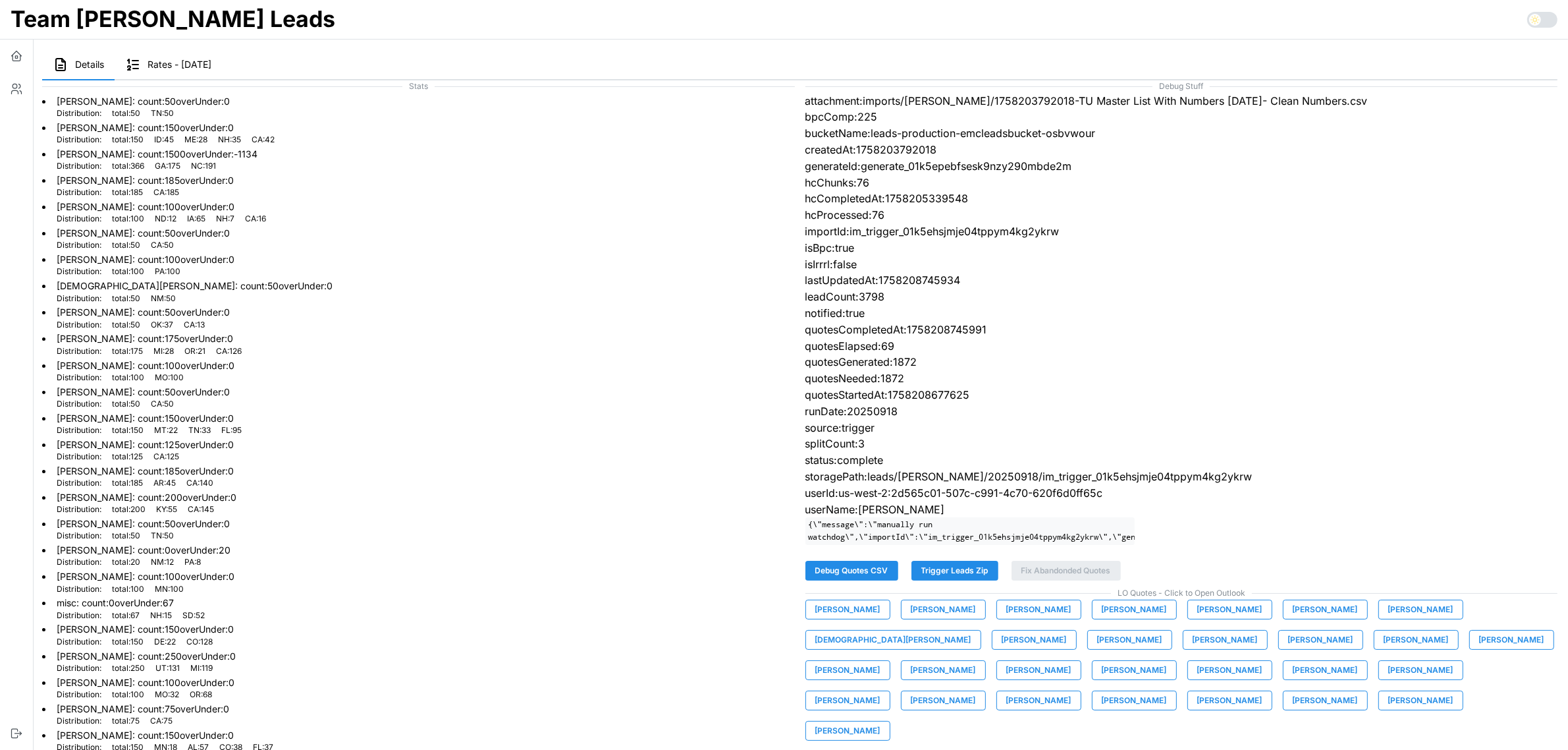
click at [1388, 679] on span "[PERSON_NAME]" at bounding box center [1421, 670] width 65 height 18
click at [880, 691] on span "[PERSON_NAME]" at bounding box center [848, 700] width 65 height 18
click at [976, 691] on span "[PERSON_NAME]" at bounding box center [943, 700] width 65 height 18
click at [1072, 691] on span "[PERSON_NAME]" at bounding box center [1038, 700] width 65 height 18
click at [1167, 691] on span "[PERSON_NAME]" at bounding box center [1134, 700] width 65 height 18
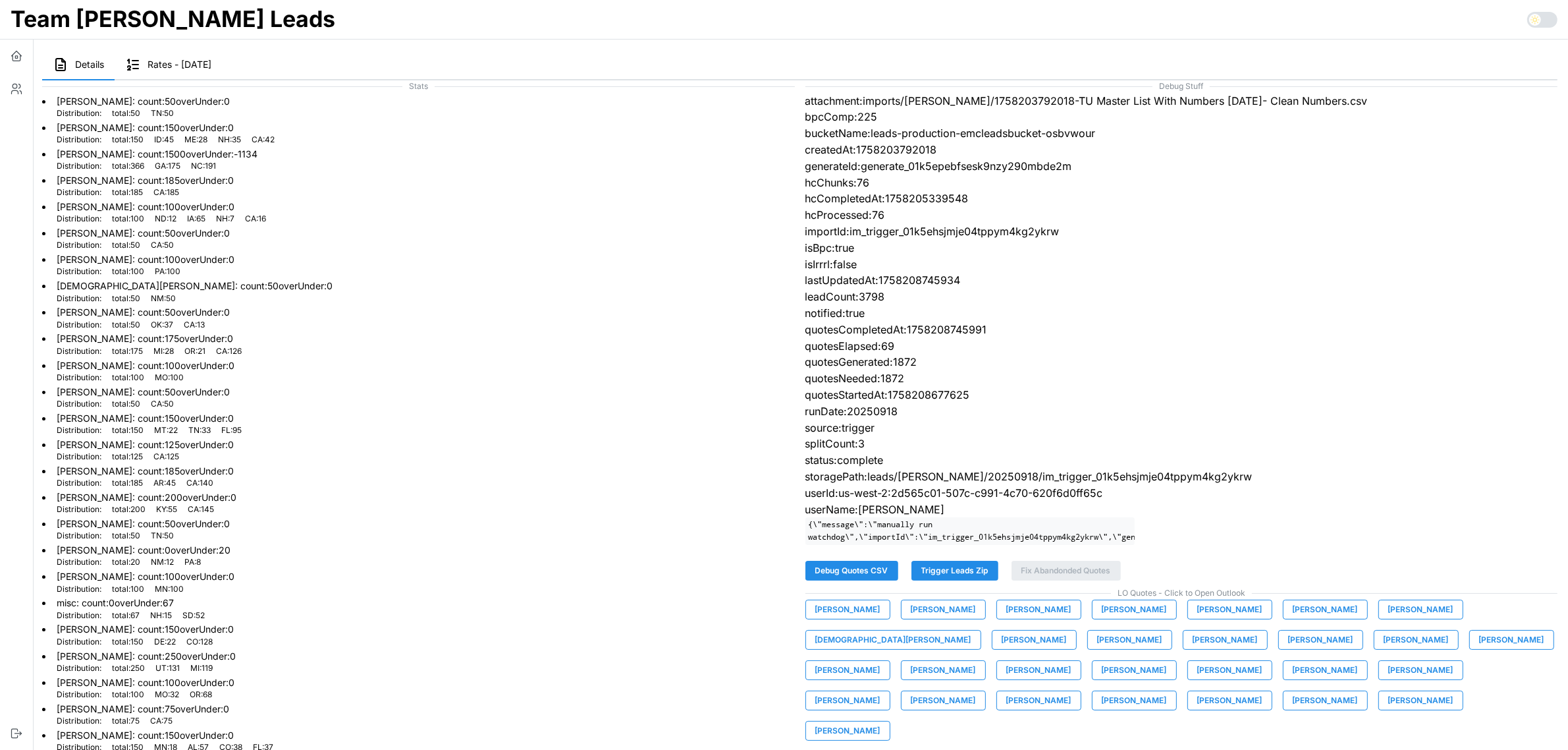
click at [1262, 691] on span "[PERSON_NAME]" at bounding box center [1229, 700] width 65 height 18
click at [1292, 709] on span "[PERSON_NAME]" at bounding box center [1325, 700] width 65 height 18
click at [1388, 709] on span "[PERSON_NAME]" at bounding box center [1421, 700] width 65 height 18
click at [880, 721] on span "[PERSON_NAME]" at bounding box center [848, 730] width 65 height 18
click at [962, 576] on span "Trigger Leads Zip" at bounding box center [954, 570] width 67 height 18
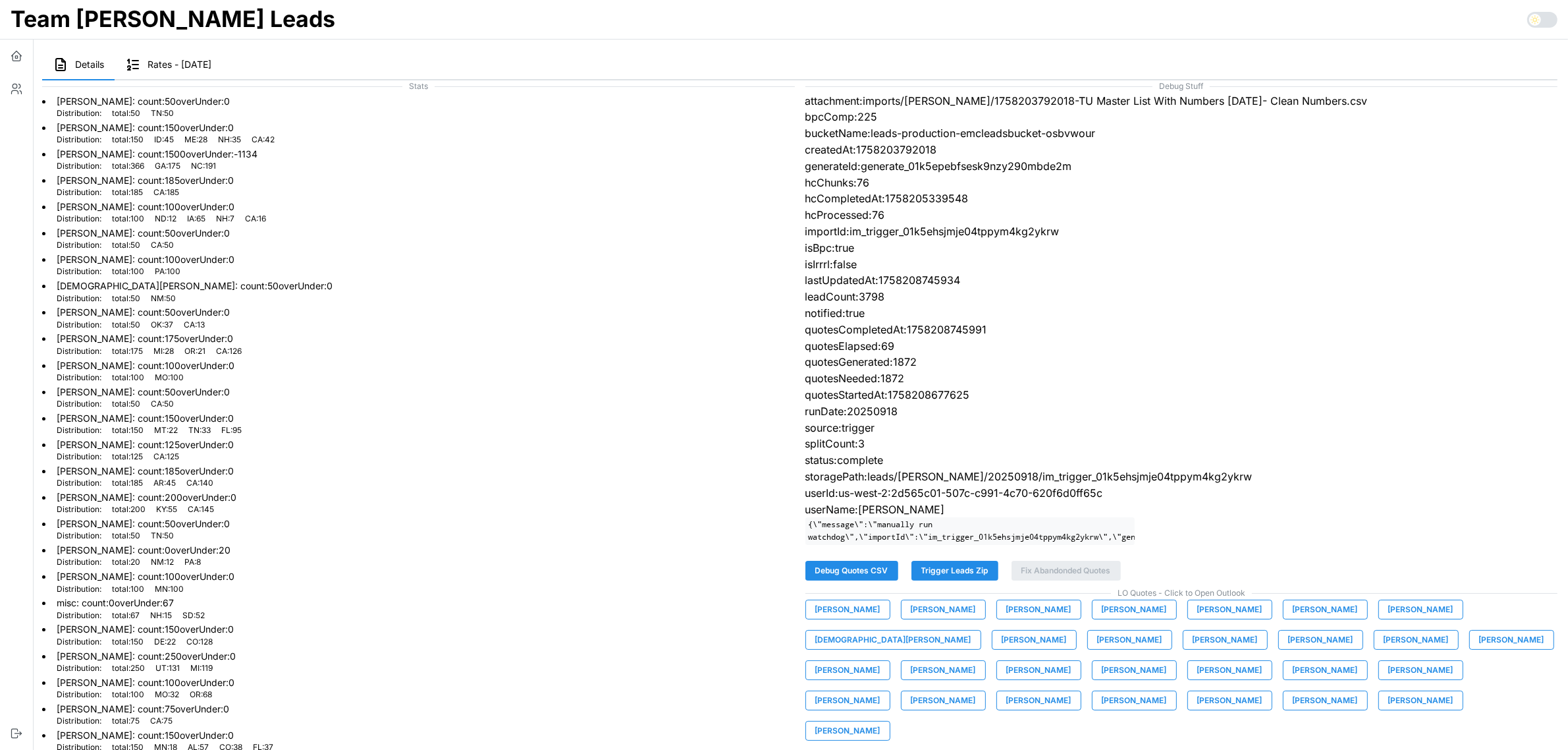
drag, startPoint x: 1298, startPoint y: 331, endPoint x: 1245, endPoint y: 330, distance: 53.0
click at [1299, 331] on p "quotesCompletedAt:1758208745991" at bounding box center [1182, 330] width 753 height 17
